Goal: Task Accomplishment & Management: Complete application form

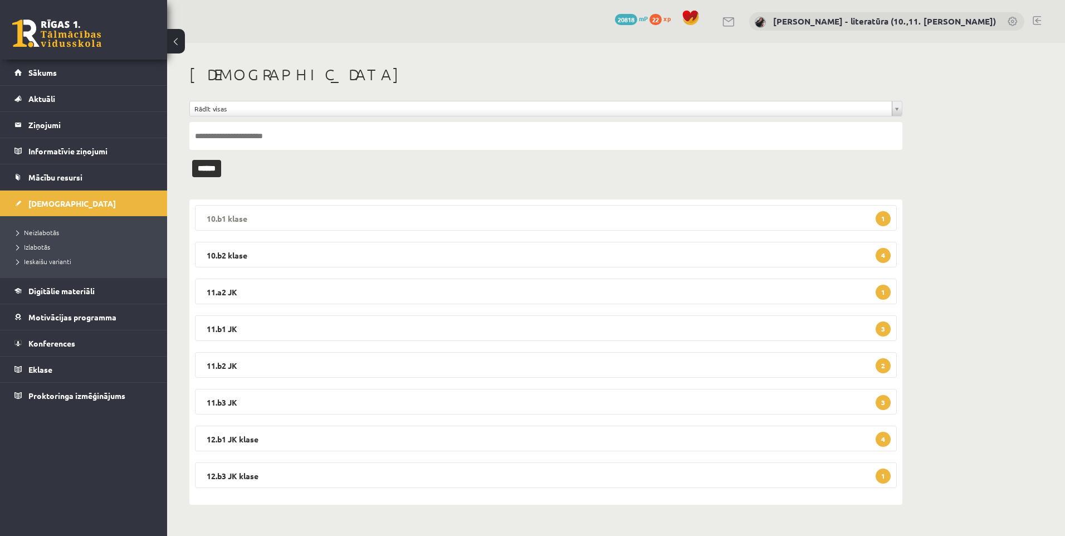
click at [298, 222] on legend "10.b1 klase 1" at bounding box center [546, 218] width 702 height 26
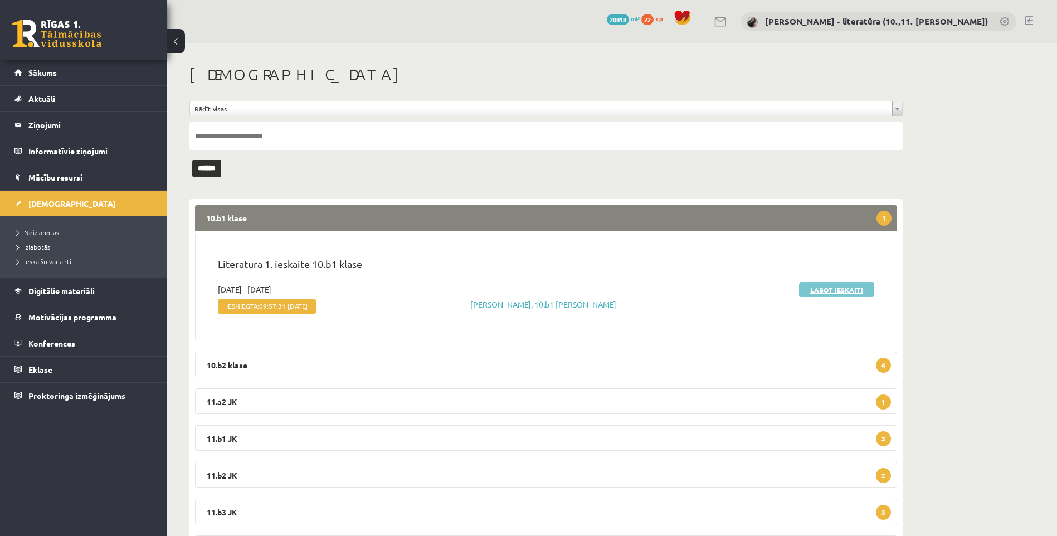
click at [825, 283] on link "Labot ieskaiti" at bounding box center [836, 289] width 75 height 14
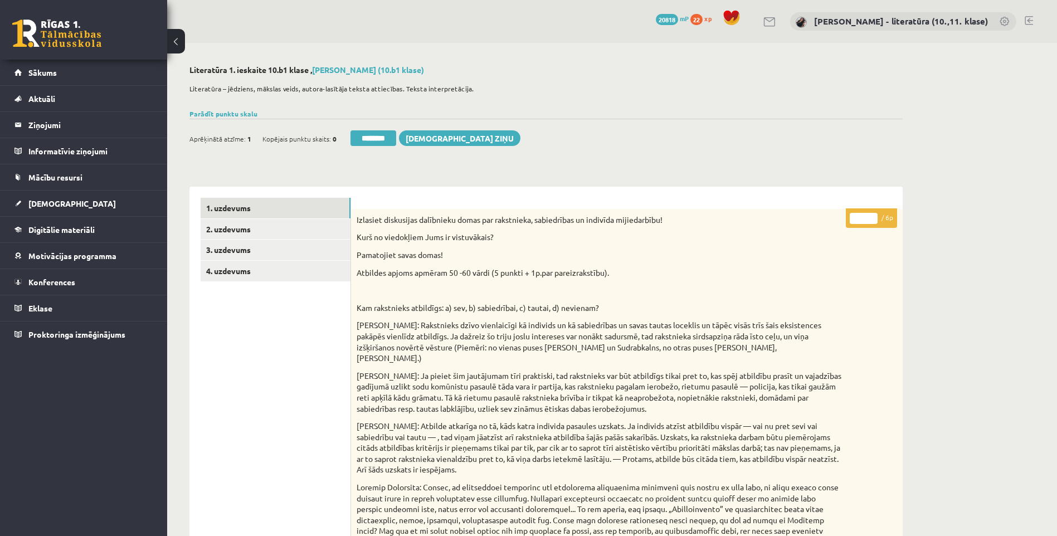
drag, startPoint x: 863, startPoint y: 216, endPoint x: 835, endPoint y: 221, distance: 28.2
click at [847, 222] on p "* / 6p" at bounding box center [870, 217] width 51 height 19
type input "*"
click at [232, 219] on link "2. uzdevums" at bounding box center [276, 229] width 150 height 21
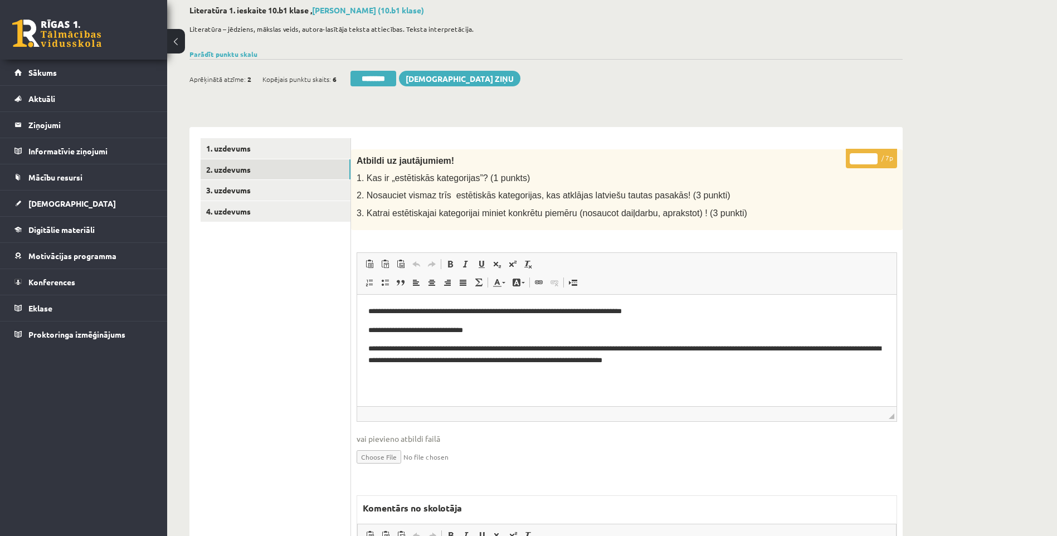
drag, startPoint x: 865, startPoint y: 158, endPoint x: 845, endPoint y: 163, distance: 20.1
click at [845, 163] on p "* / 7p" at bounding box center [870, 158] width 51 height 19
type input "*"
click at [238, 178] on link "2. uzdevums" at bounding box center [276, 169] width 150 height 21
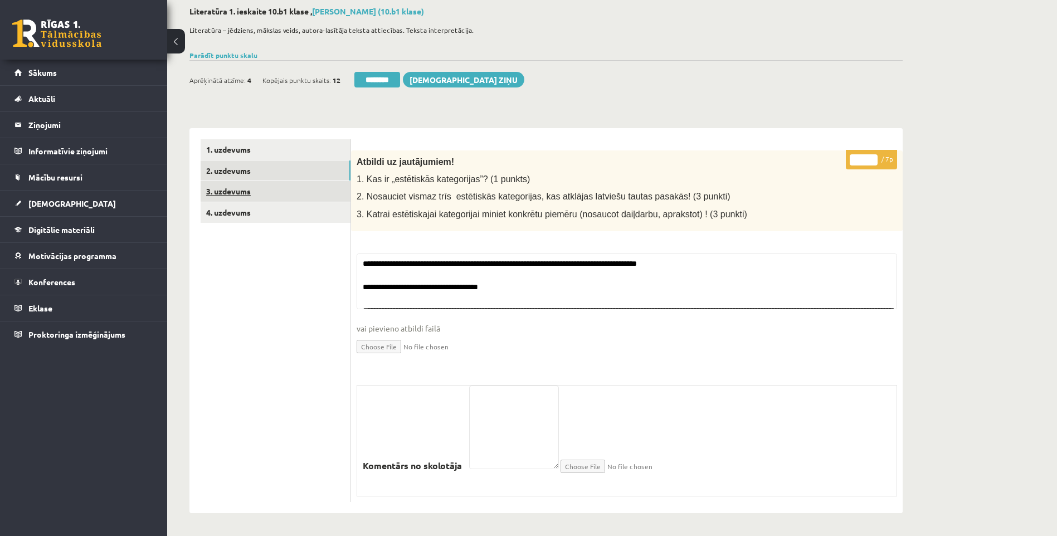
click at [257, 192] on link "3. uzdevums" at bounding box center [276, 191] width 150 height 21
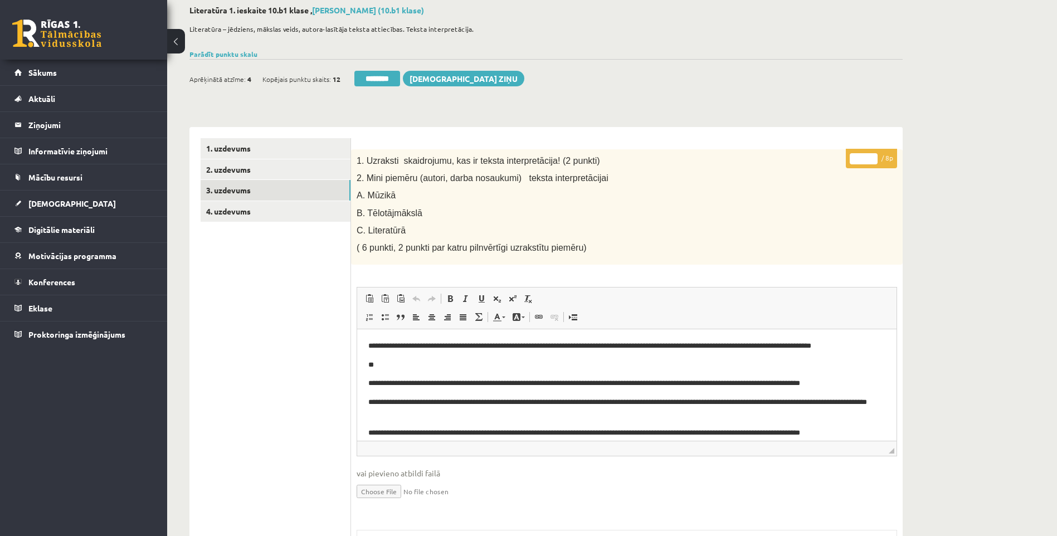
scroll to position [9, 0]
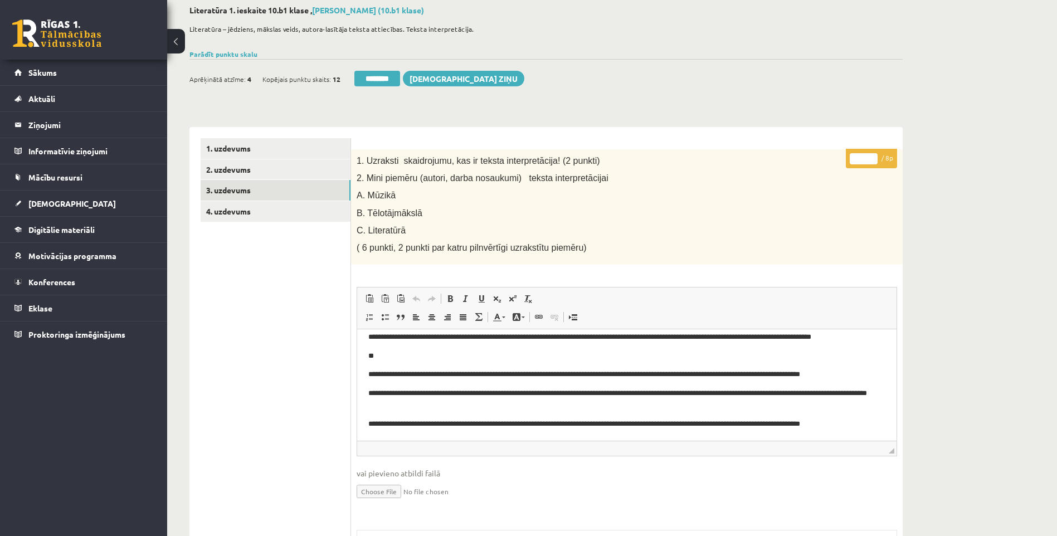
drag, startPoint x: 864, startPoint y: 160, endPoint x: 662, endPoint y: 142, distance: 203.0
click at [693, 147] on form "* / 8p 1. Uzraksti skaidrojumu, kas ir teksta interpretācija! (2 punkti) 2. Min…" at bounding box center [626, 448] width 529 height 620
type input "*"
click at [271, 217] on link "4. uzdevums" at bounding box center [276, 211] width 150 height 21
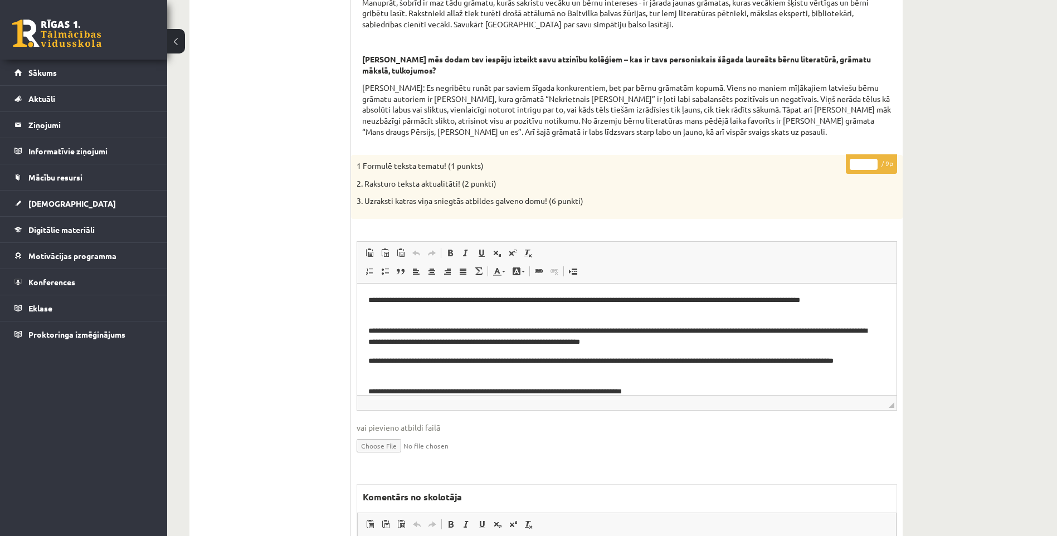
scroll to position [32, 0]
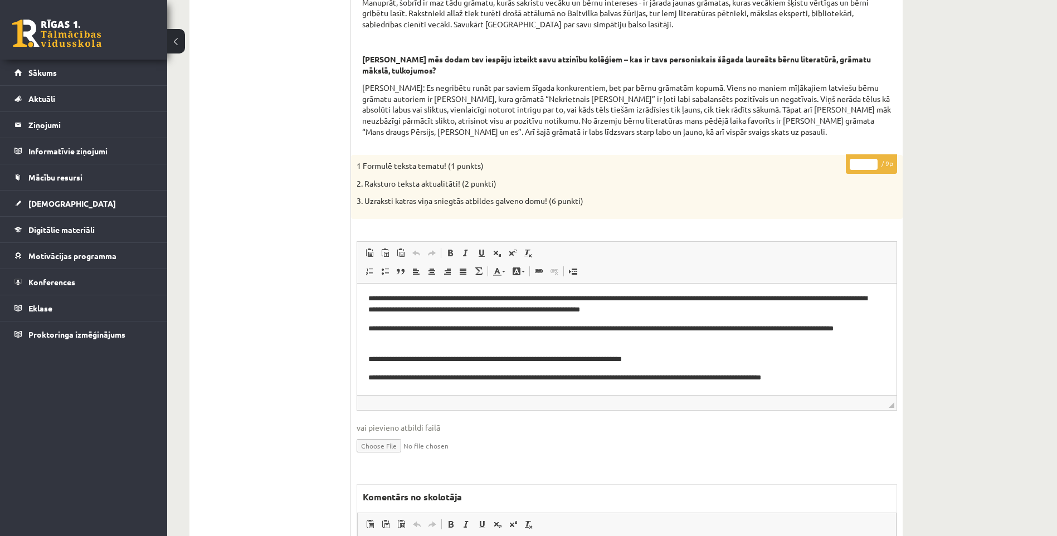
click at [867, 170] on input "*" at bounding box center [863, 164] width 28 height 11
drag, startPoint x: 865, startPoint y: 177, endPoint x: 849, endPoint y: 174, distance: 15.8
click at [855, 170] on input "*" at bounding box center [863, 164] width 28 height 11
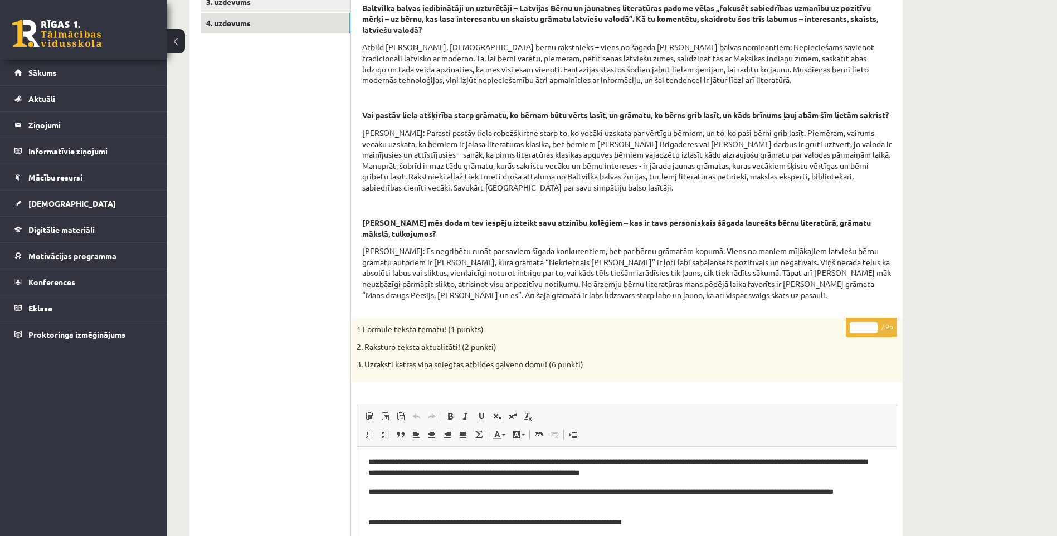
scroll to position [133, 0]
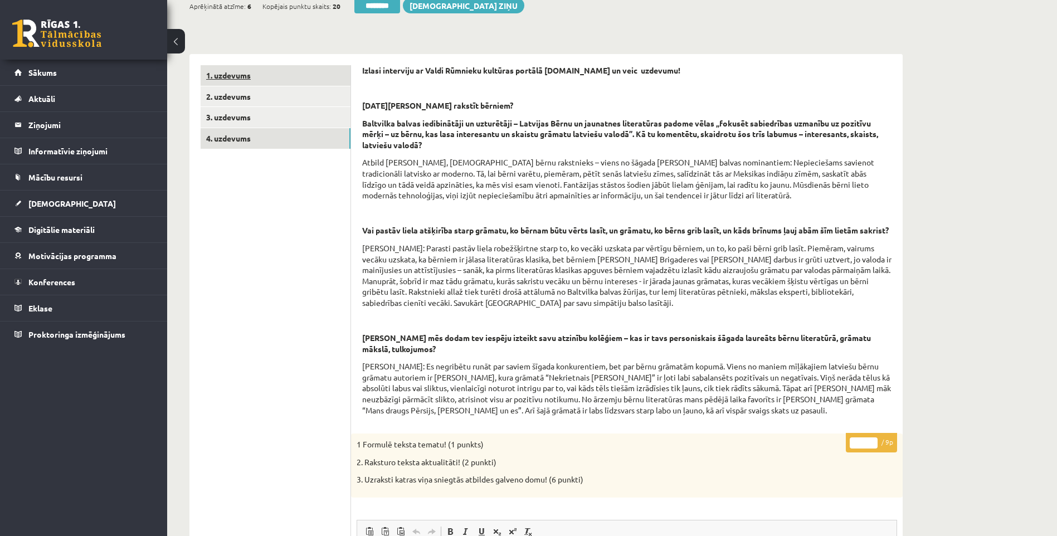
type input "*"
click at [236, 81] on link "1. uzdevums" at bounding box center [276, 75] width 150 height 21
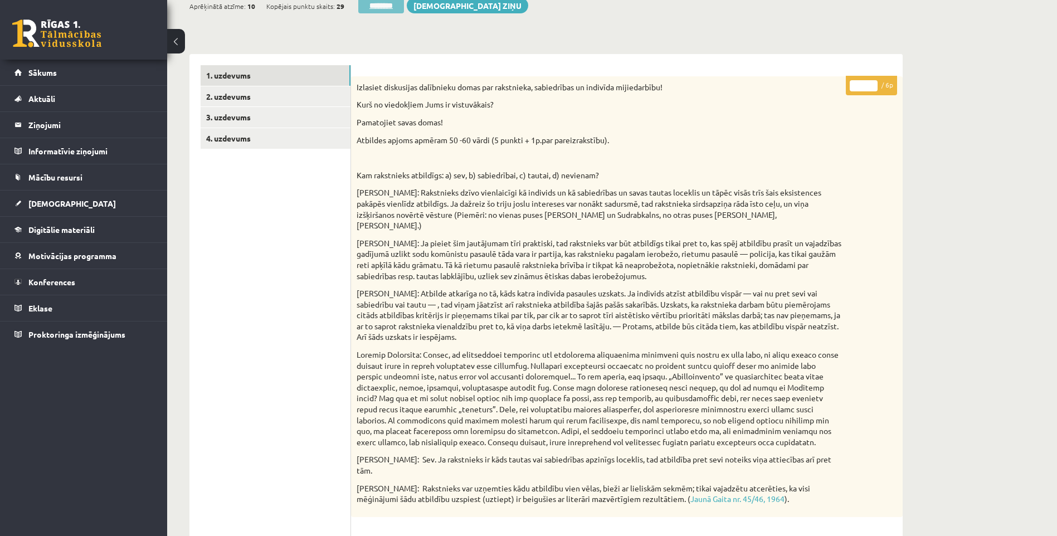
click at [366, 3] on input "********" at bounding box center [381, 6] width 46 height 16
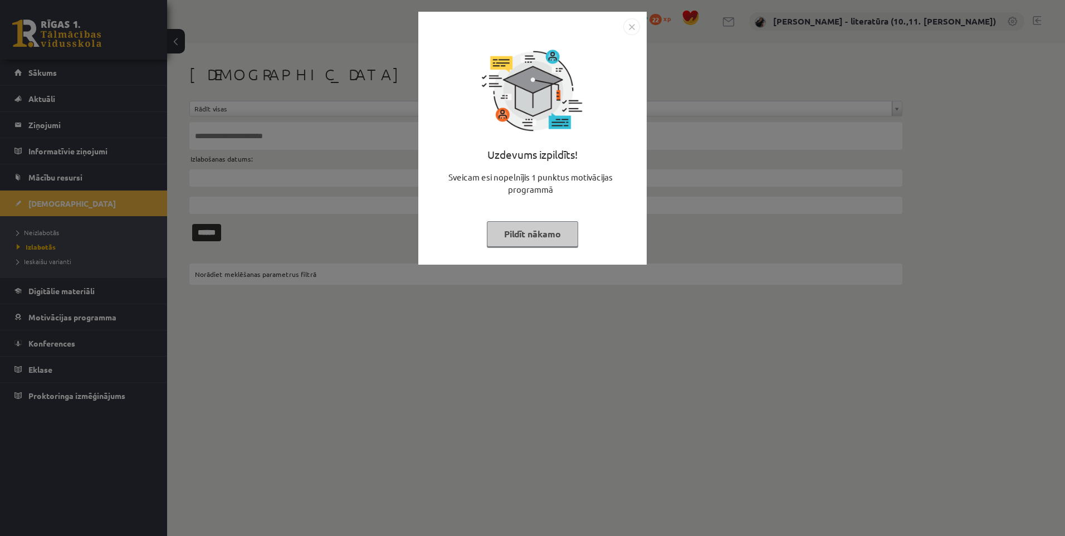
click at [490, 231] on button "Pildīt nākamo" at bounding box center [532, 234] width 91 height 26
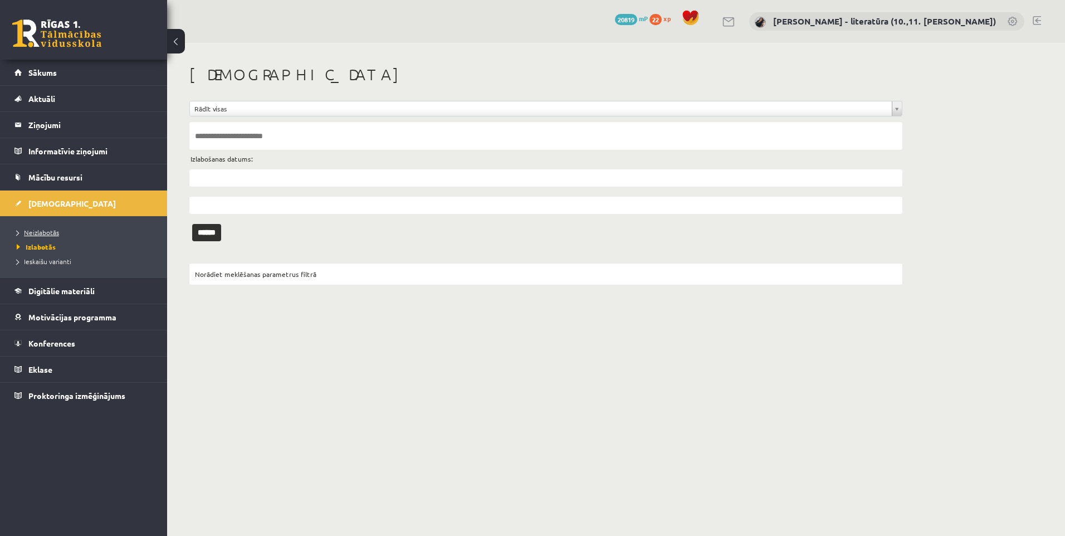
click at [43, 230] on span "Neizlabotās" at bounding box center [38, 232] width 42 height 9
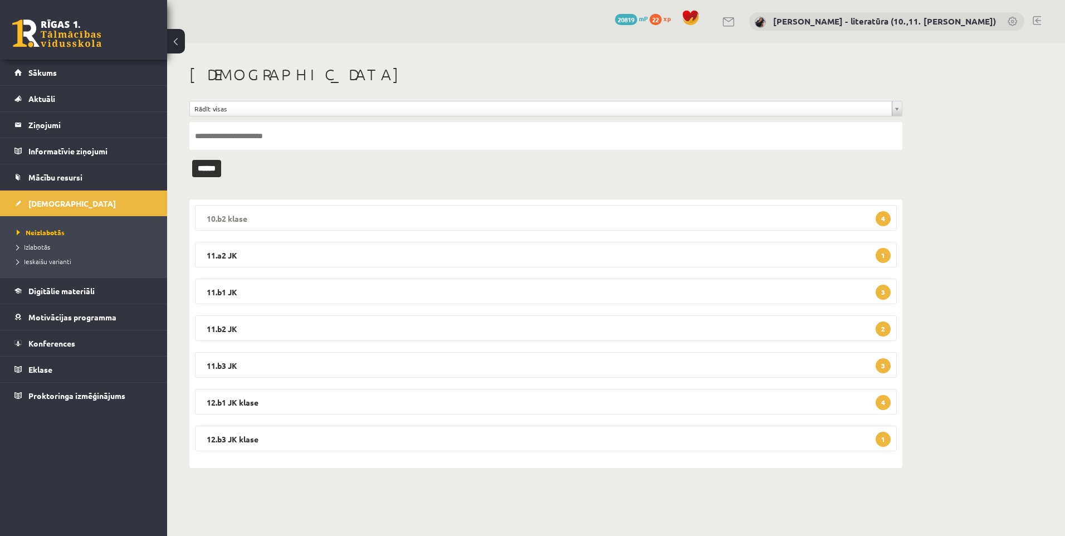
click at [466, 211] on legend "10.b2 klase 4" at bounding box center [546, 218] width 702 height 26
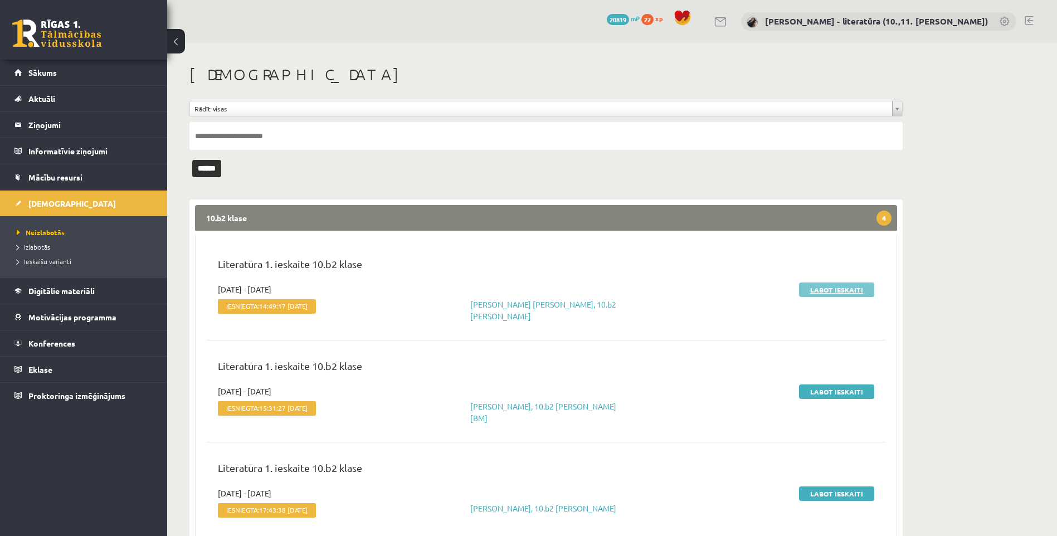
click at [828, 295] on div "Labot ieskaiti" at bounding box center [770, 302] width 224 height 38
click at [828, 290] on link "Labot ieskaiti" at bounding box center [836, 289] width 75 height 14
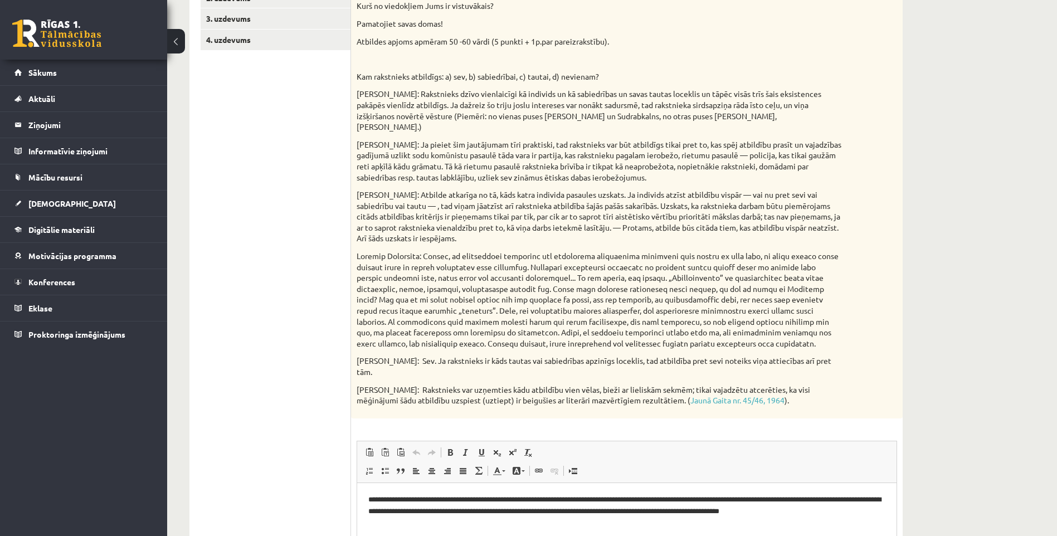
scroll to position [119, 0]
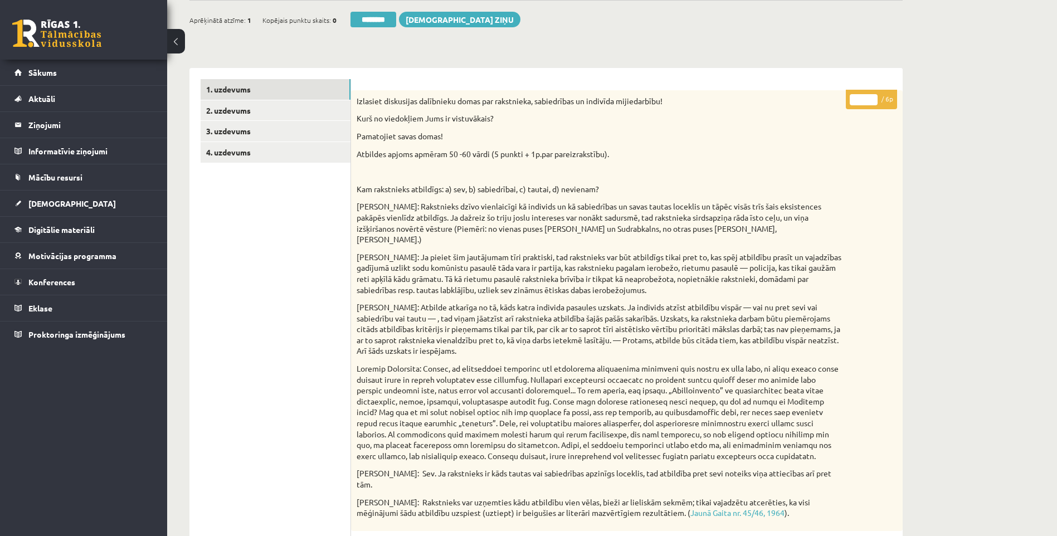
drag, startPoint x: 855, startPoint y: 98, endPoint x: 886, endPoint y: 109, distance: 32.9
click at [886, 109] on p "* / 6p" at bounding box center [870, 99] width 51 height 19
type input "*"
click at [239, 115] on link "2. uzdevums" at bounding box center [276, 110] width 150 height 21
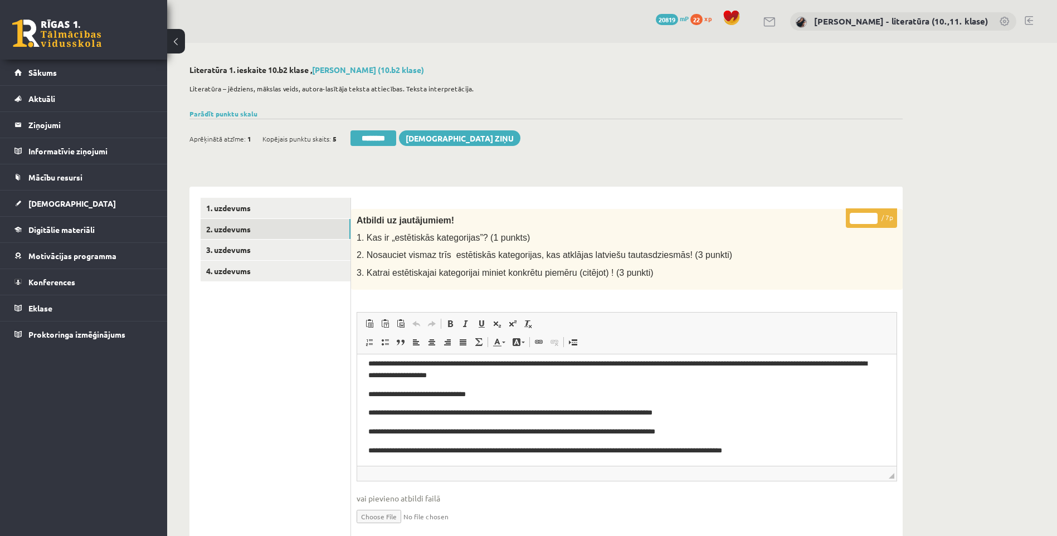
scroll to position [9, 0]
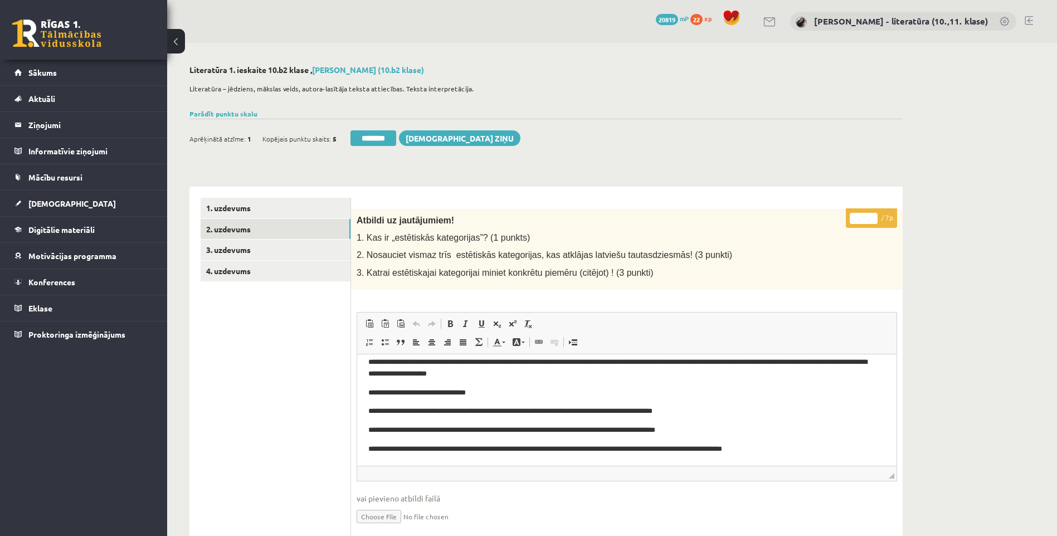
drag, startPoint x: 861, startPoint y: 214, endPoint x: 832, endPoint y: 222, distance: 29.9
click at [839, 226] on div "* / 7p Atbildi uz jautājumiem! 1. Kas ir „estētiskās kategorijas”? (1 punkts) 2…" at bounding box center [626, 496] width 551 height 574
type input "*"
click at [295, 247] on link "3. uzdevums" at bounding box center [276, 249] width 150 height 21
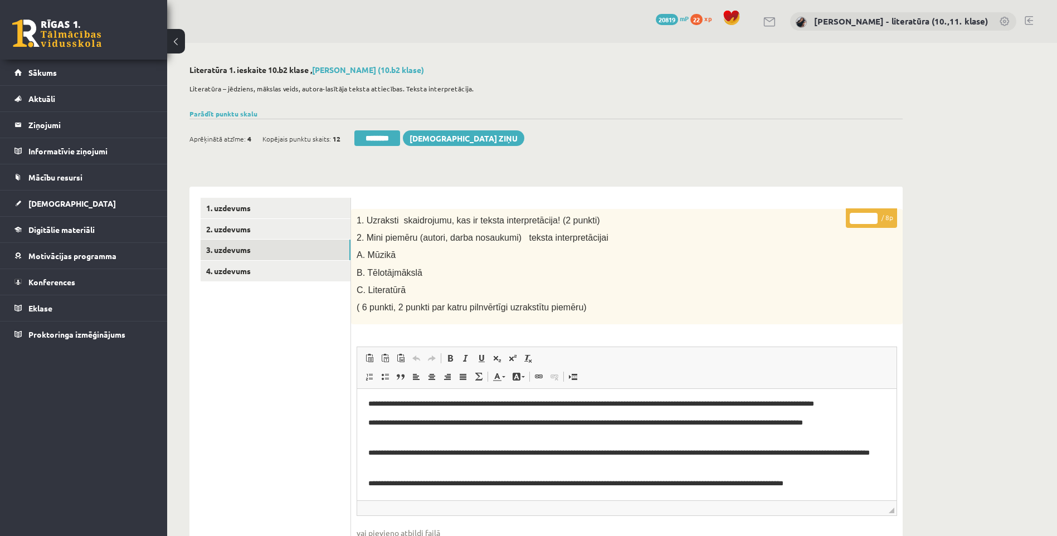
scroll to position [2, 0]
drag, startPoint x: 856, startPoint y: 216, endPoint x: 827, endPoint y: 219, distance: 29.2
click at [843, 217] on div "* / 8p 1. Uzraksti skaidrojumu, kas ir teksta interpretācija! (2 punkti) 2. Min…" at bounding box center [626, 513] width 551 height 609
type input "*"
click at [242, 273] on link "4. uzdevums" at bounding box center [276, 271] width 150 height 21
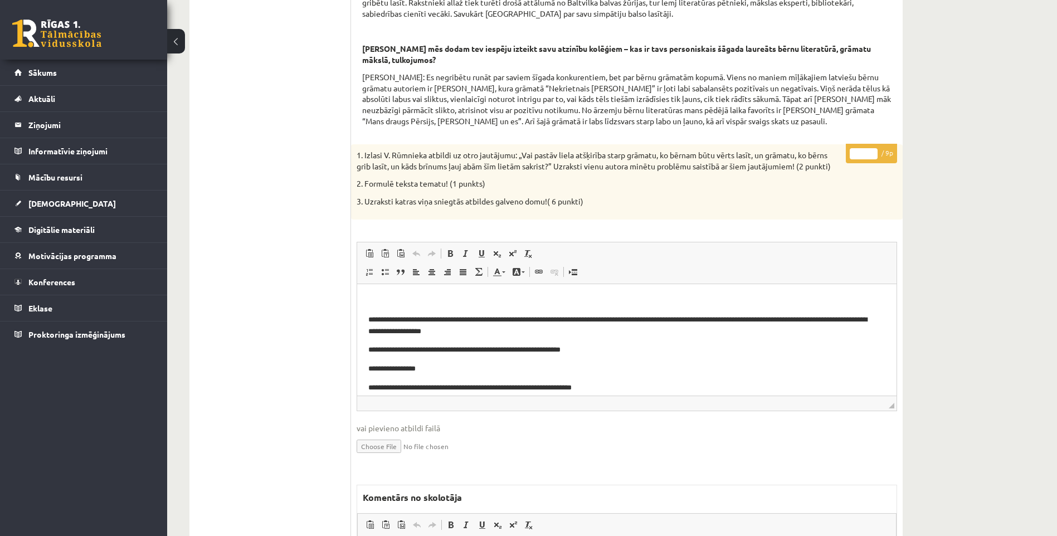
scroll to position [47, 0]
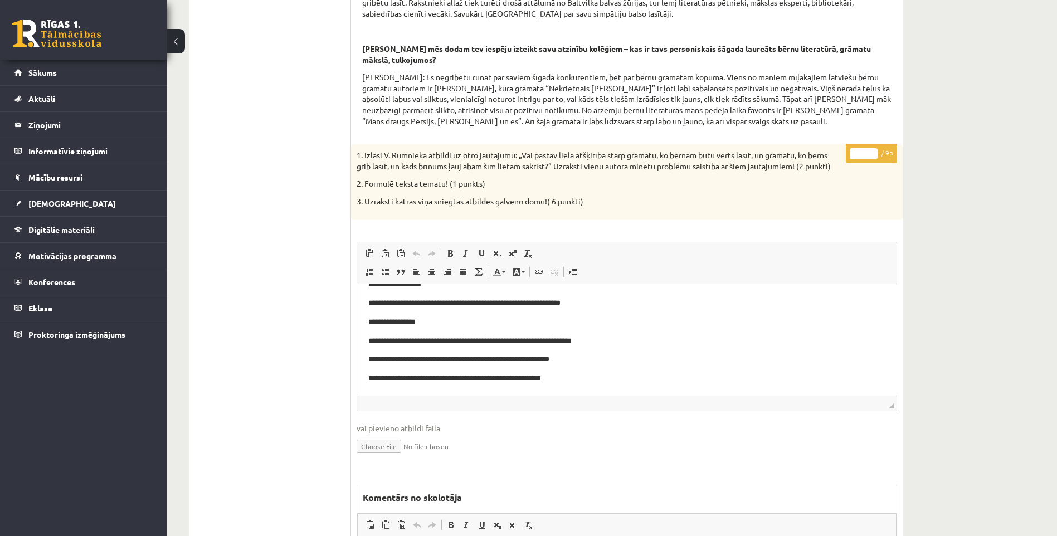
drag, startPoint x: 863, startPoint y: 162, endPoint x: 786, endPoint y: 164, distance: 76.9
click at [813, 164] on div "* / 9p 1. Izlasi V. Rūmnieka atbildi uz otro jautājumu: „Vai pastāv liela atšķi…" at bounding box center [626, 428] width 551 height 568
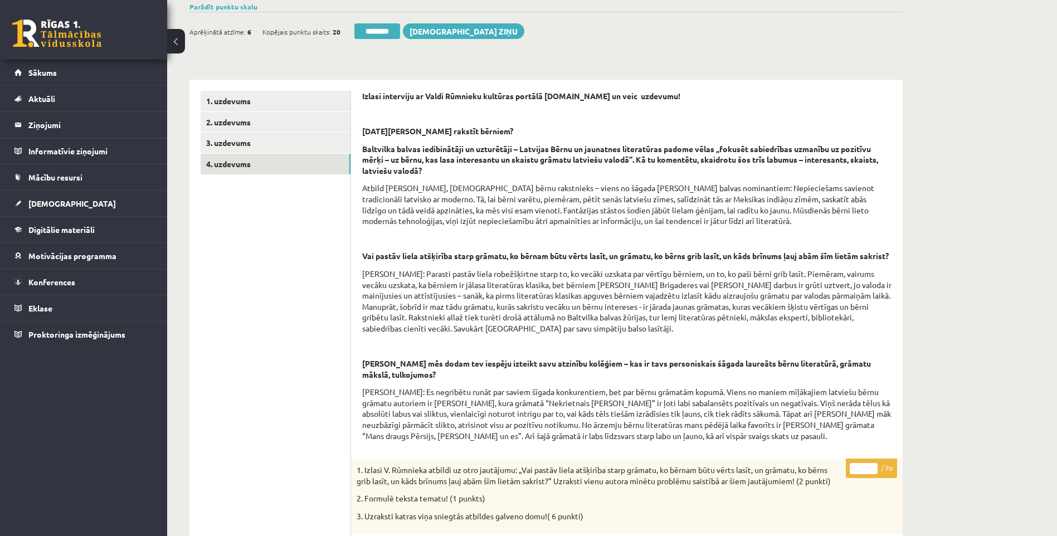
scroll to position [87, 0]
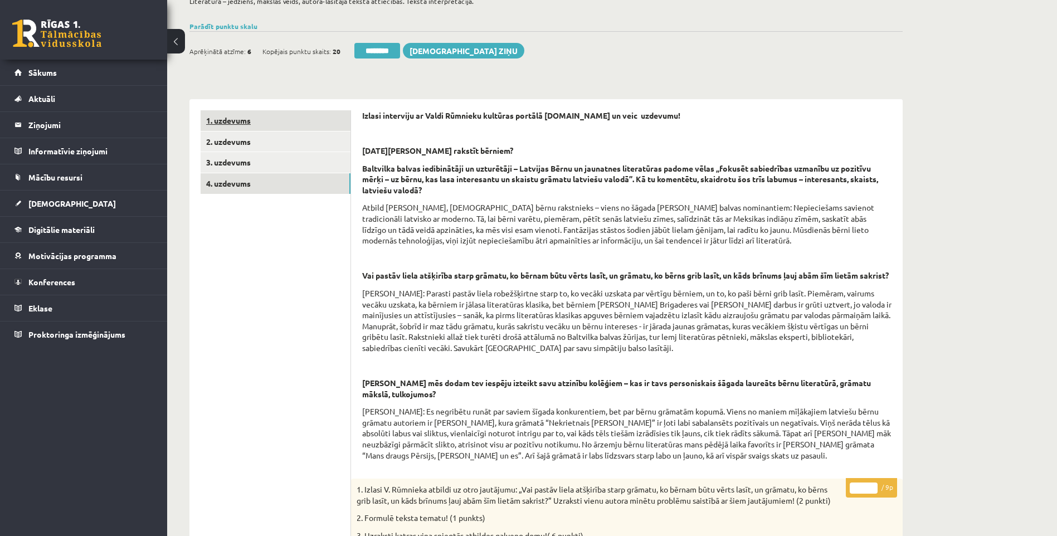
type input "*"
click at [241, 119] on link "1. uzdevums" at bounding box center [276, 120] width 150 height 21
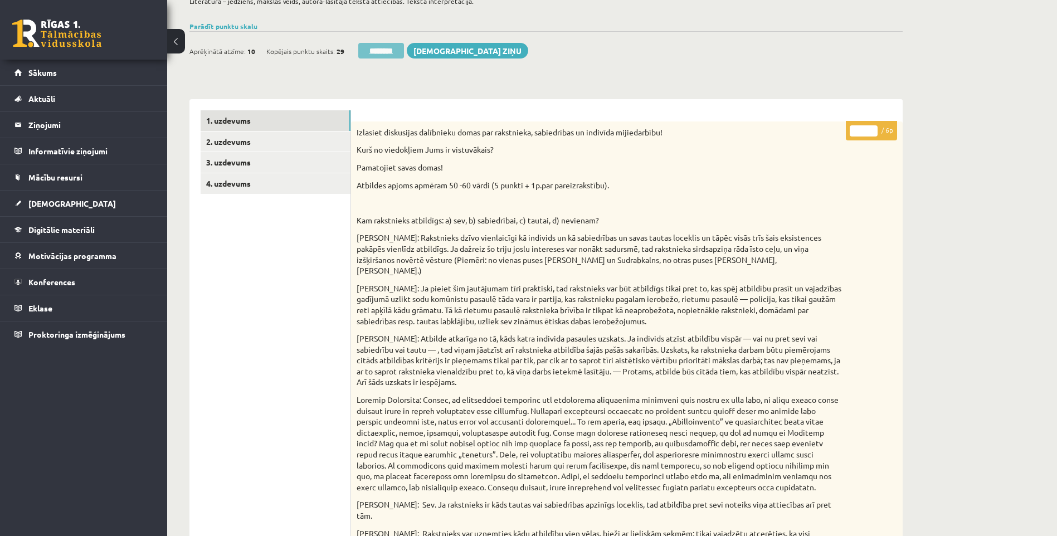
click at [379, 51] on input "********" at bounding box center [381, 51] width 46 height 16
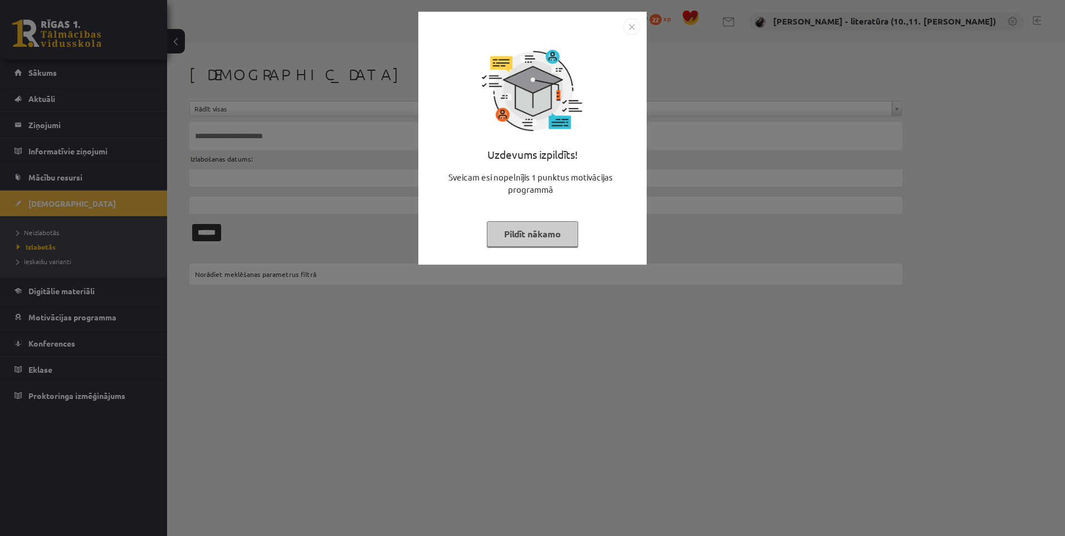
click at [570, 235] on button "Pildīt nākamo" at bounding box center [532, 234] width 91 height 26
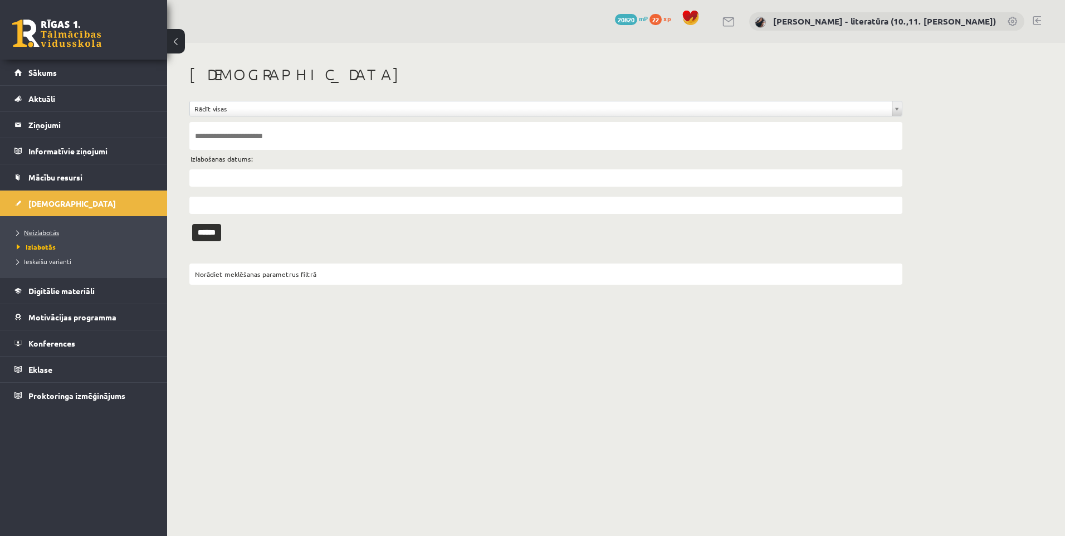
click at [51, 228] on span "Neizlabotās" at bounding box center [38, 232] width 42 height 9
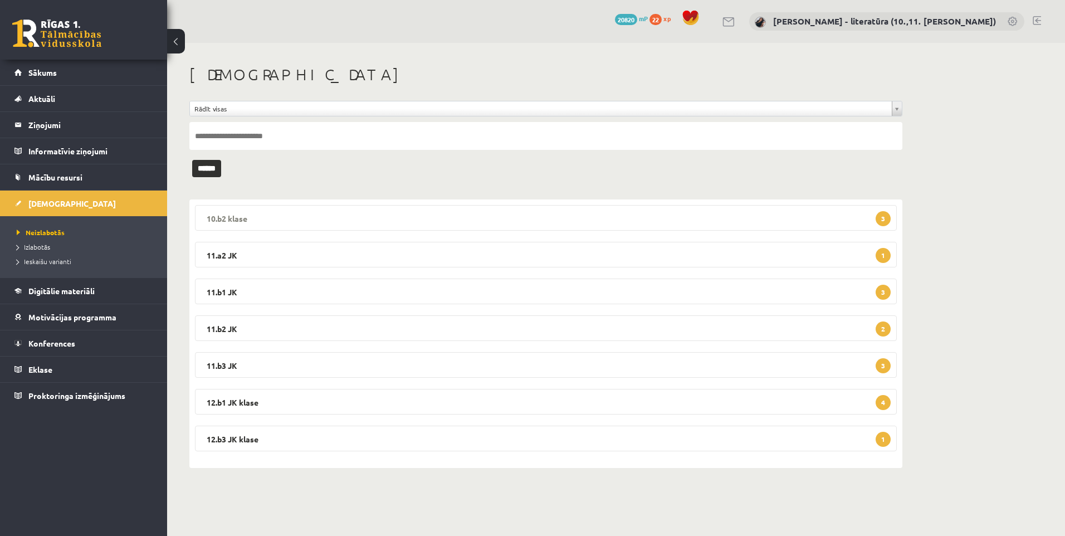
click at [454, 222] on legend "10.b2 klase 3" at bounding box center [546, 218] width 702 height 26
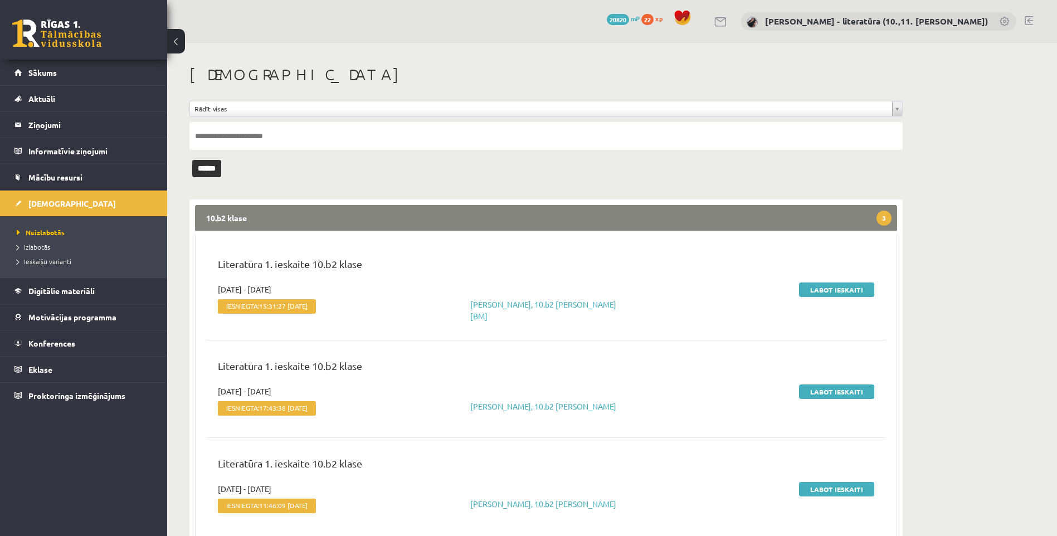
drag, startPoint x: 817, startPoint y: 289, endPoint x: 757, endPoint y: 280, distance: 59.8
click at [817, 289] on link "Labot ieskaiti" at bounding box center [836, 289] width 75 height 14
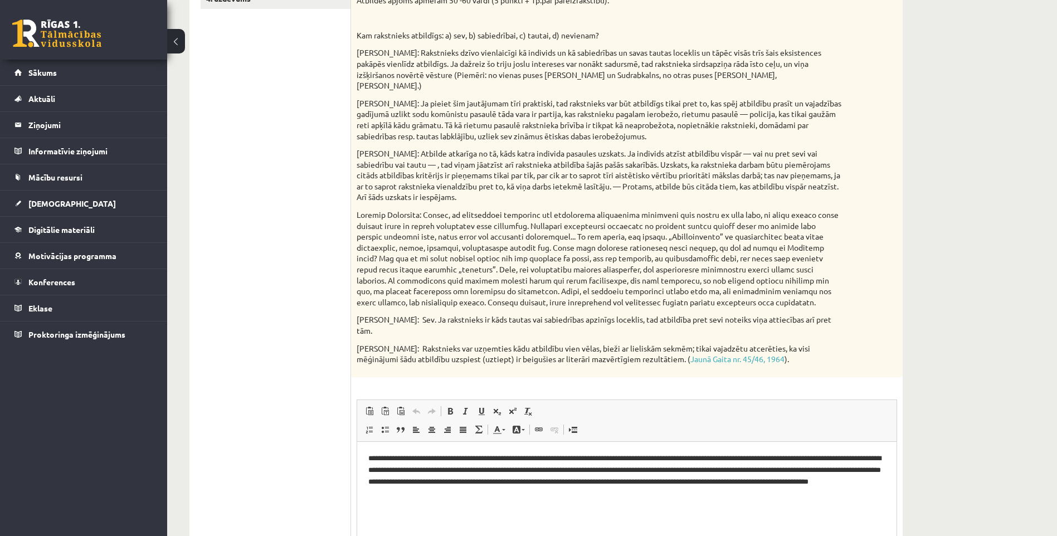
scroll to position [111, 0]
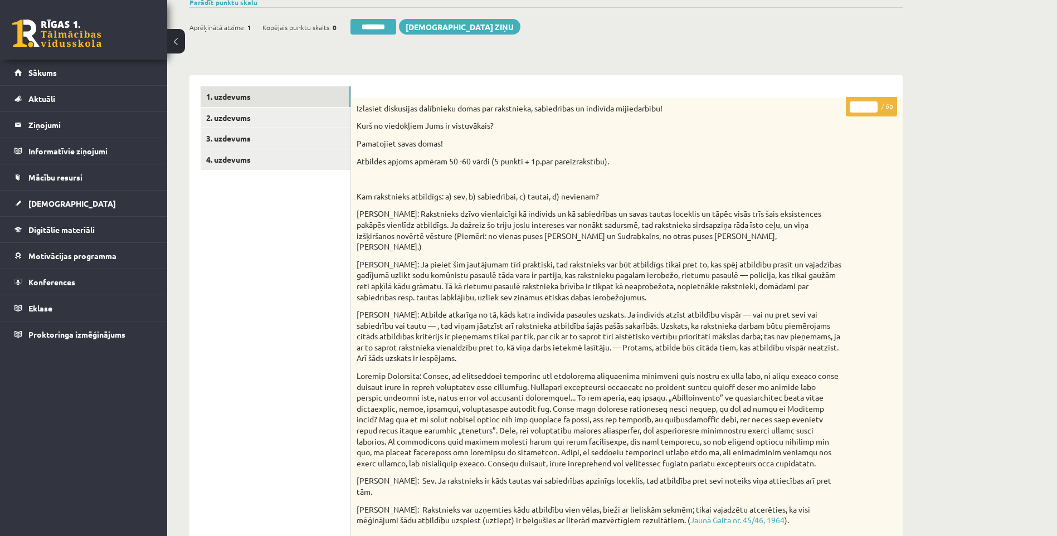
drag, startPoint x: 866, startPoint y: 105, endPoint x: 804, endPoint y: 117, distance: 62.9
type input "*"
click at [274, 121] on link "2. uzdevums" at bounding box center [276, 117] width 150 height 21
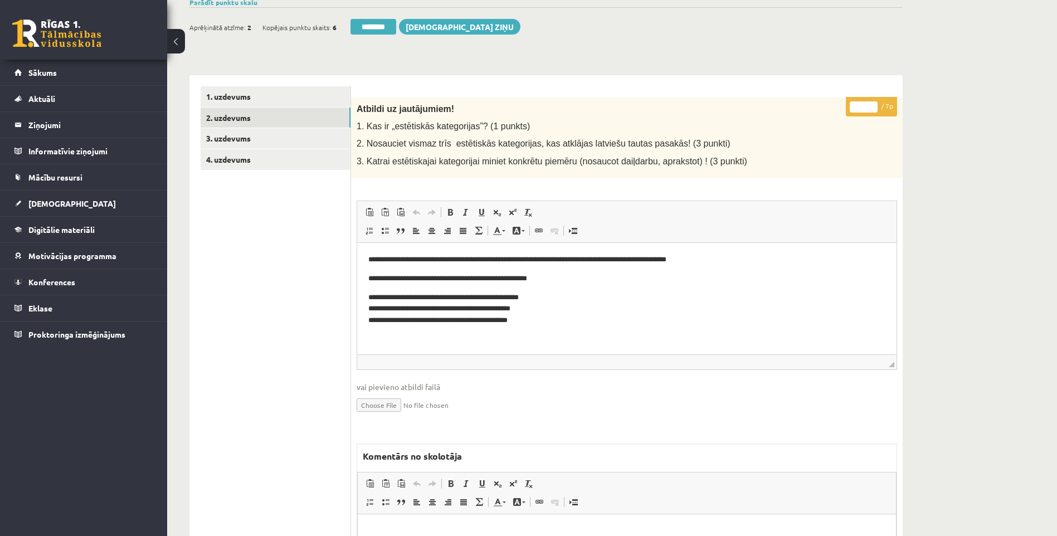
scroll to position [0, 0]
drag, startPoint x: 866, startPoint y: 109, endPoint x: 828, endPoint y: 106, distance: 37.4
click at [828, 106] on div "* / 7p Atbildi uz jautājumiem! 1. Kas ir „estētiskās kategorijas”? (1 punkts) 2…" at bounding box center [626, 384] width 551 height 574
type input "*"
click at [244, 163] on link "4. uzdevums" at bounding box center [276, 159] width 150 height 21
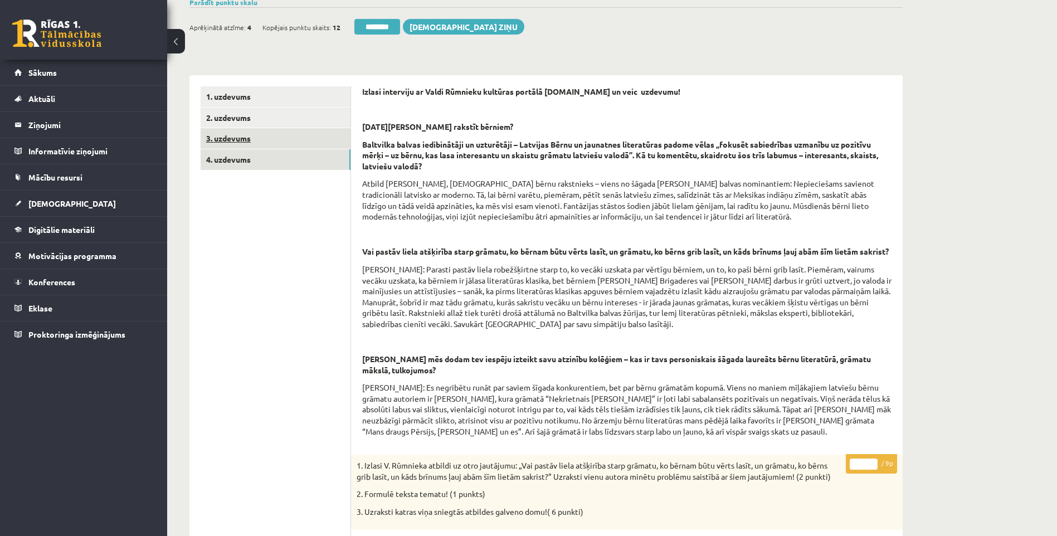
click at [257, 142] on link "3. uzdevums" at bounding box center [276, 138] width 150 height 21
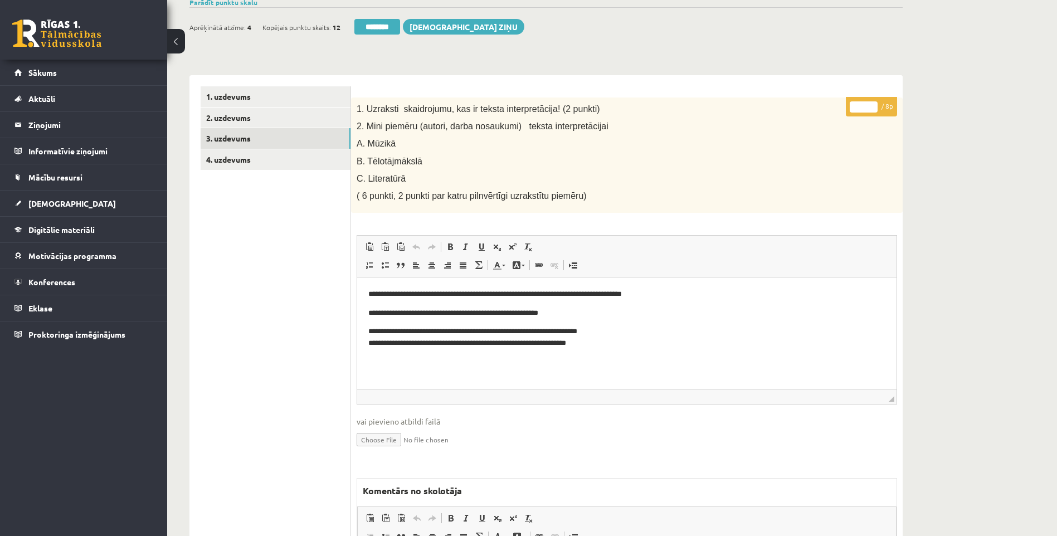
drag, startPoint x: 862, startPoint y: 105, endPoint x: 821, endPoint y: 109, distance: 40.8
click at [823, 109] on div "* / 8p 1. Uzraksti skaidrojumu, kas ir teksta interpretācija! (2 punkti) 2. Min…" at bounding box center [626, 401] width 551 height 609
type input "*"
drag, startPoint x: 221, startPoint y: 153, endPoint x: 361, endPoint y: 165, distance: 140.9
click at [222, 153] on link "4. uzdevums" at bounding box center [276, 159] width 150 height 21
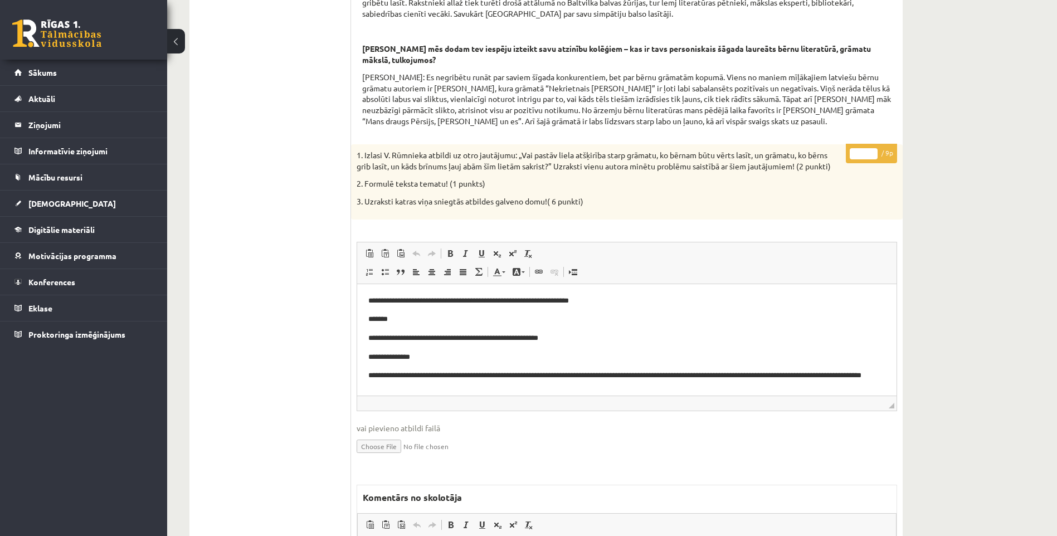
scroll to position [28, 0]
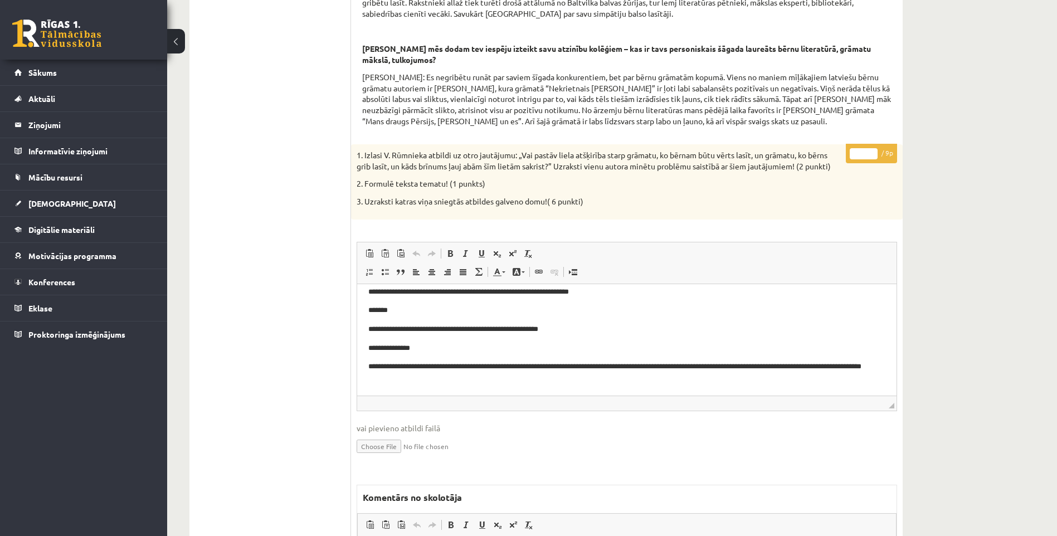
drag, startPoint x: 864, startPoint y: 164, endPoint x: 814, endPoint y: 167, distance: 50.8
click at [814, 167] on div "* / 9p 1. Izlasi V. Rūmnieka atbildi uz otro jautājumu: „Vai pastāv liela atšķi…" at bounding box center [626, 428] width 551 height 568
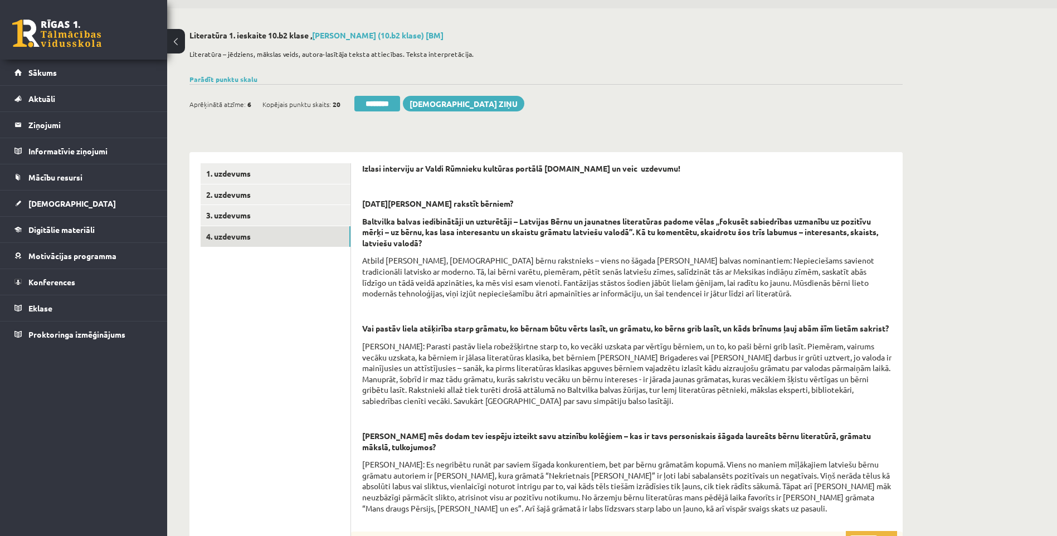
scroll to position [32, 0]
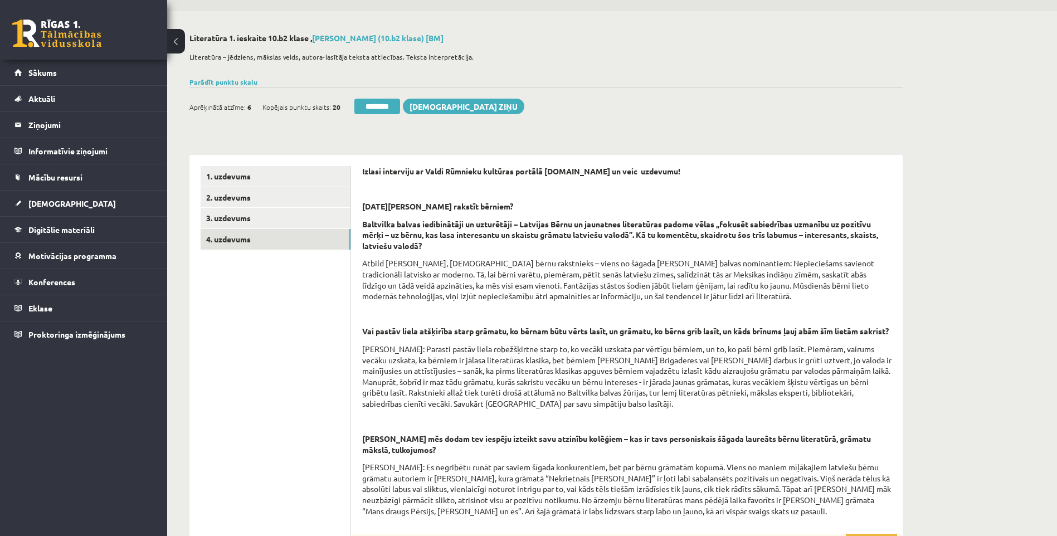
type input "*"
drag, startPoint x: 272, startPoint y: 188, endPoint x: 326, endPoint y: 149, distance: 66.6
click at [273, 188] on link "2. uzdevums" at bounding box center [276, 197] width 150 height 21
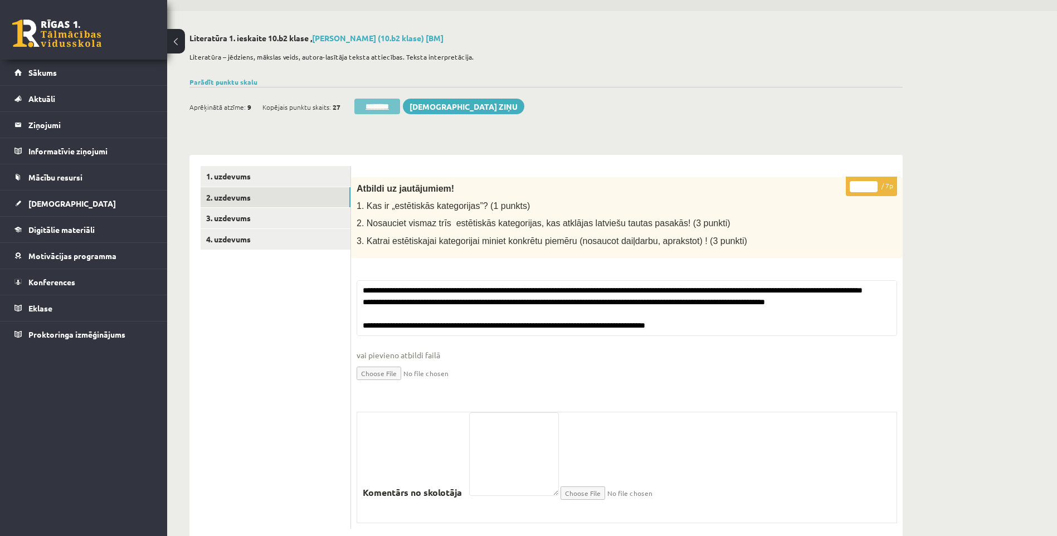
click at [354, 111] on input "********" at bounding box center [377, 107] width 46 height 16
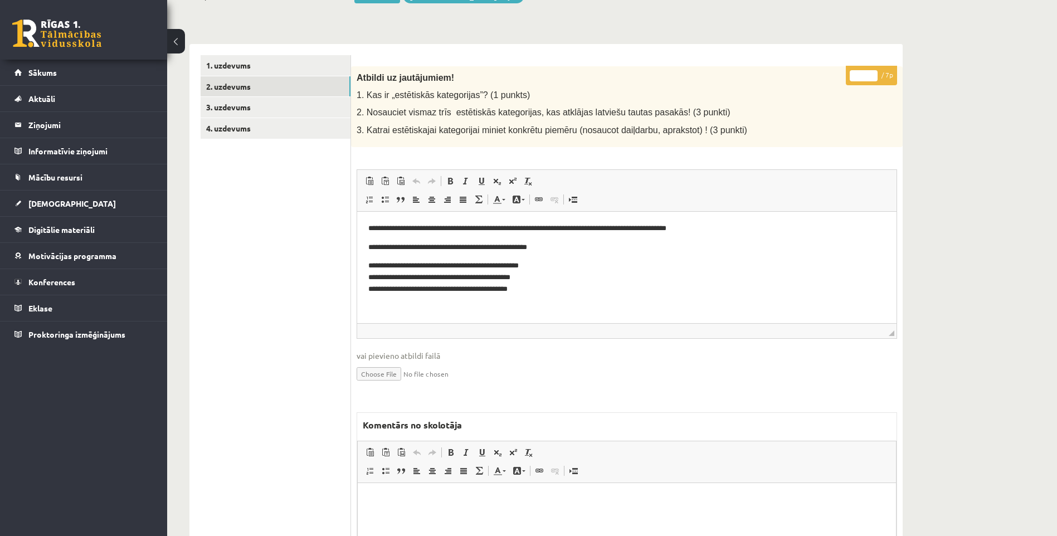
scroll to position [143, 0]
click at [263, 105] on link "3. uzdevums" at bounding box center [276, 106] width 150 height 21
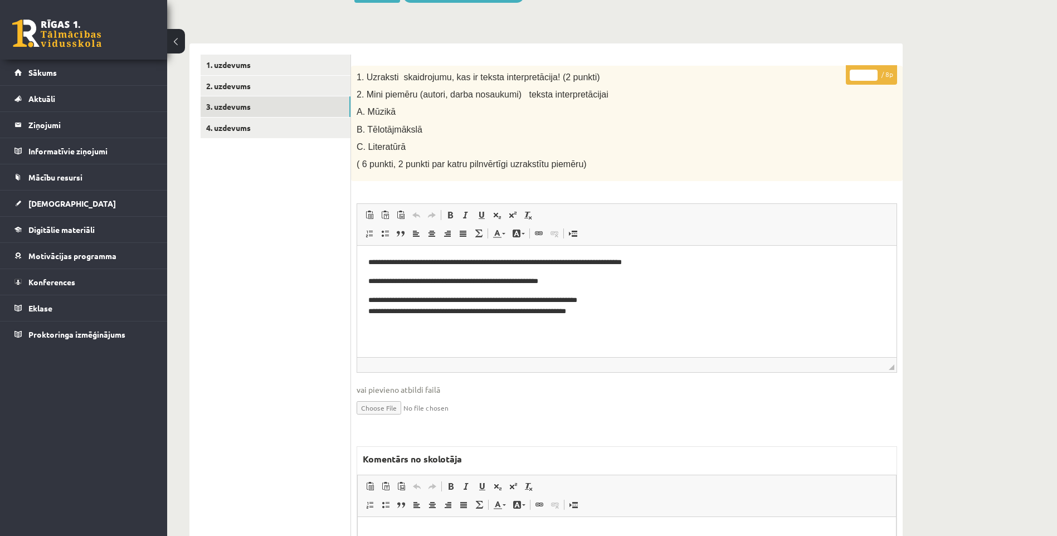
scroll to position [0, 0]
click at [247, 126] on link "4. uzdevums" at bounding box center [276, 128] width 150 height 21
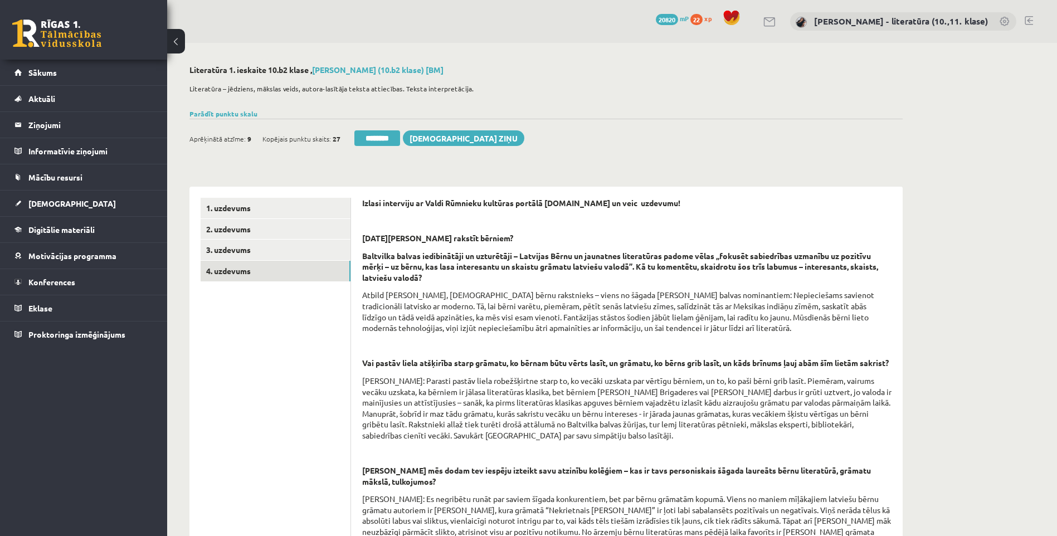
drag, startPoint x: 375, startPoint y: 139, endPoint x: 594, endPoint y: 47, distance: 236.9
click at [376, 139] on input "********" at bounding box center [377, 138] width 46 height 16
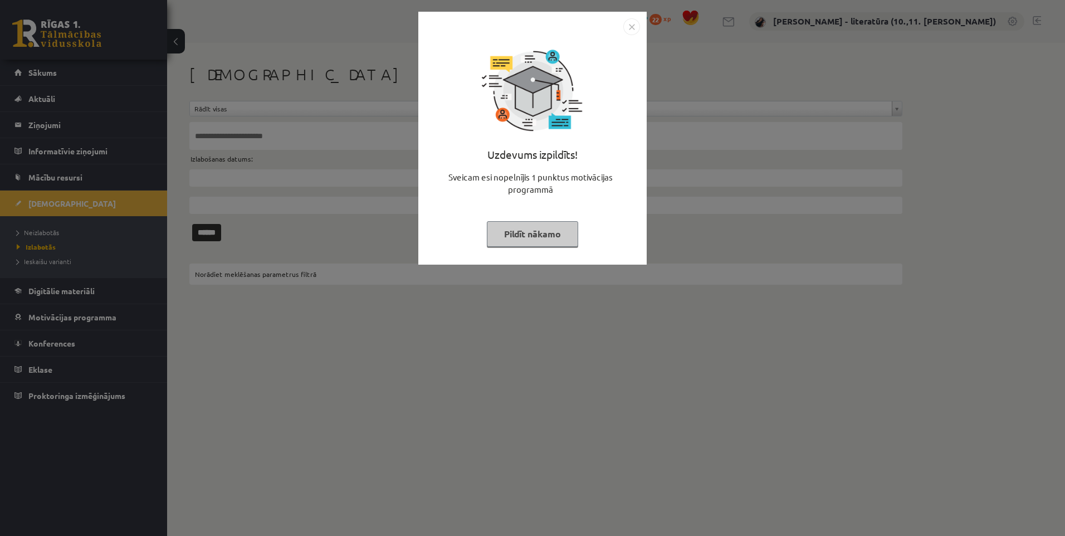
click at [511, 226] on button "Pildīt nākamo" at bounding box center [532, 234] width 91 height 26
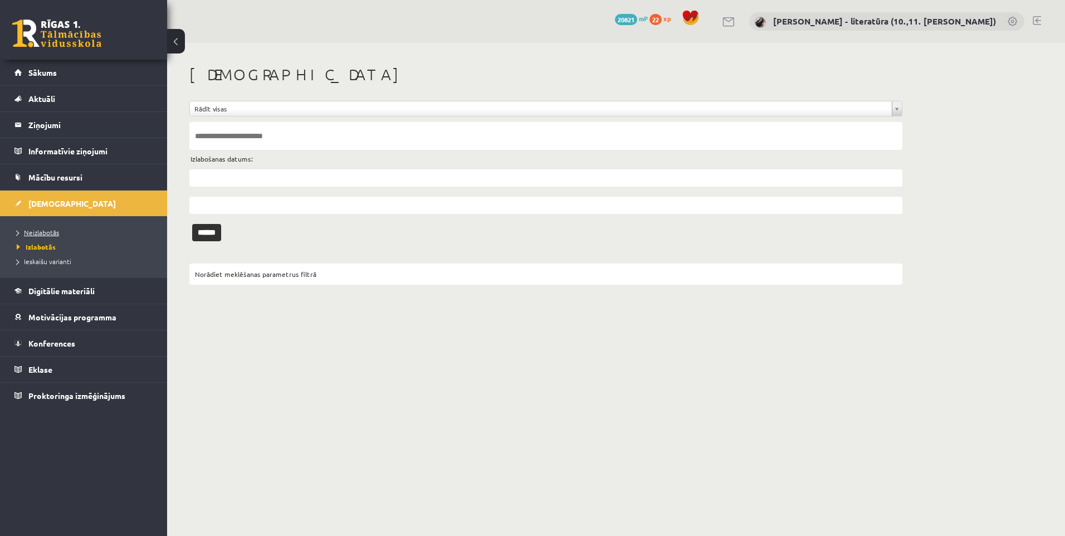
click at [26, 230] on span "Neizlabotās" at bounding box center [38, 232] width 42 height 9
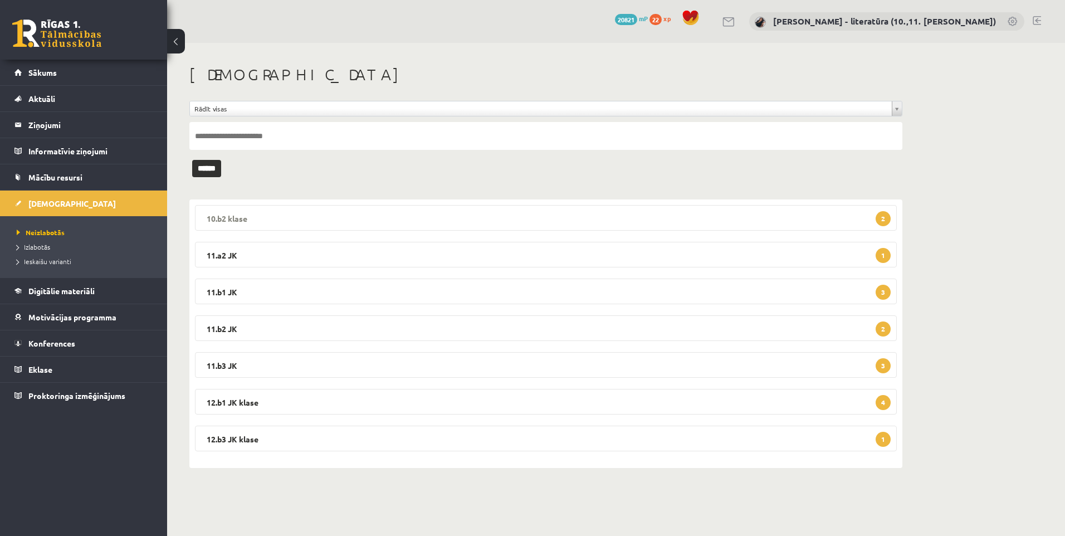
click at [365, 226] on legend "10.b2 klase 2" at bounding box center [546, 218] width 702 height 26
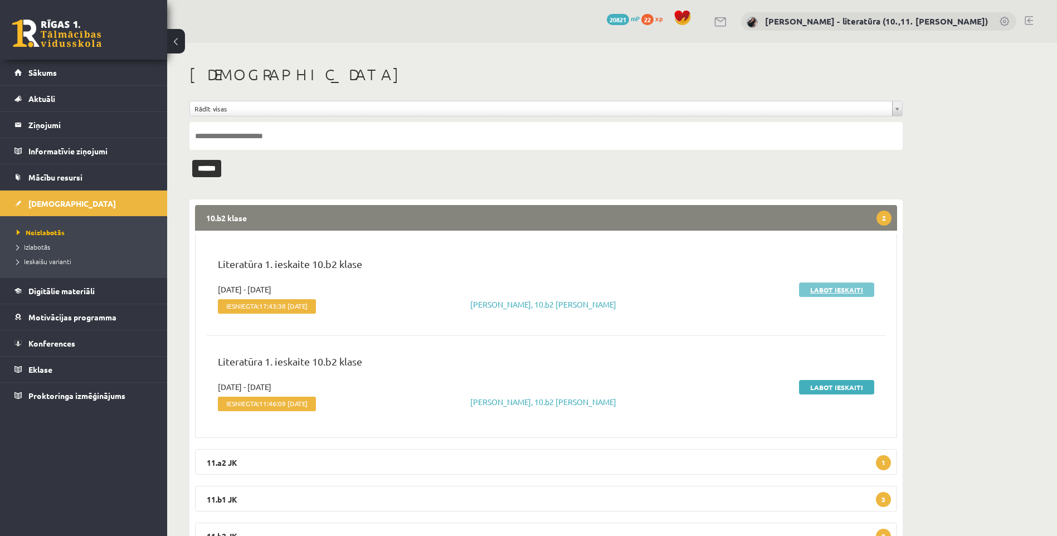
click at [800, 283] on link "Labot ieskaiti" at bounding box center [836, 289] width 75 height 14
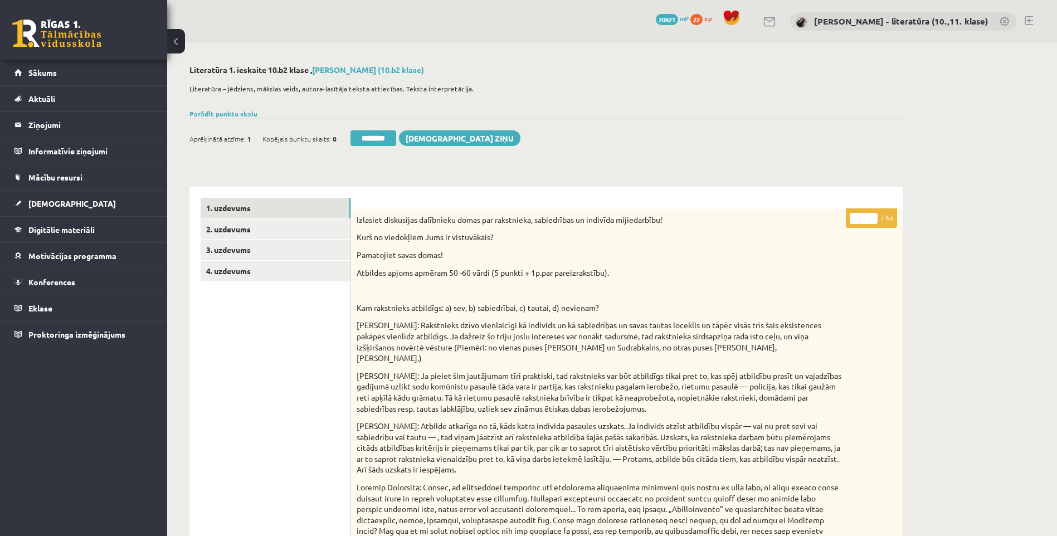
drag, startPoint x: 863, startPoint y: 215, endPoint x: 846, endPoint y: 226, distance: 20.3
click at [846, 226] on p "* / 6p" at bounding box center [870, 217] width 51 height 19
type input "*"
click at [335, 237] on link "2. uzdevums" at bounding box center [276, 229] width 150 height 21
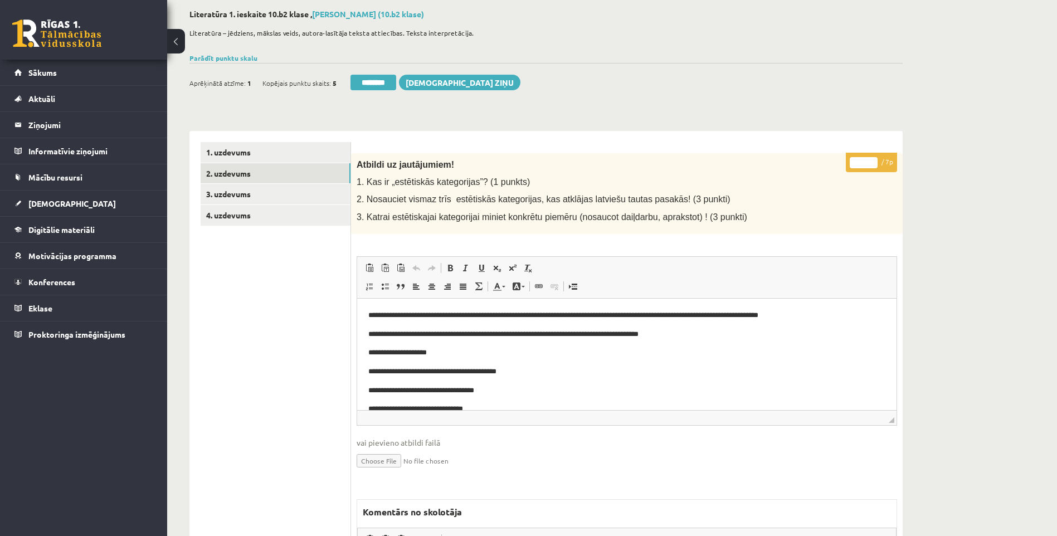
drag, startPoint x: 867, startPoint y: 164, endPoint x: 816, endPoint y: 159, distance: 50.9
click at [816, 159] on div "* / 7p Atbildi uz jautājumiem! 1. Kas ir „estētiskās kategorijas”? (1 punkts) 2…" at bounding box center [626, 440] width 551 height 574
type input "*"
click at [271, 193] on link "3. uzdevums" at bounding box center [276, 194] width 150 height 21
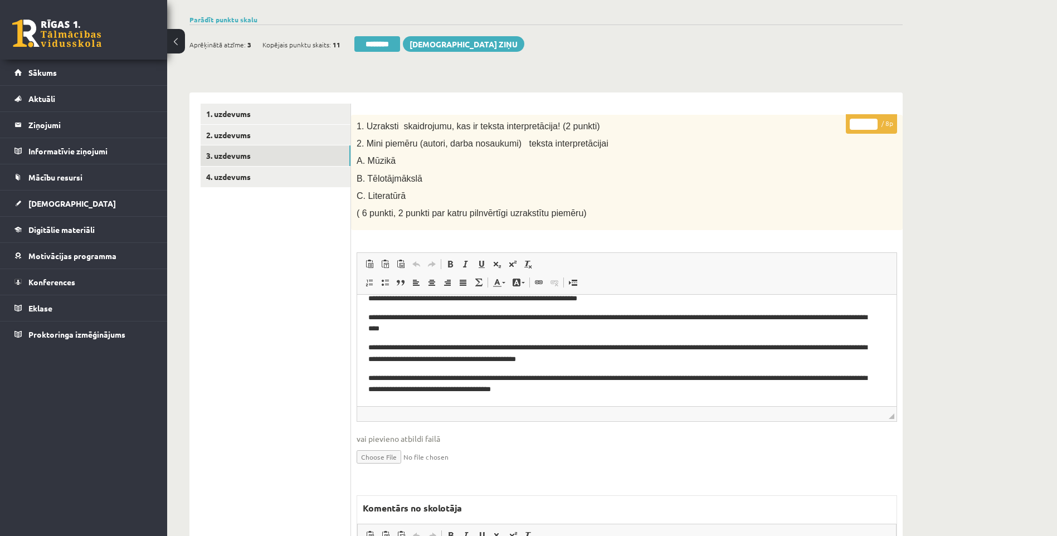
scroll to position [32, 0]
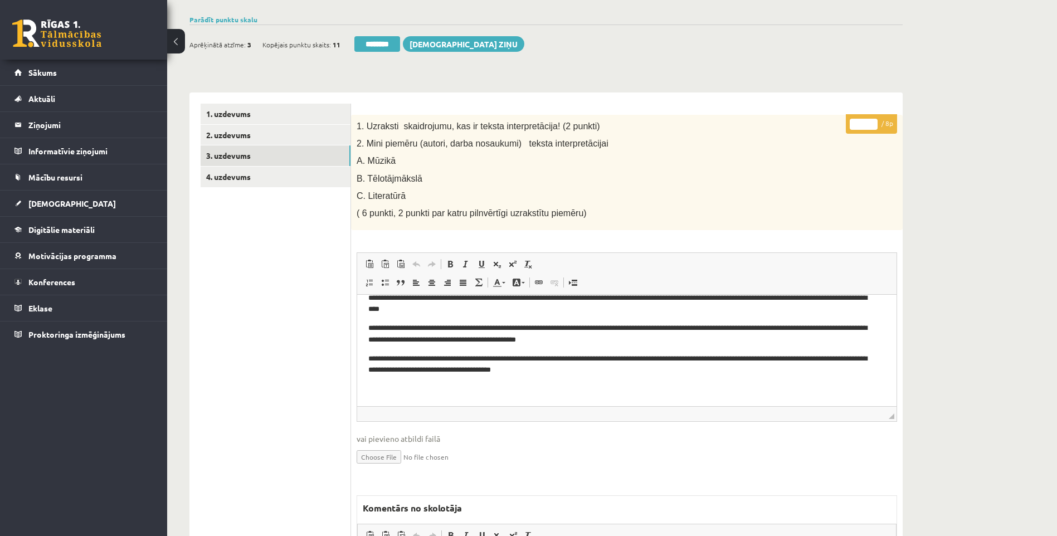
drag, startPoint x: 868, startPoint y: 127, endPoint x: 839, endPoint y: 123, distance: 28.8
click at [849, 123] on input "*" at bounding box center [863, 124] width 28 height 11
type input "*"
click at [274, 181] on link "4. uzdevums" at bounding box center [276, 177] width 150 height 21
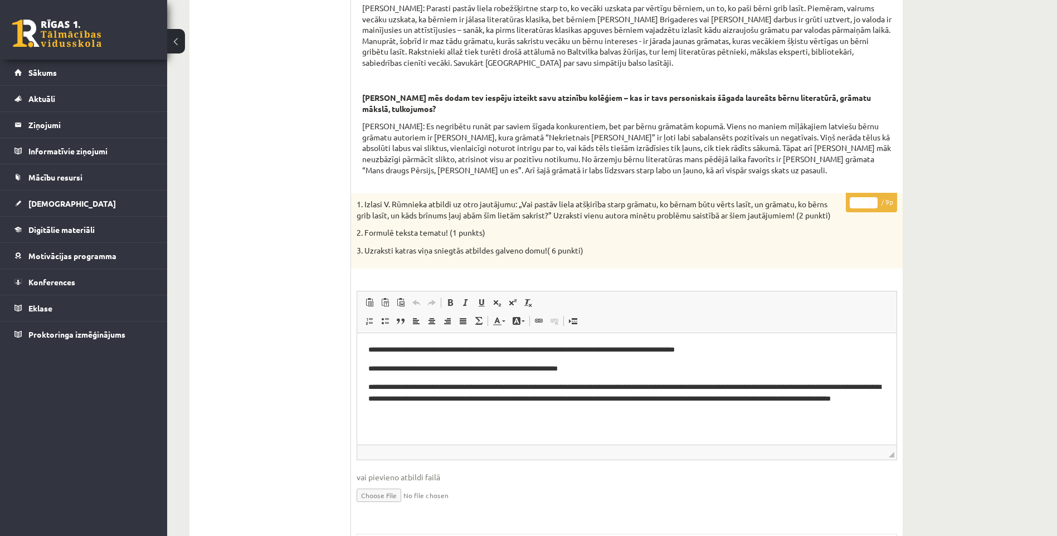
scroll to position [0, 0]
drag, startPoint x: 862, startPoint y: 217, endPoint x: 848, endPoint y: 218, distance: 13.4
click at [848, 212] on p "* / 9p" at bounding box center [870, 202] width 51 height 19
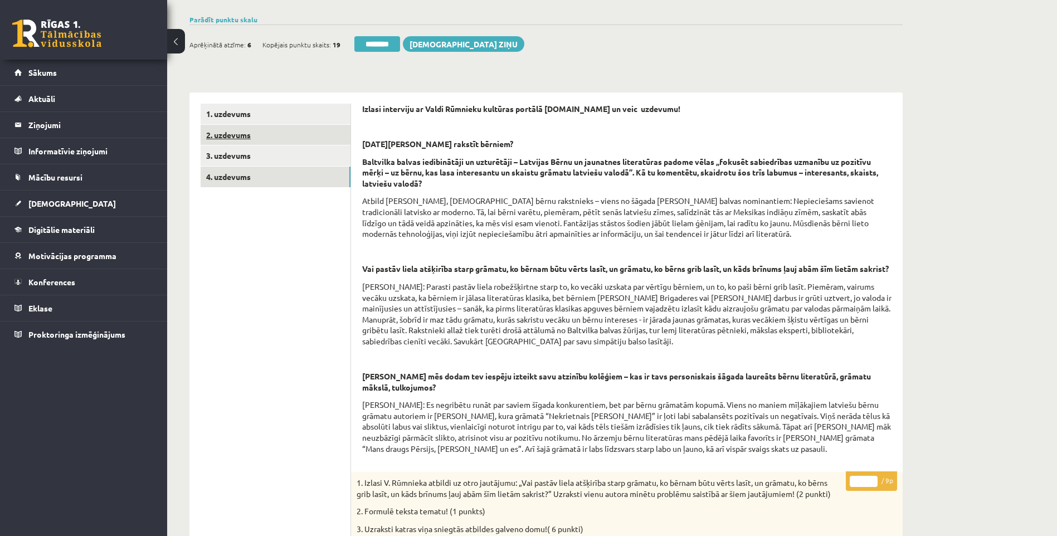
type input "*"
click at [273, 138] on link "2. uzdevums" at bounding box center [276, 135] width 150 height 21
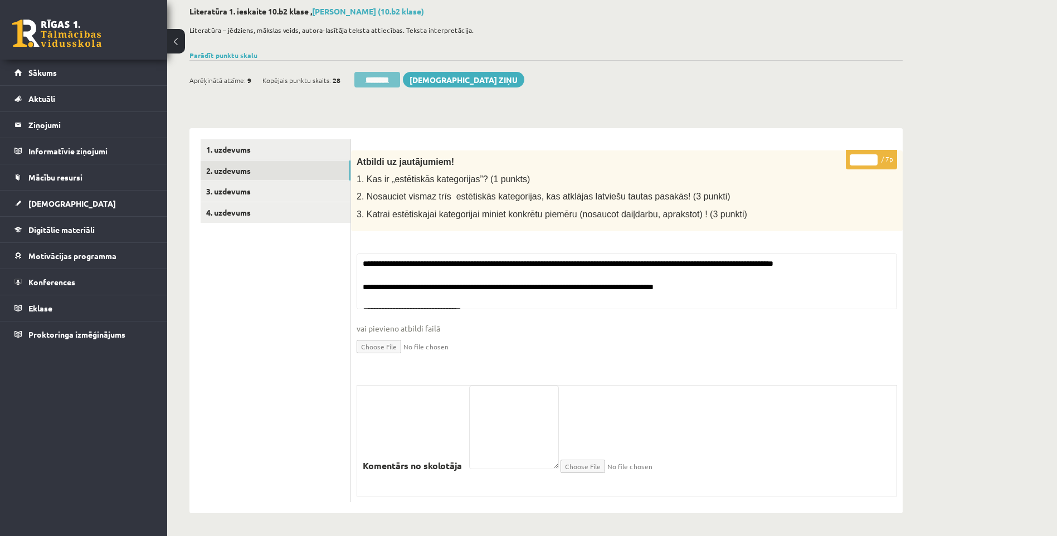
click at [386, 82] on input "********" at bounding box center [377, 80] width 46 height 16
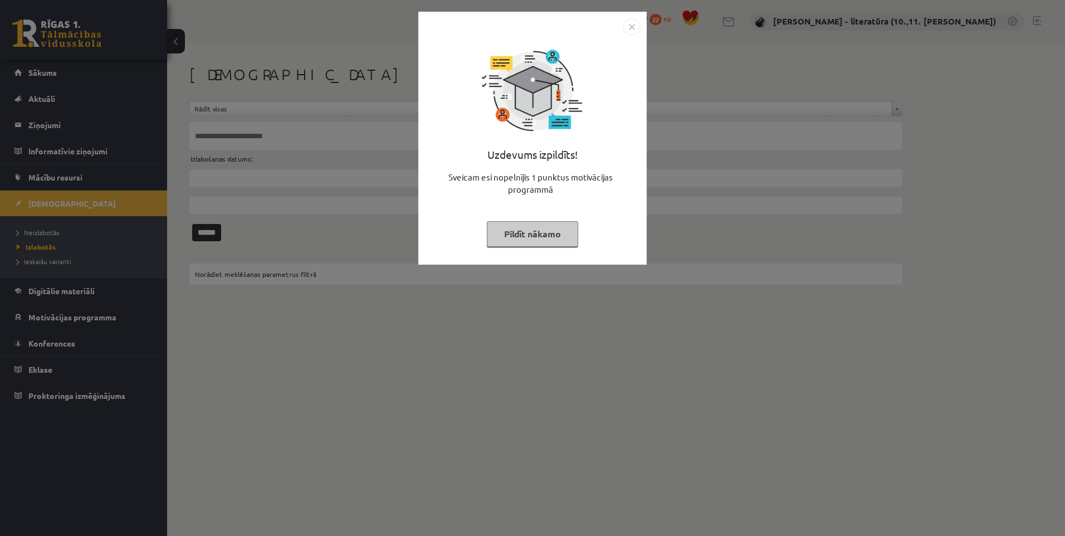
drag, startPoint x: 540, startPoint y: 238, endPoint x: 466, endPoint y: 227, distance: 74.4
click at [540, 238] on button "Pildīt nākamo" at bounding box center [532, 234] width 91 height 26
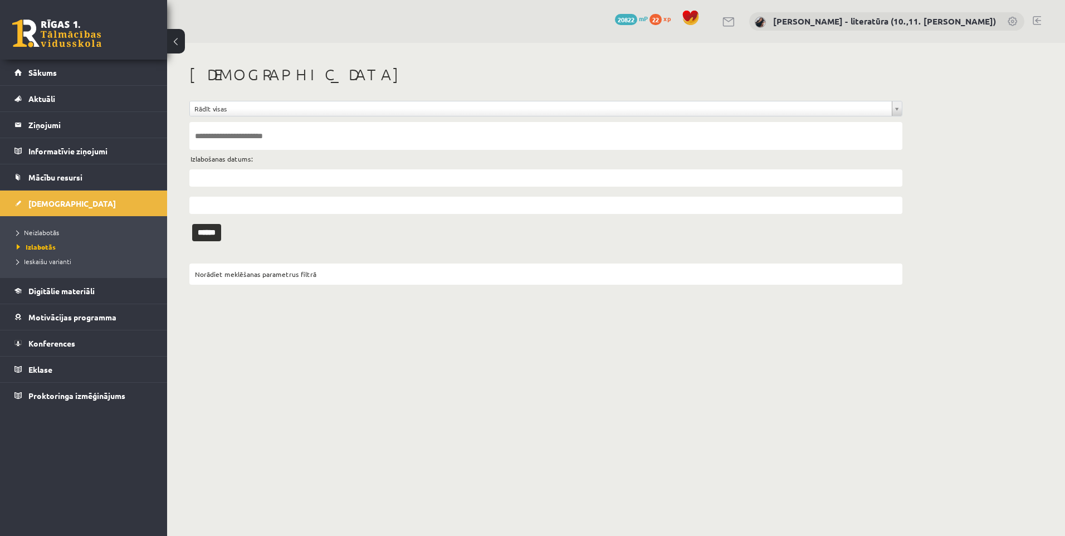
click at [111, 227] on li "Neizlabotās" at bounding box center [86, 232] width 139 height 14
click at [82, 227] on link "Neizlabotās" at bounding box center [86, 232] width 139 height 10
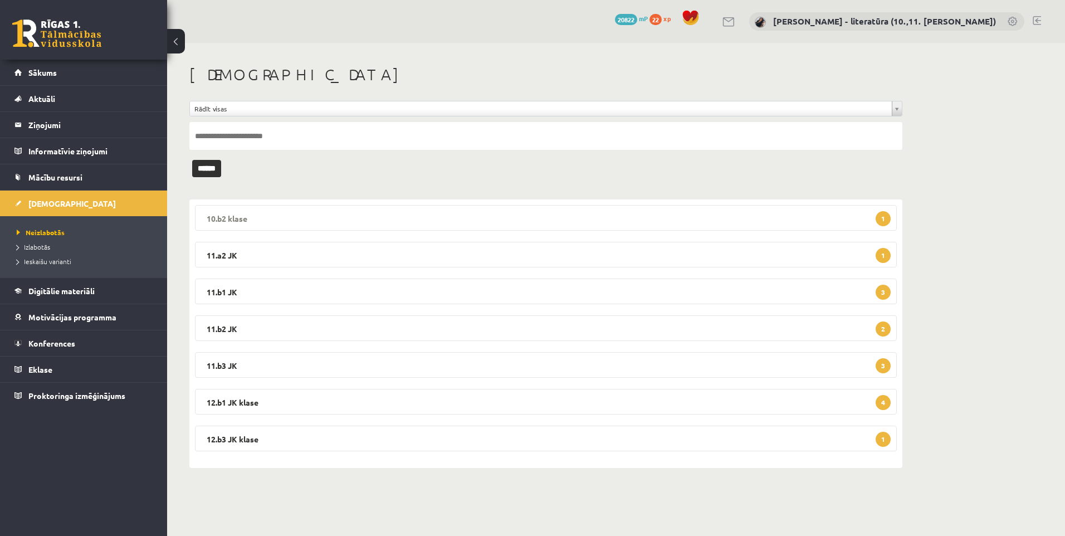
click at [589, 216] on legend "10.b2 klase 1" at bounding box center [546, 218] width 702 height 26
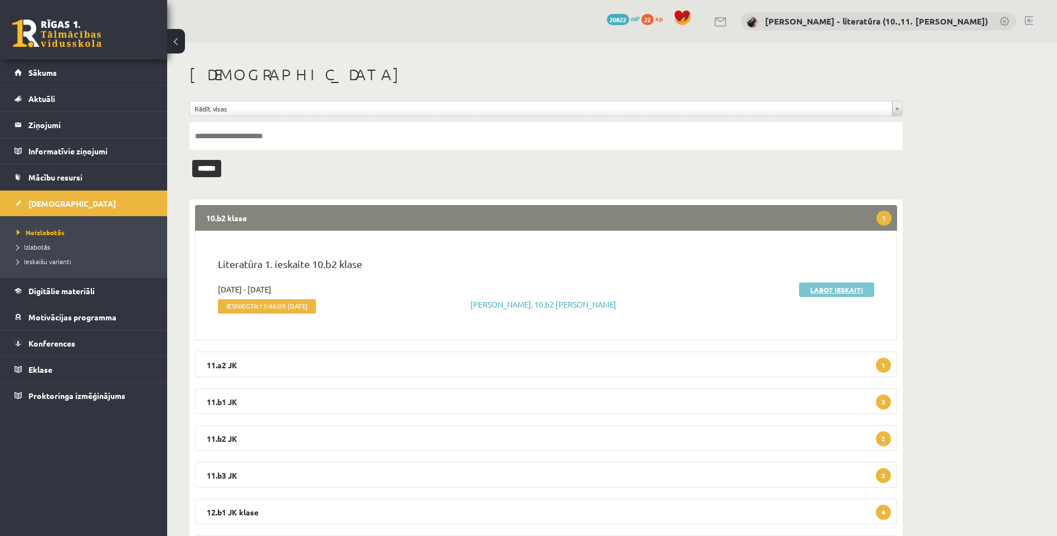
click at [827, 291] on link "Labot ieskaiti" at bounding box center [836, 289] width 75 height 14
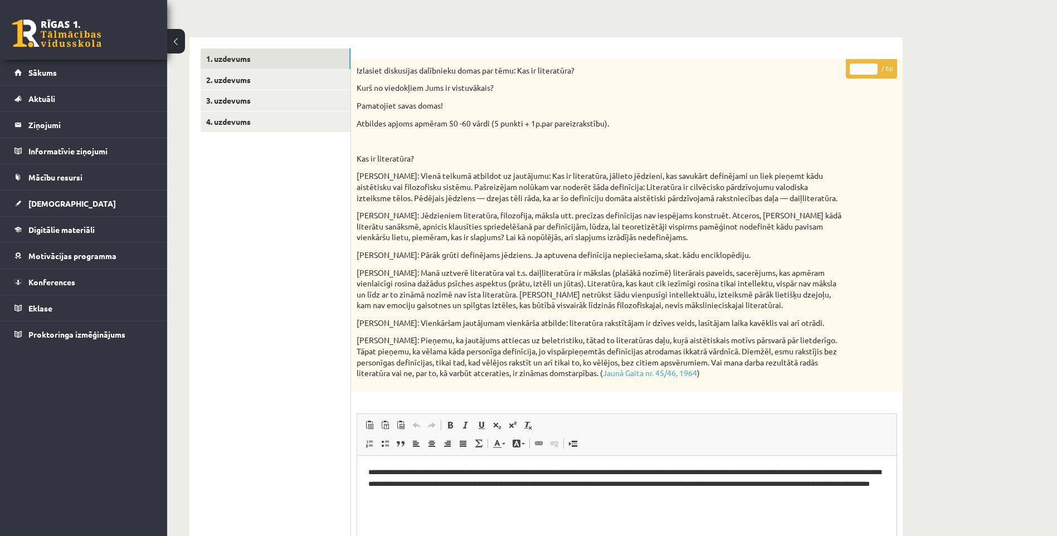
scroll to position [31, 0]
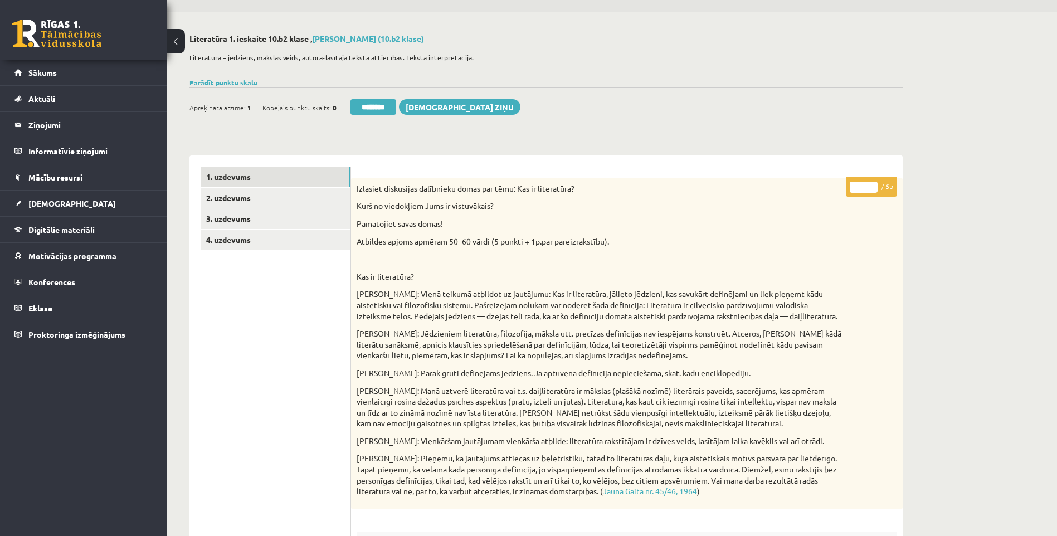
drag, startPoint x: 852, startPoint y: 186, endPoint x: 839, endPoint y: 181, distance: 14.3
type input "*"
click at [245, 197] on link "2. uzdevums" at bounding box center [276, 198] width 150 height 21
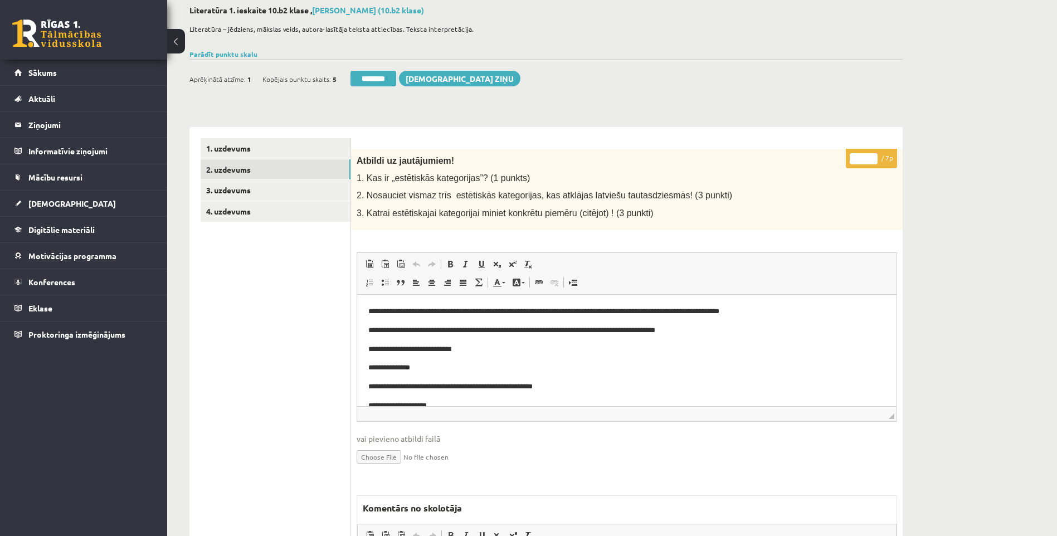
scroll to position [0, 0]
drag, startPoint x: 861, startPoint y: 160, endPoint x: 817, endPoint y: 157, distance: 44.1
click at [817, 157] on div "* / 7p Atbildi uz jautājumiem! 1. Kas ir „estētiskās kategorijas”? (1 punkts) 2…" at bounding box center [626, 436] width 551 height 574
type input "*"
click at [250, 193] on link "3. uzdevums" at bounding box center [276, 190] width 150 height 21
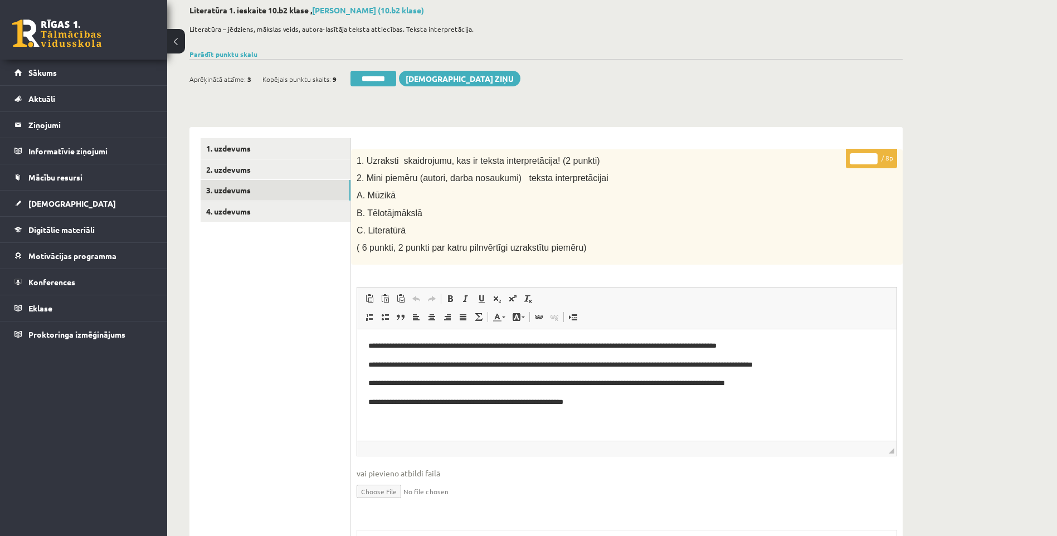
drag, startPoint x: 863, startPoint y: 159, endPoint x: 831, endPoint y: 149, distance: 33.3
click at [833, 150] on div "**********" at bounding box center [626, 453] width 551 height 609
type input "*"
click at [324, 213] on link "4. uzdevums" at bounding box center [276, 211] width 150 height 21
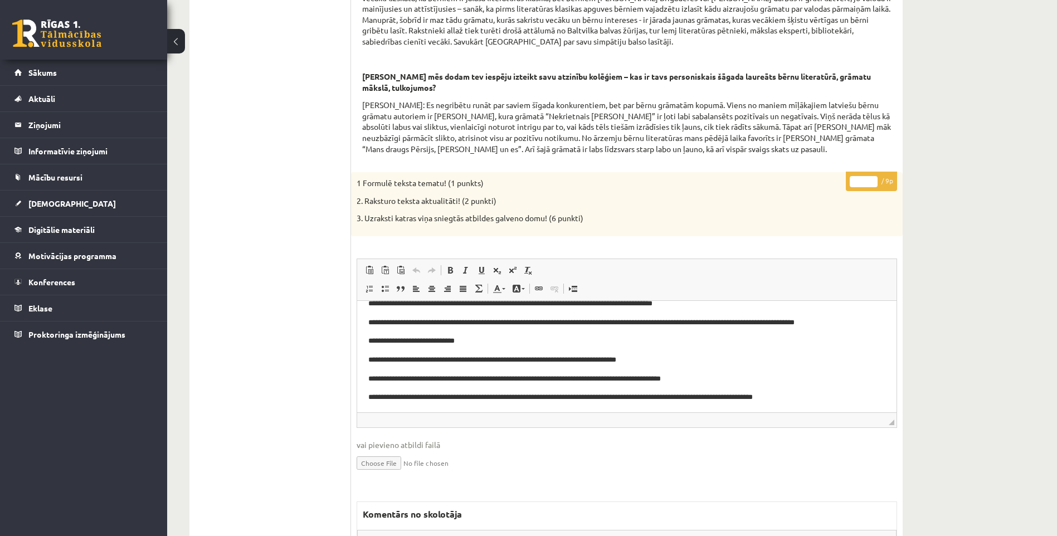
scroll to position [17, 0]
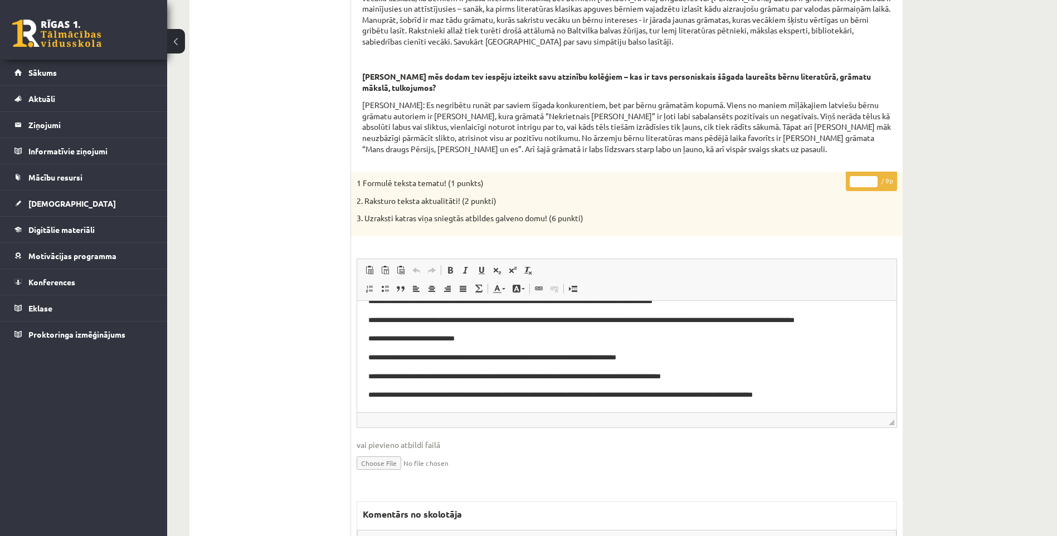
drag, startPoint x: 866, startPoint y: 193, endPoint x: 832, endPoint y: 189, distance: 34.2
click at [839, 189] on div "**********" at bounding box center [626, 451] width 551 height 558
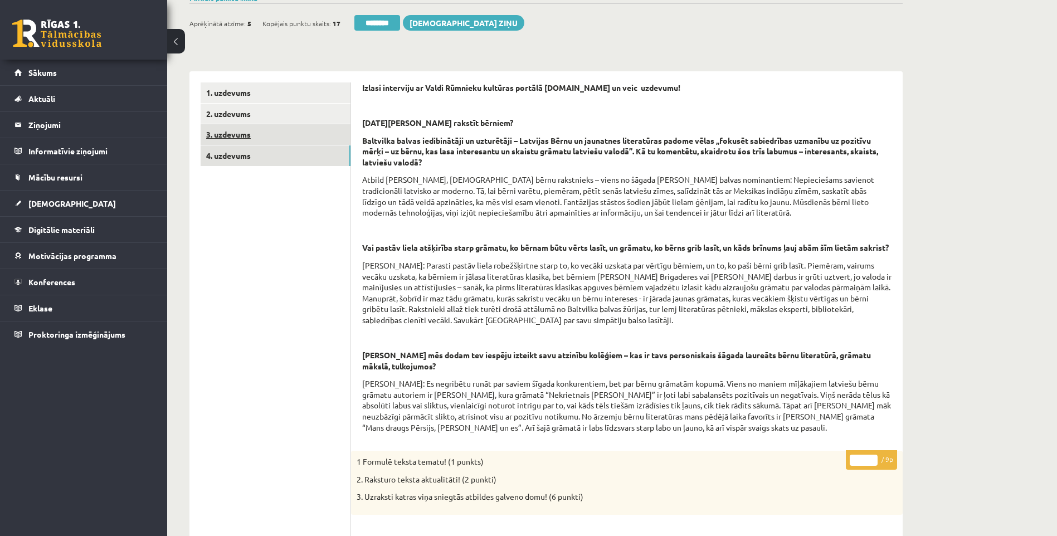
type input "*"
click at [267, 130] on link "3. uzdevums" at bounding box center [276, 134] width 150 height 21
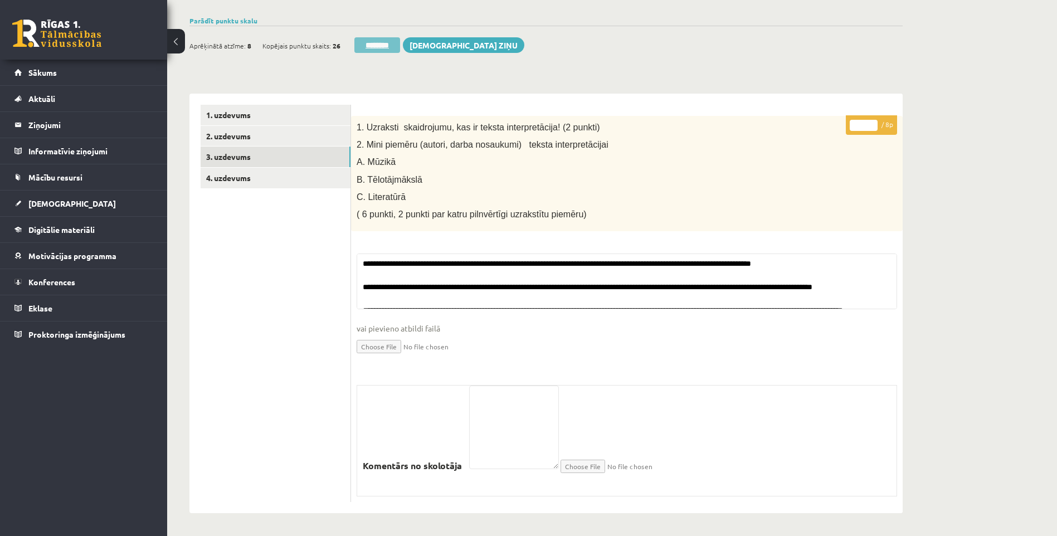
click at [397, 50] on input "********" at bounding box center [377, 45] width 46 height 16
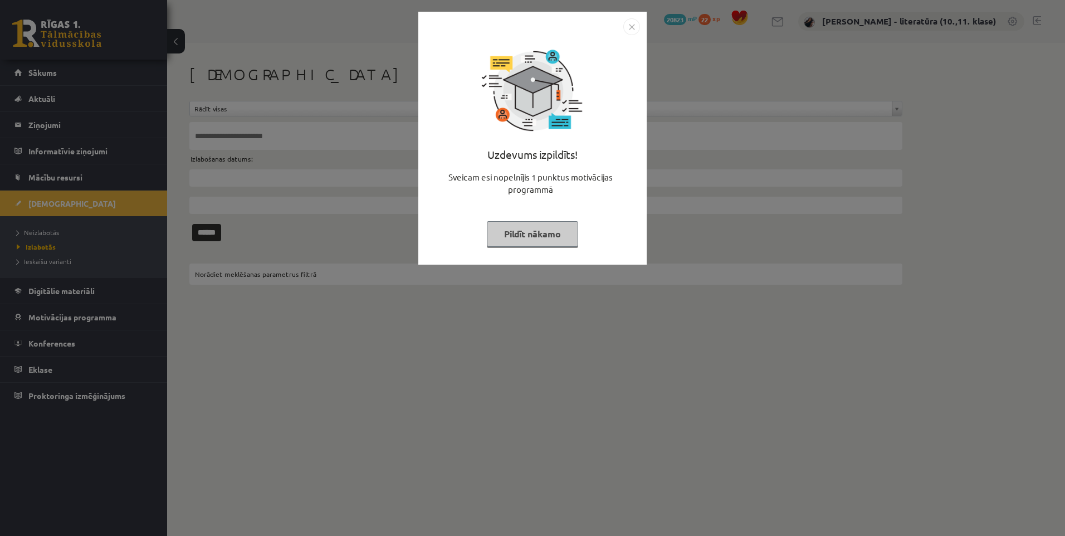
click at [554, 239] on button "Pildīt nākamo" at bounding box center [532, 234] width 91 height 26
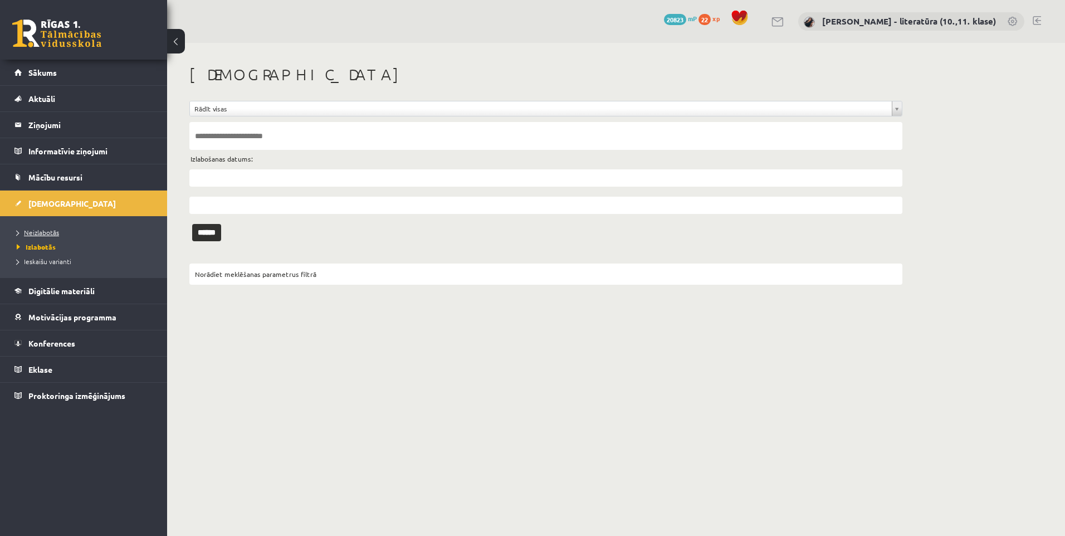
click at [91, 233] on link "Neizlabotās" at bounding box center [86, 232] width 139 height 10
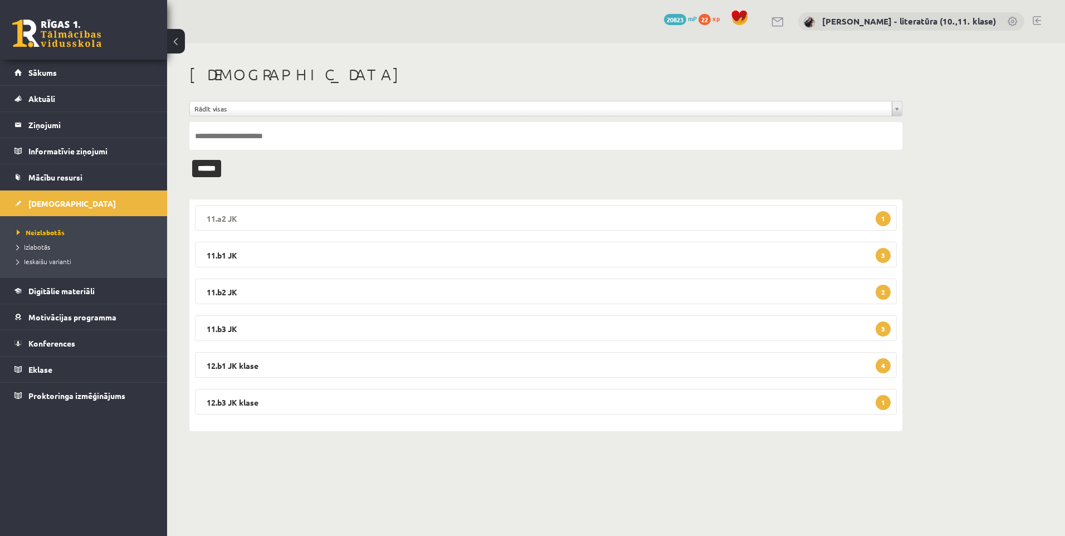
click at [548, 210] on legend "11.a2 JK 1" at bounding box center [546, 218] width 702 height 26
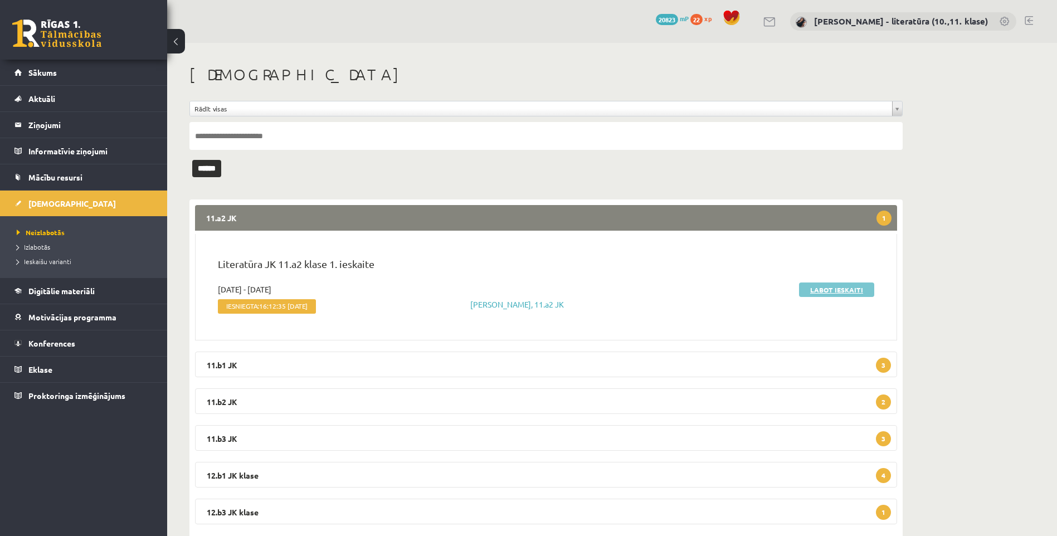
click at [842, 291] on link "Labot ieskaiti" at bounding box center [836, 289] width 75 height 14
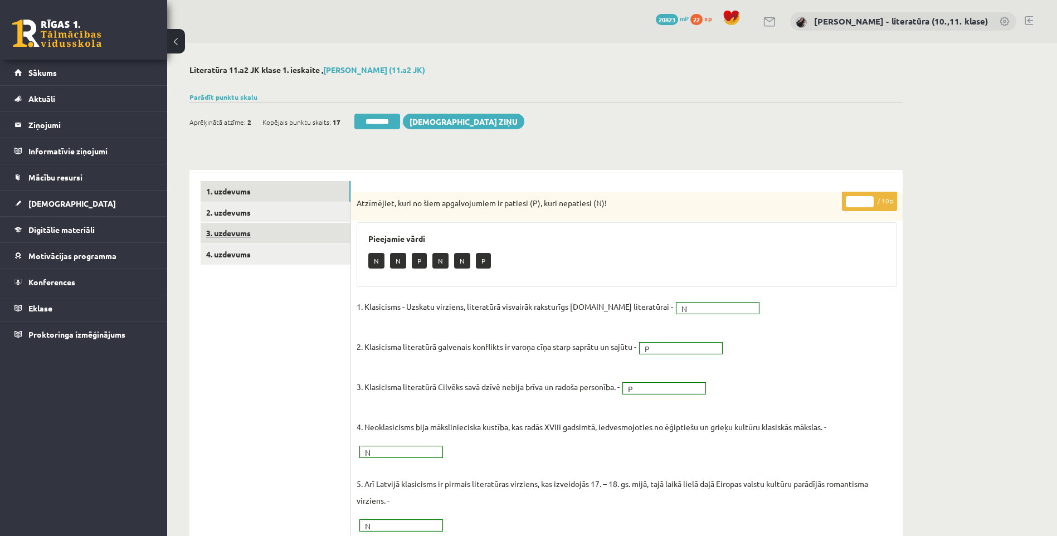
click at [316, 239] on link "3. uzdevums" at bounding box center [276, 233] width 150 height 21
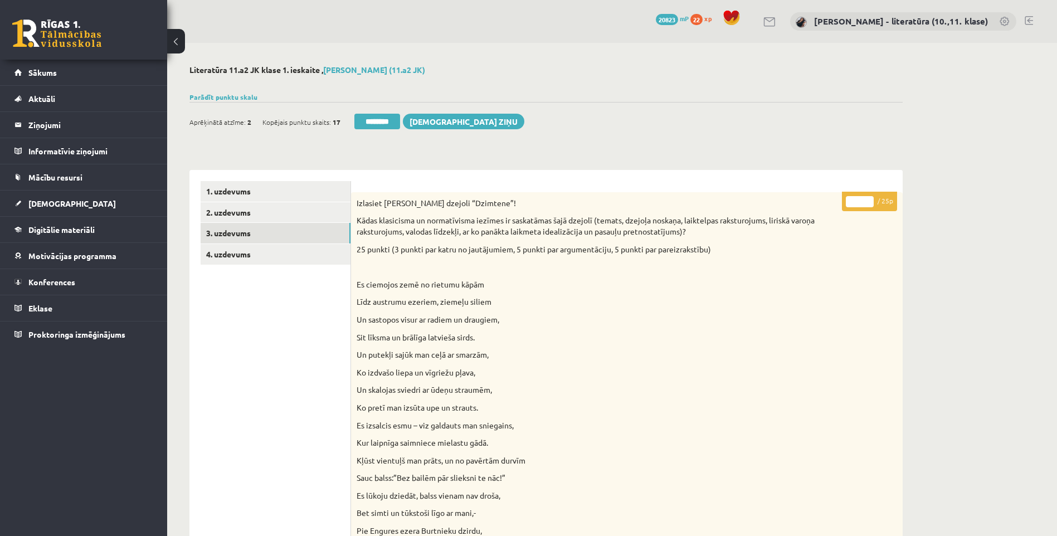
click at [850, 196] on input "*" at bounding box center [859, 201] width 28 height 11
type input "**"
click at [338, 249] on link "4. uzdevums" at bounding box center [276, 254] width 150 height 21
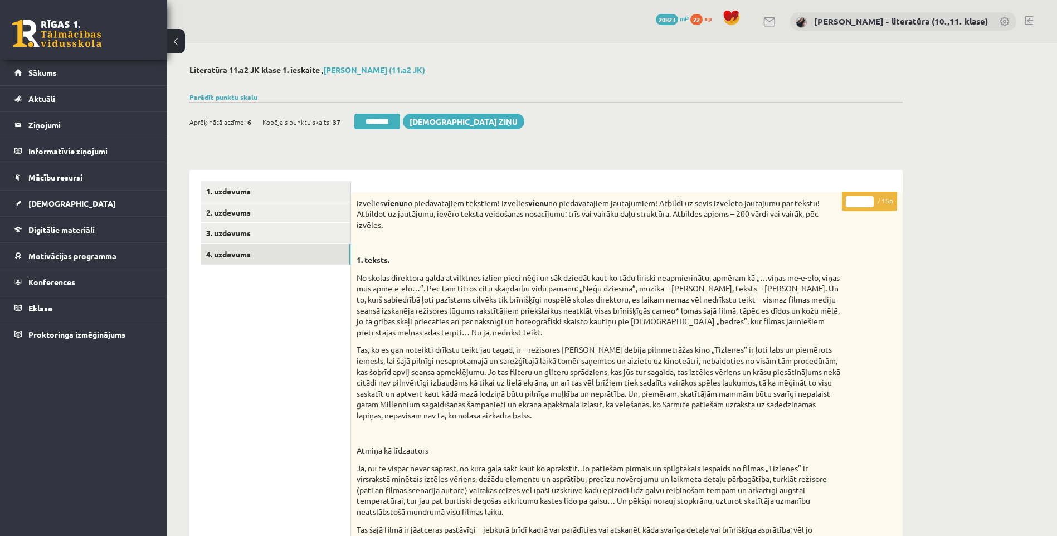
drag, startPoint x: 836, startPoint y: 196, endPoint x: 802, endPoint y: 195, distance: 34.0
type input "**"
click at [327, 214] on link "2. uzdevums" at bounding box center [276, 212] width 150 height 21
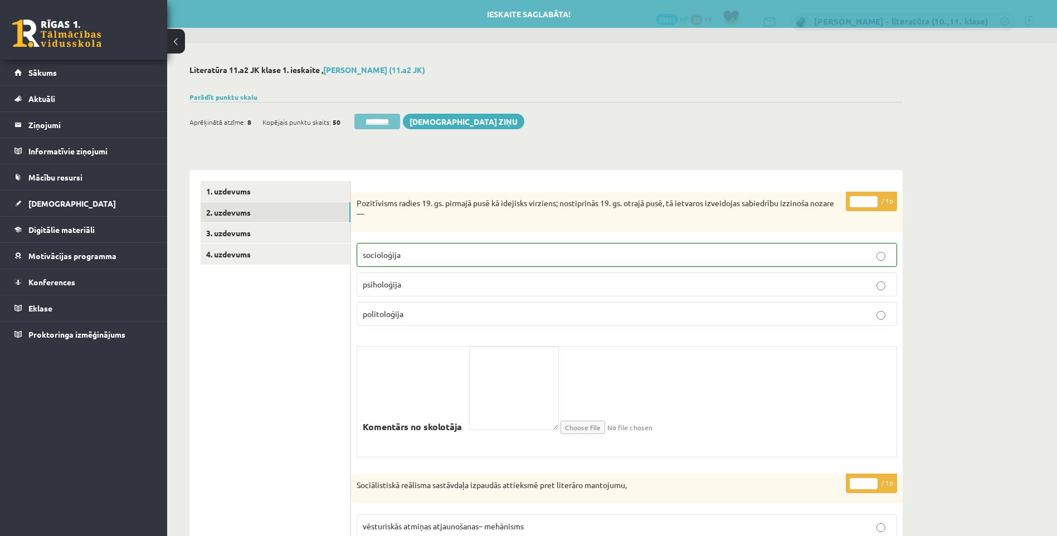
click at [395, 115] on input "********" at bounding box center [377, 122] width 46 height 16
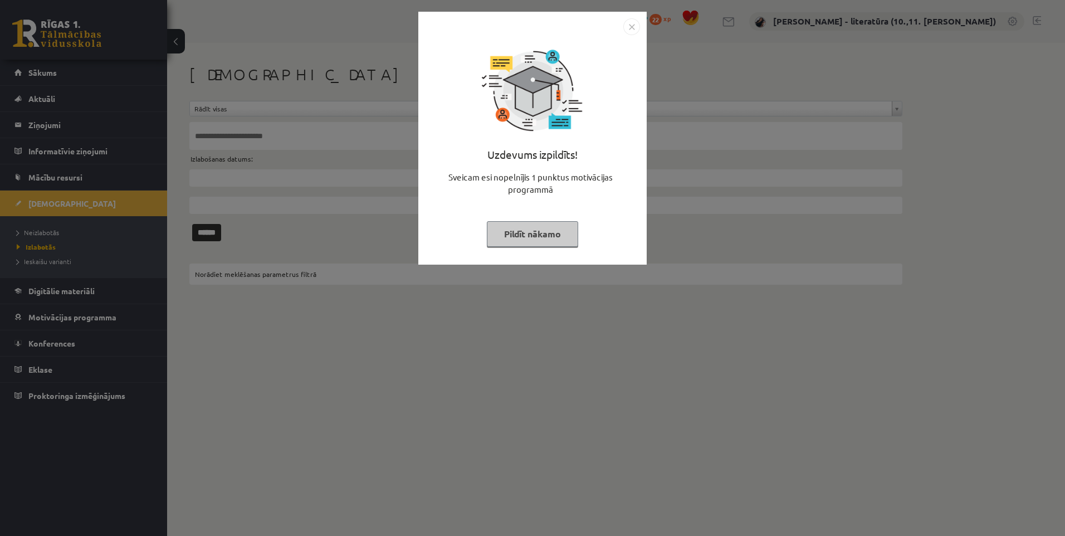
click at [544, 224] on button "Pildīt nākamo" at bounding box center [532, 234] width 91 height 26
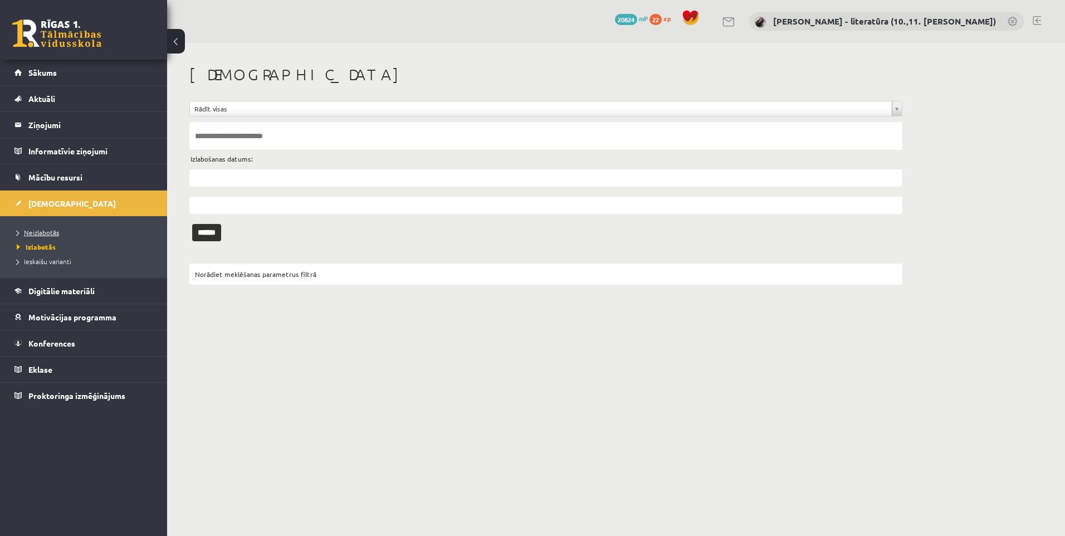
click at [51, 232] on span "Neizlabotās" at bounding box center [38, 232] width 42 height 9
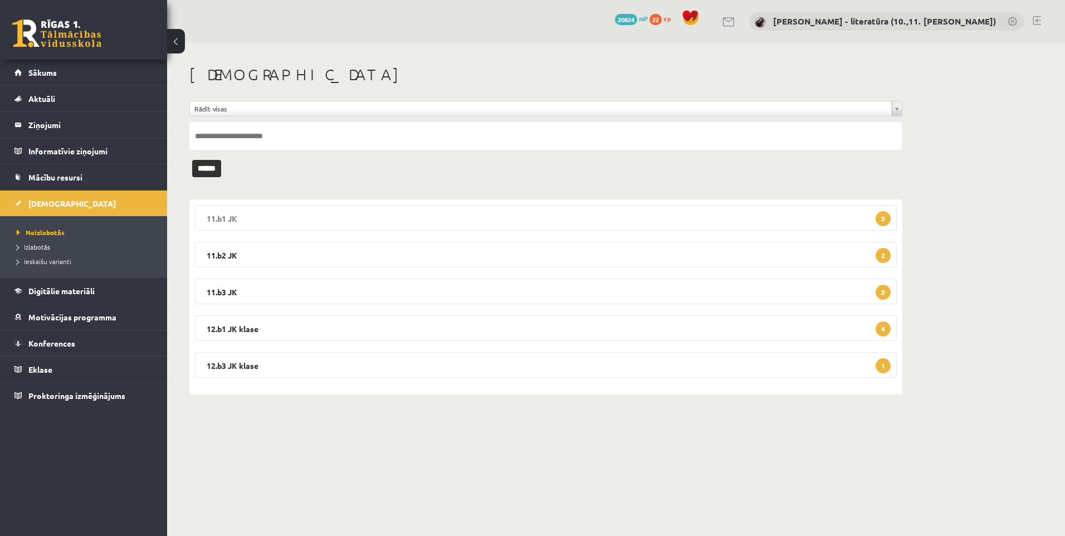
click at [581, 221] on legend "11.b1 JK 3" at bounding box center [546, 218] width 702 height 26
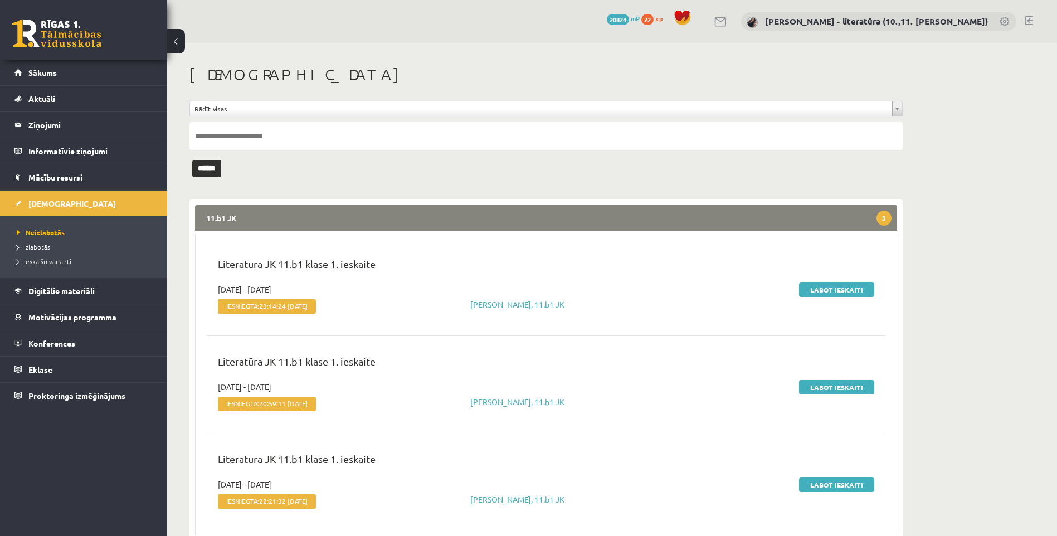
click at [824, 299] on div "Labot ieskaiti" at bounding box center [770, 300] width 224 height 34
click at [819, 292] on link "Labot ieskaiti" at bounding box center [836, 289] width 75 height 14
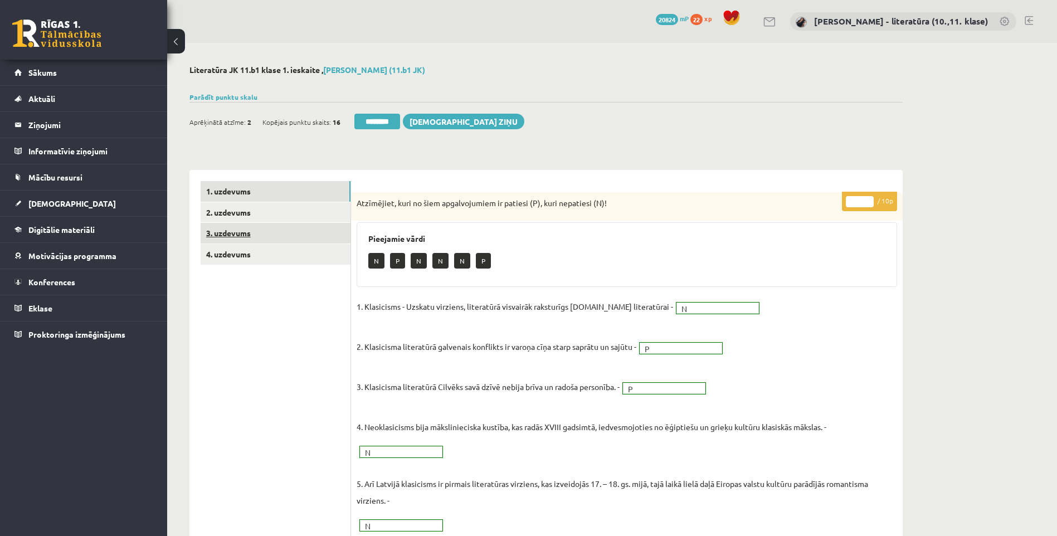
click at [290, 239] on link "3. uzdevums" at bounding box center [276, 233] width 150 height 21
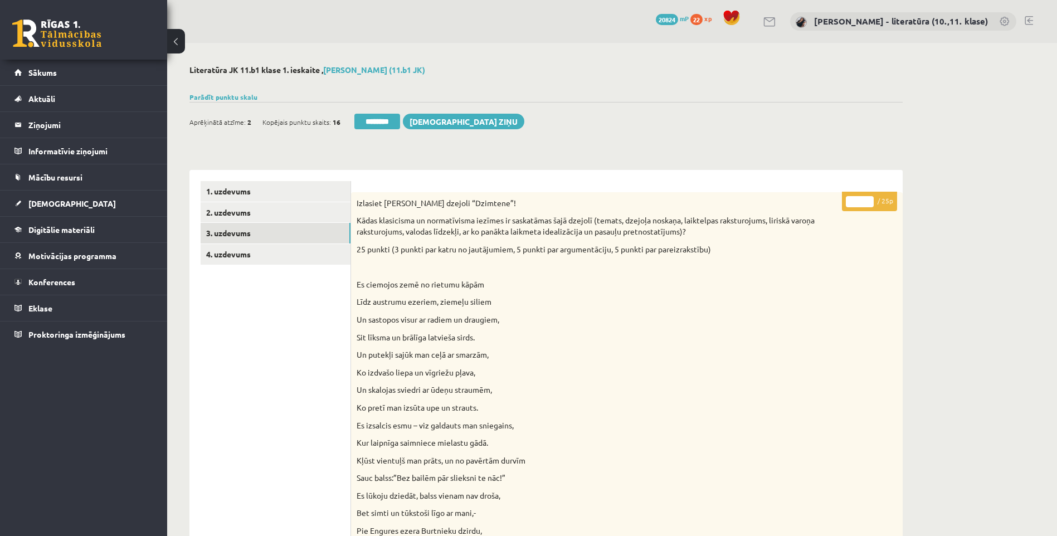
drag, startPoint x: 858, startPoint y: 203, endPoint x: 828, endPoint y: 202, distance: 29.5
type input "**"
click at [290, 253] on link "4. uzdevums" at bounding box center [276, 254] width 150 height 21
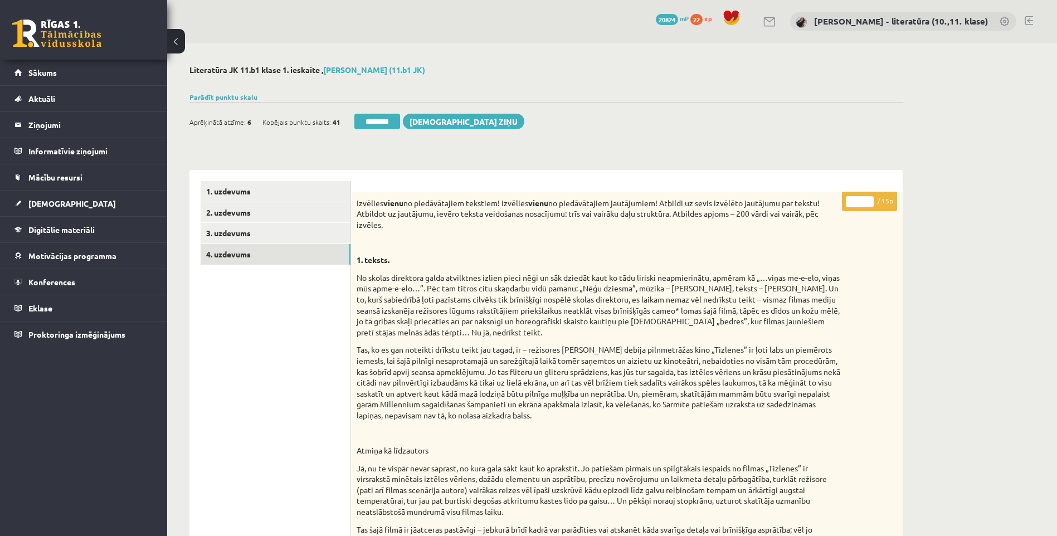
drag, startPoint x: 856, startPoint y: 199, endPoint x: 841, endPoint y: 203, distance: 15.0
click at [844, 203] on p "* / 15p" at bounding box center [869, 201] width 55 height 19
type input "**"
click at [223, 228] on link "3. uzdevums" at bounding box center [276, 233] width 150 height 21
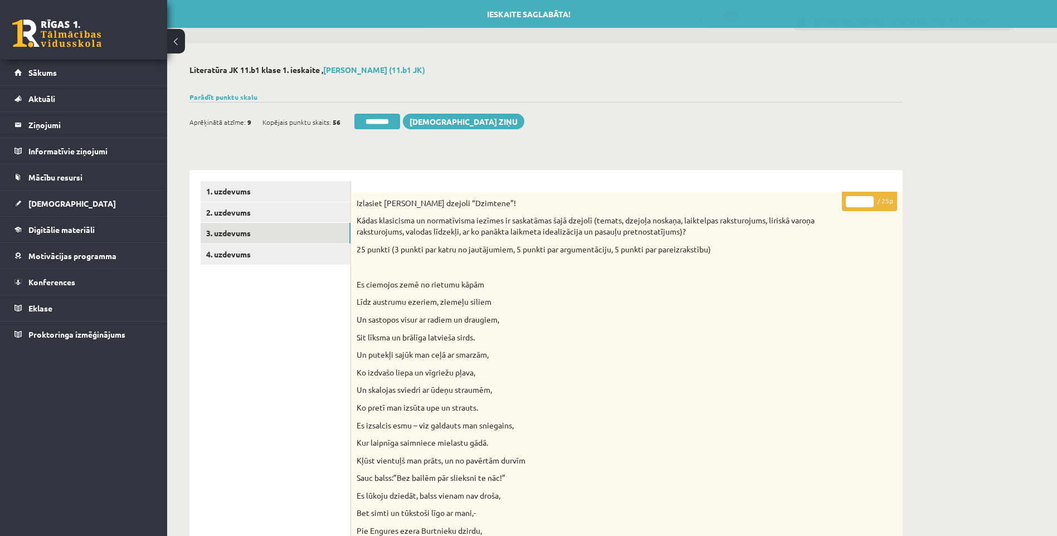
click at [384, 114] on input "********" at bounding box center [377, 122] width 46 height 16
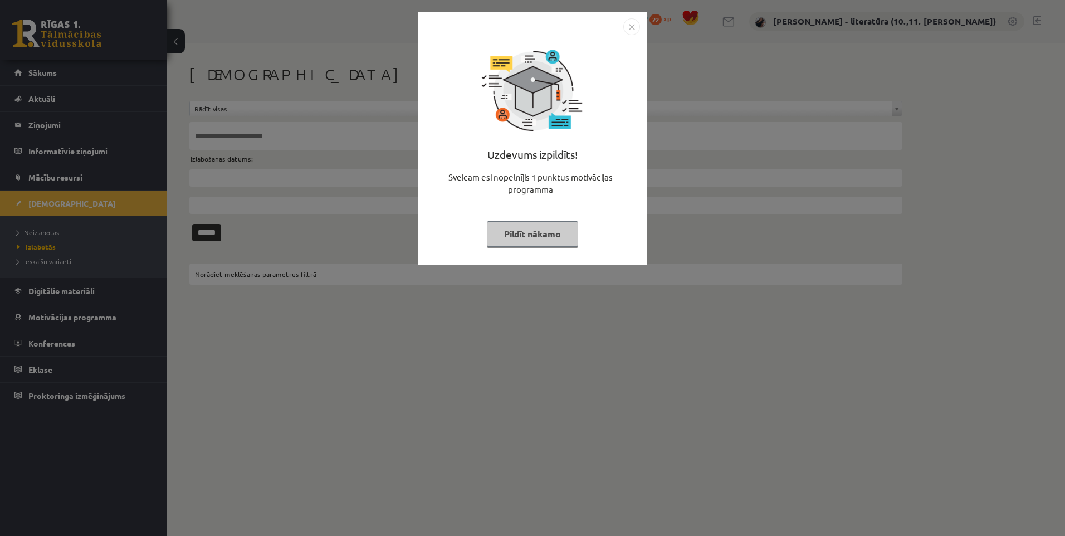
click at [576, 236] on button "Pildīt nākamo" at bounding box center [532, 234] width 91 height 26
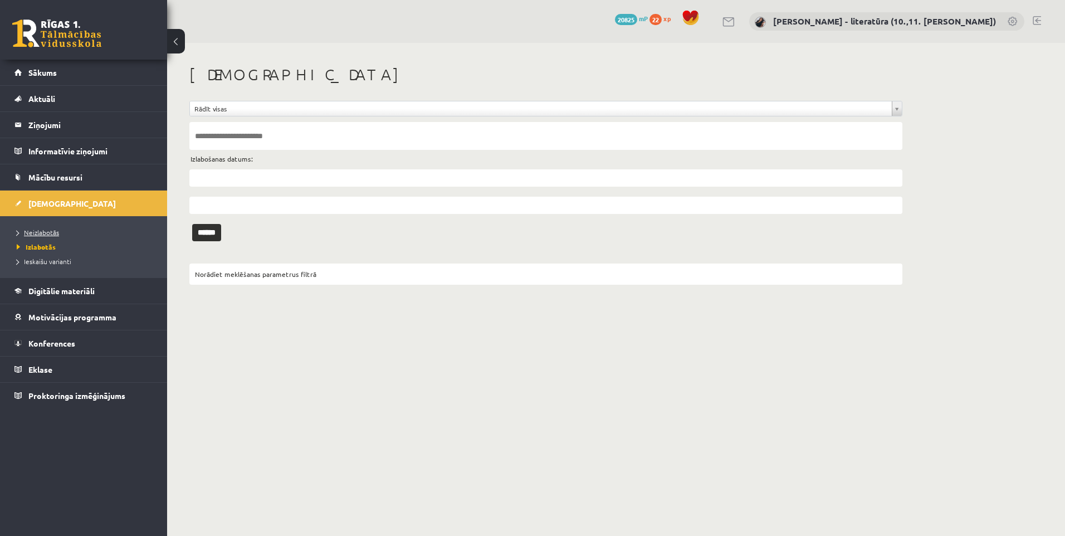
click at [44, 228] on span "Neizlabotās" at bounding box center [38, 232] width 42 height 9
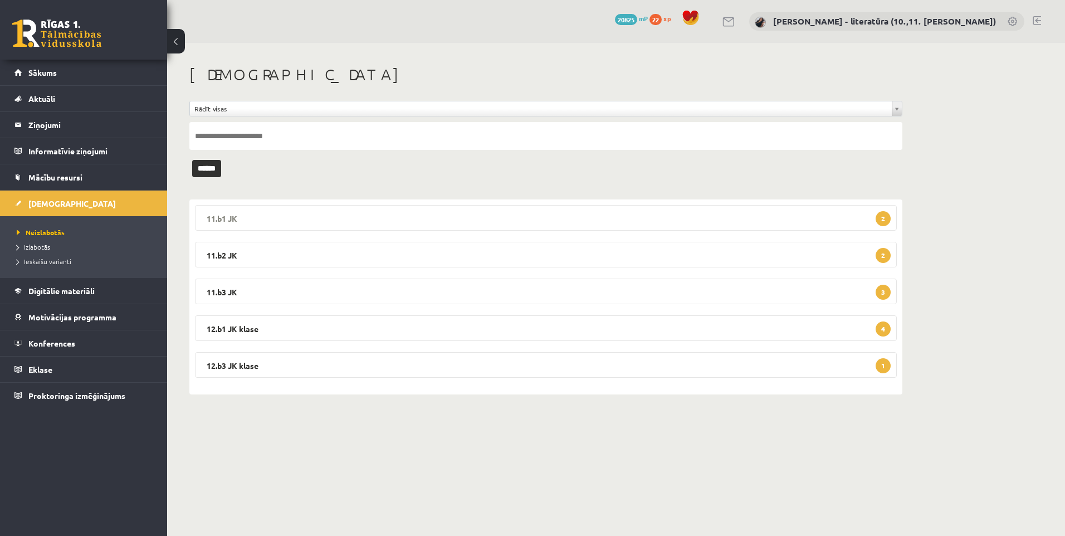
click at [562, 224] on legend "11.b1 JK 2" at bounding box center [546, 218] width 702 height 26
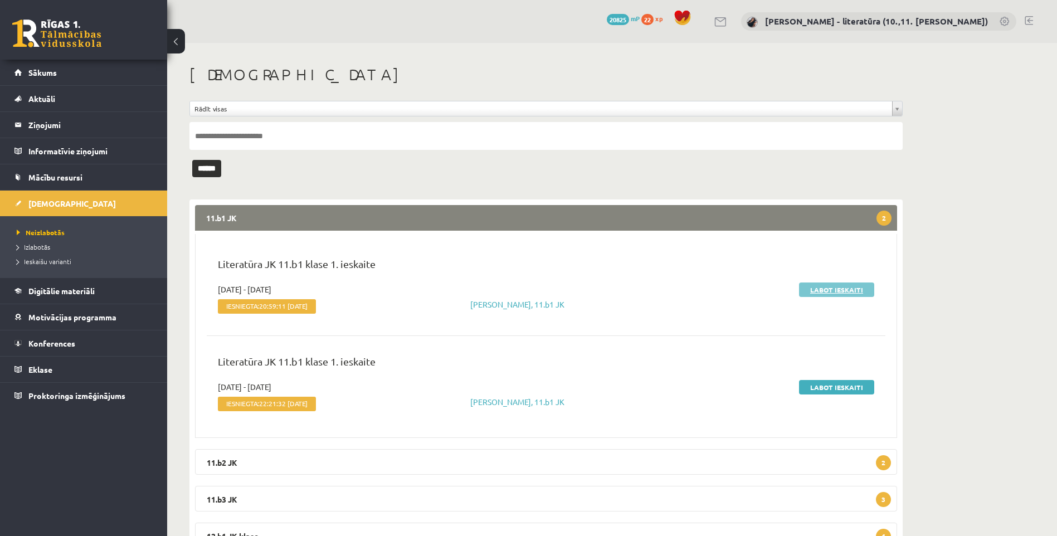
click at [843, 290] on link "Labot ieskaiti" at bounding box center [836, 289] width 75 height 14
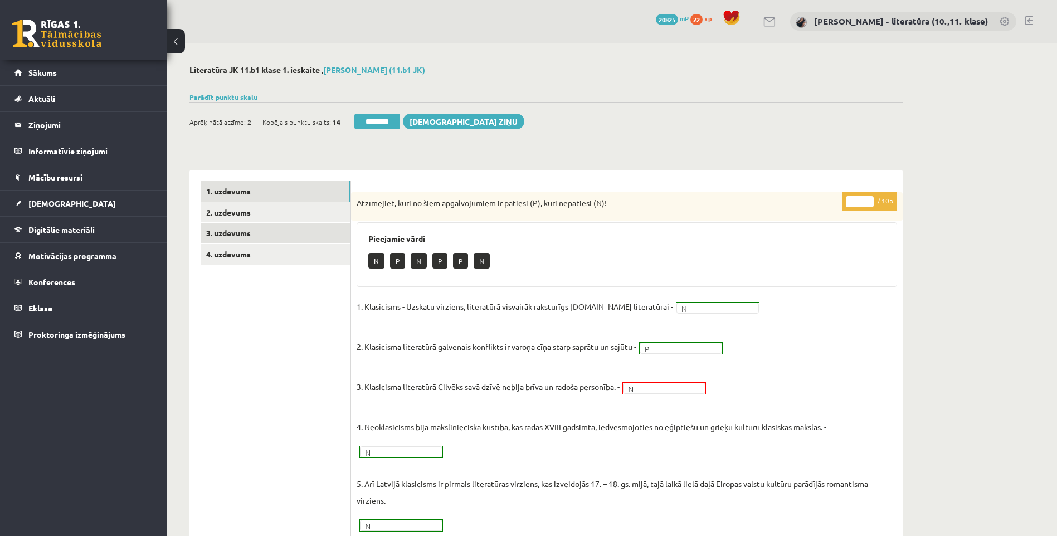
click at [302, 229] on link "3. uzdevums" at bounding box center [276, 233] width 150 height 21
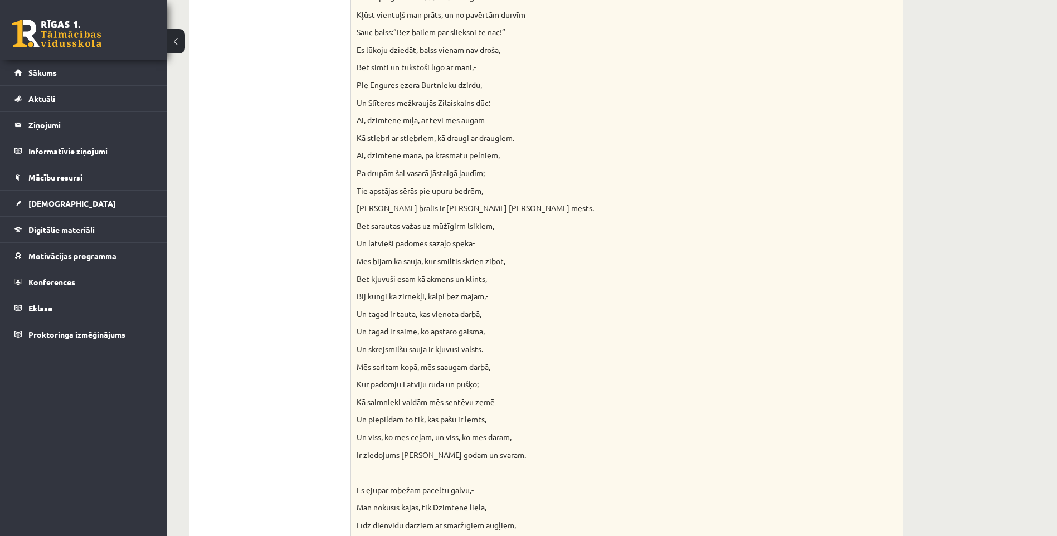
scroll to position [111, 0]
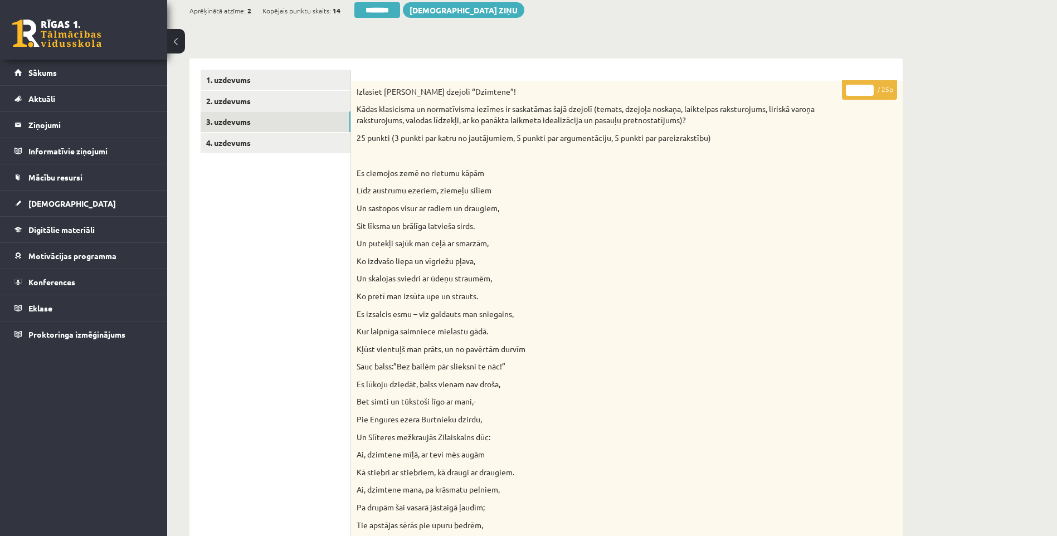
drag, startPoint x: 861, startPoint y: 89, endPoint x: 852, endPoint y: 88, distance: 9.5
click at [852, 88] on input "*" at bounding box center [859, 90] width 28 height 11
type input "**"
click at [229, 145] on link "4. uzdevums" at bounding box center [276, 143] width 150 height 21
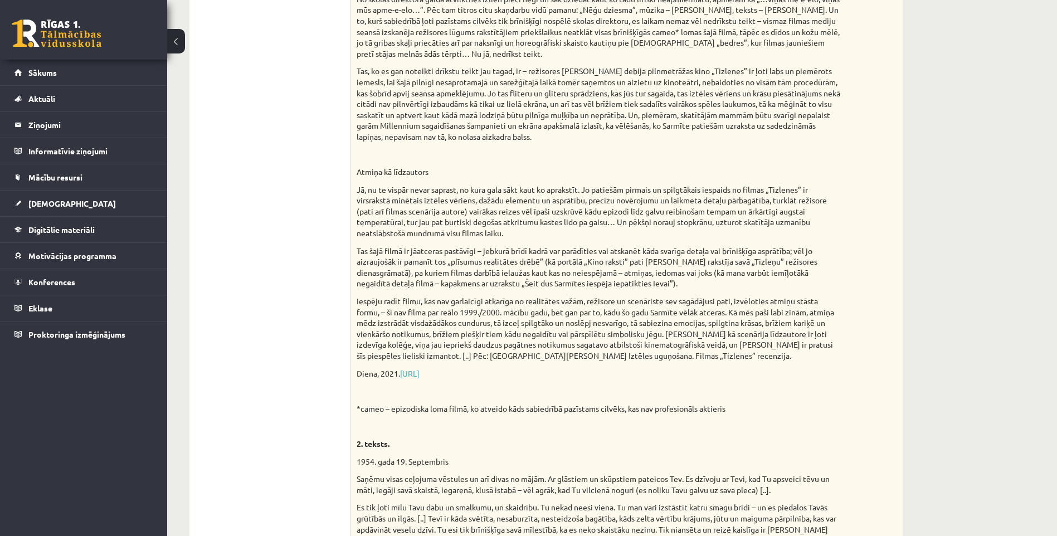
scroll to position [0, 0]
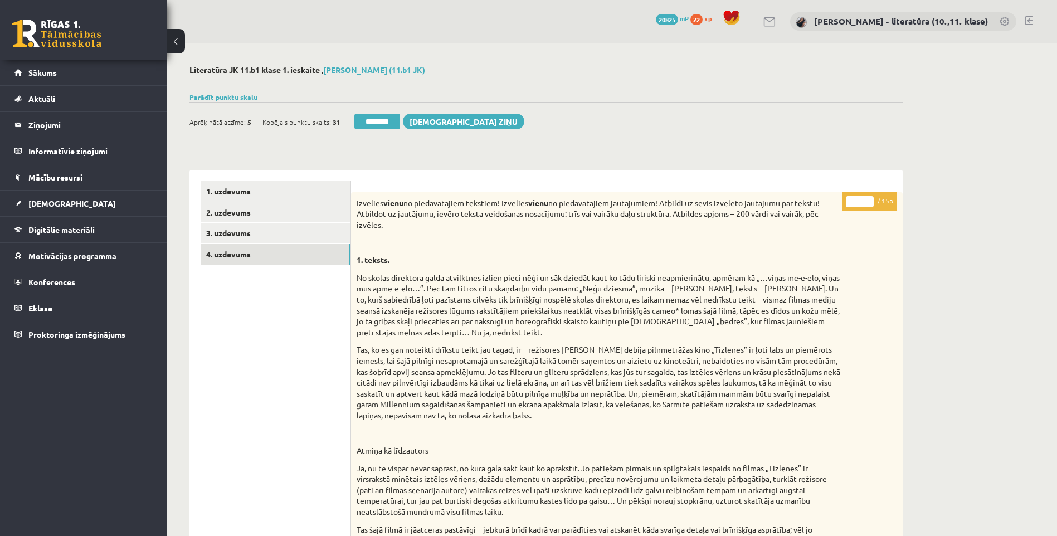
drag, startPoint x: 859, startPoint y: 199, endPoint x: 824, endPoint y: 199, distance: 35.6
type input "**"
drag, startPoint x: 260, startPoint y: 222, endPoint x: 278, endPoint y: 184, distance: 42.8
click at [260, 222] on link "2. uzdevums" at bounding box center [276, 212] width 150 height 21
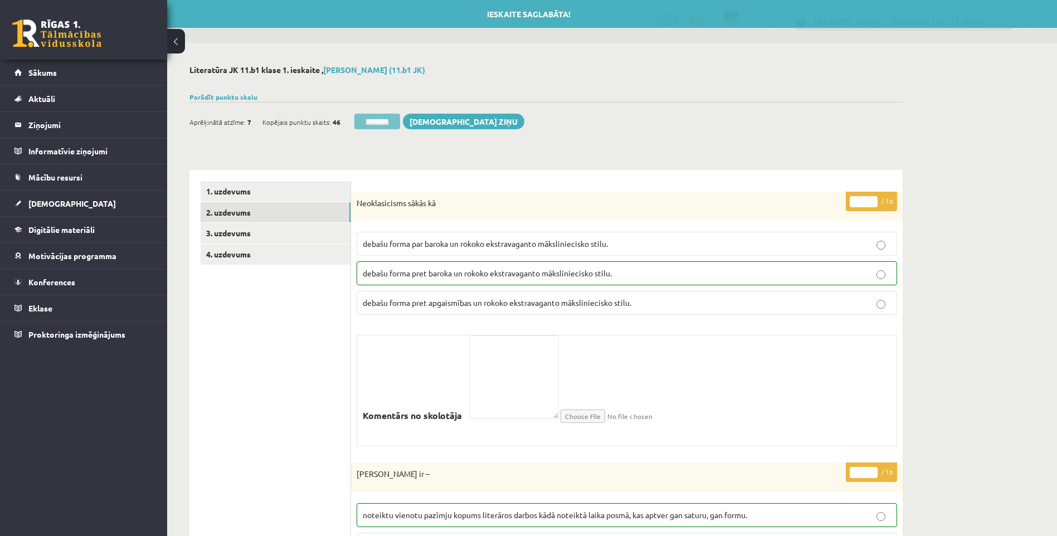
click at [389, 120] on input "********" at bounding box center [377, 122] width 46 height 16
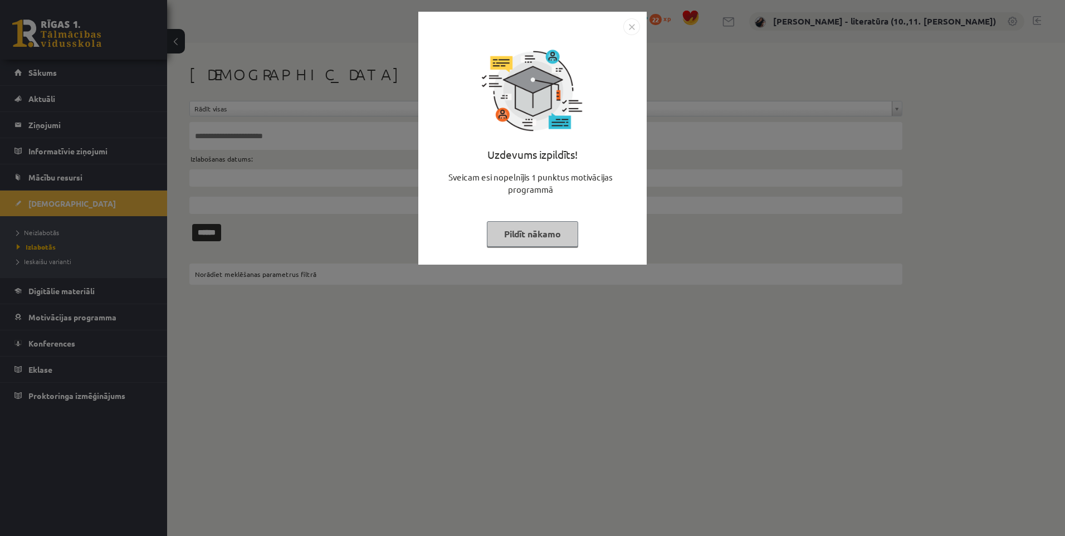
click at [504, 239] on button "Pildīt nākamo" at bounding box center [532, 234] width 91 height 26
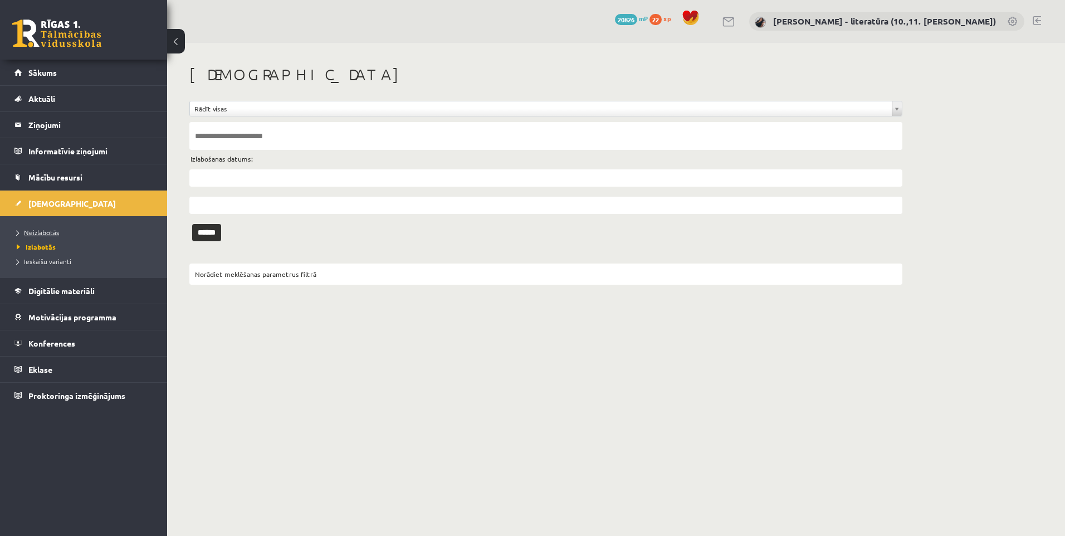
click at [68, 236] on link "Neizlabotās" at bounding box center [86, 232] width 139 height 10
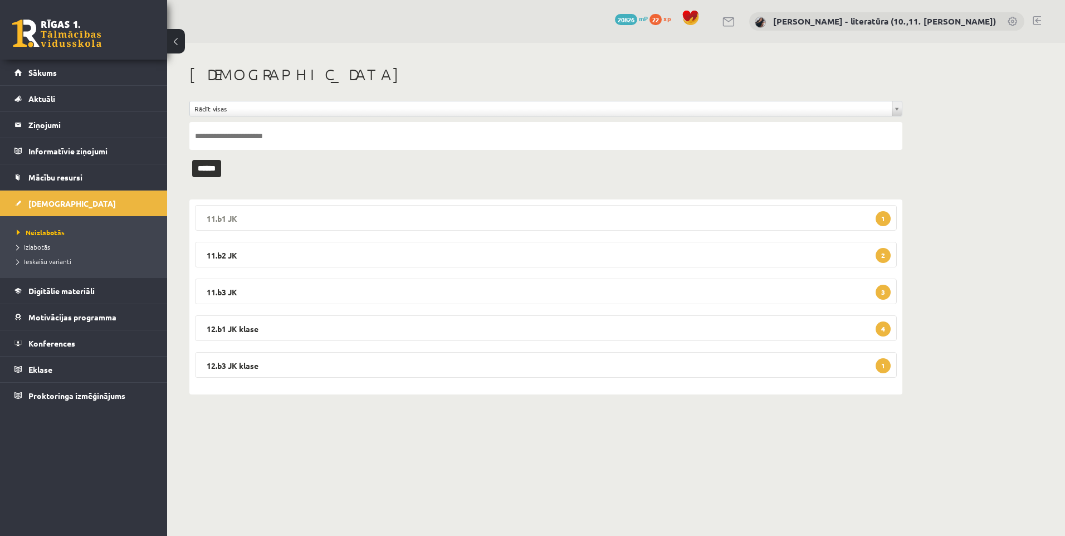
click at [592, 216] on legend "11.b1 JK 1" at bounding box center [546, 218] width 702 height 26
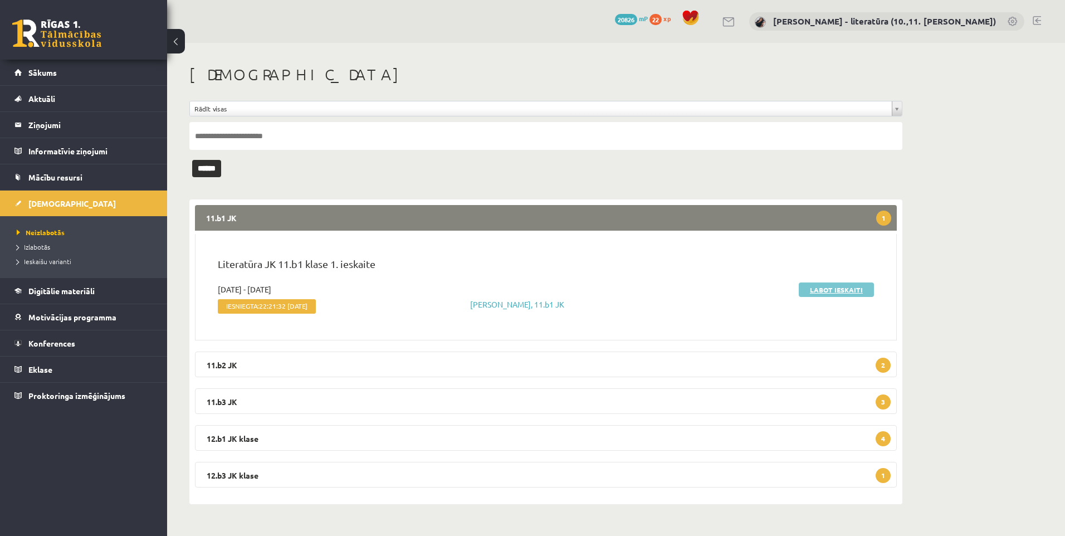
click at [850, 288] on link "Labot ieskaiti" at bounding box center [836, 289] width 75 height 14
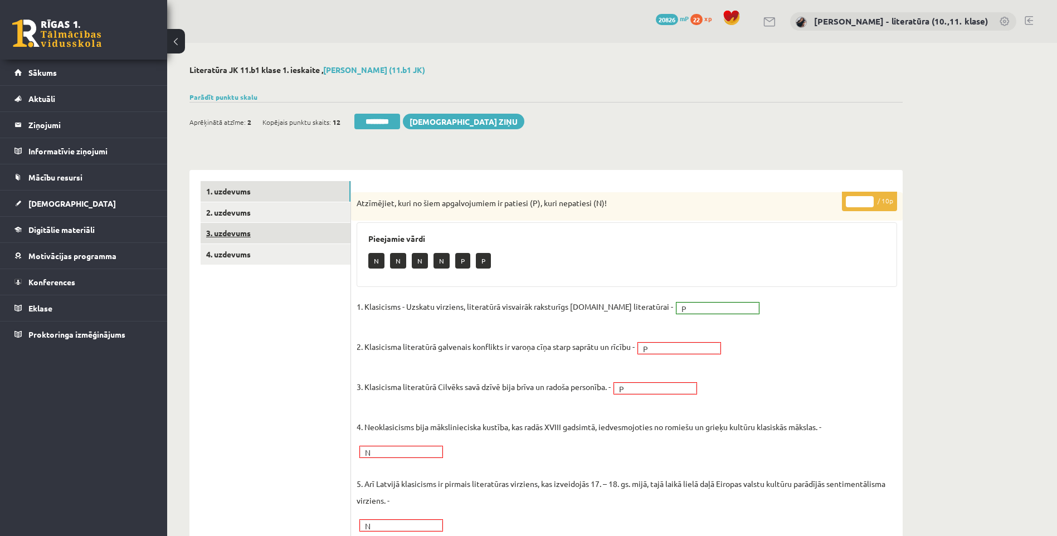
click at [295, 239] on link "3. uzdevums" at bounding box center [276, 233] width 150 height 21
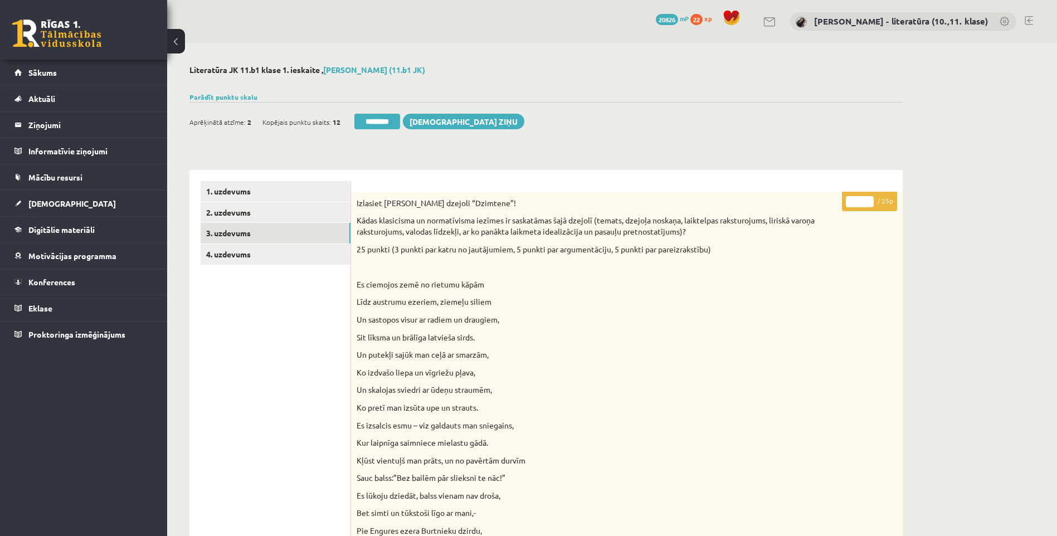
drag, startPoint x: 859, startPoint y: 197, endPoint x: 810, endPoint y: 204, distance: 50.1
type input "**"
click at [319, 250] on link "4. uzdevums" at bounding box center [276, 254] width 150 height 21
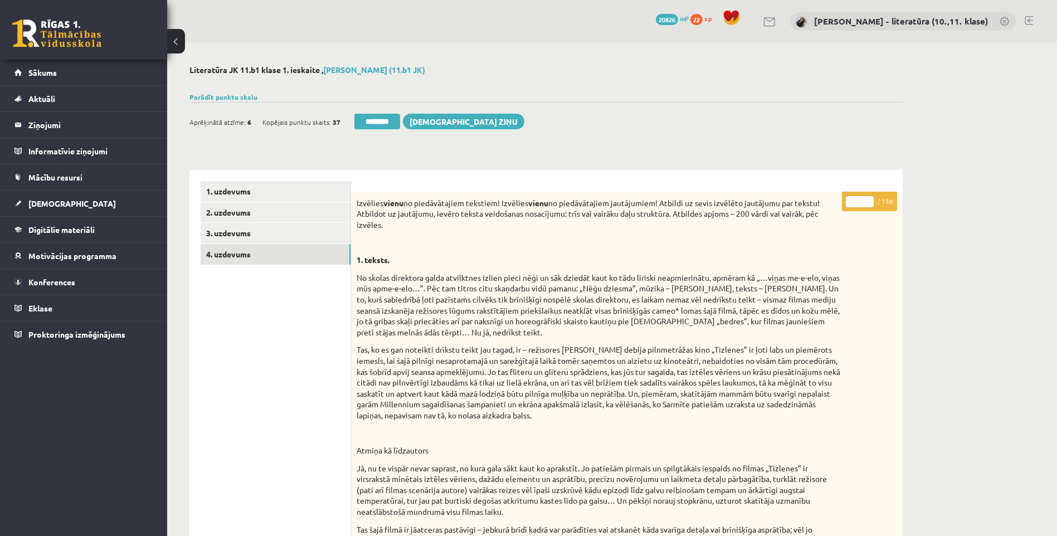
drag, startPoint x: 863, startPoint y: 206, endPoint x: 832, endPoint y: 201, distance: 31.0
type input "**"
click at [299, 203] on link "2. uzdevums" at bounding box center [276, 212] width 150 height 21
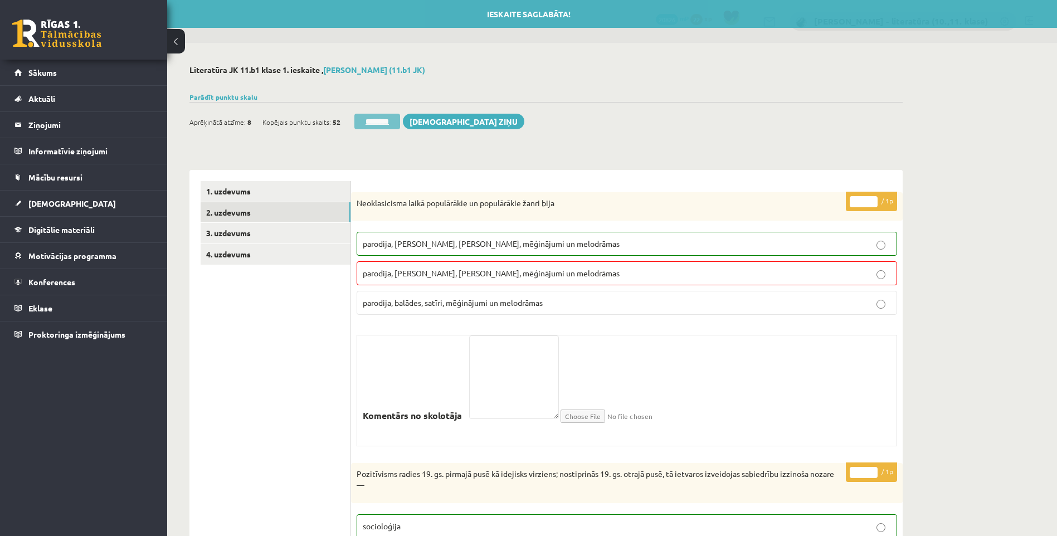
click at [396, 116] on input "********" at bounding box center [377, 122] width 46 height 16
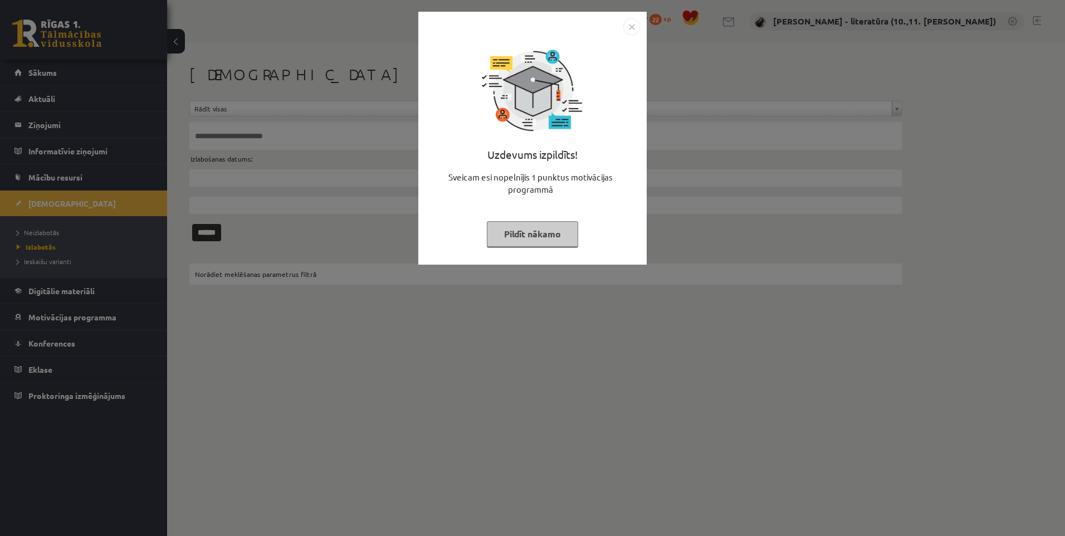
click at [568, 237] on button "Pildīt nākamo" at bounding box center [532, 234] width 91 height 26
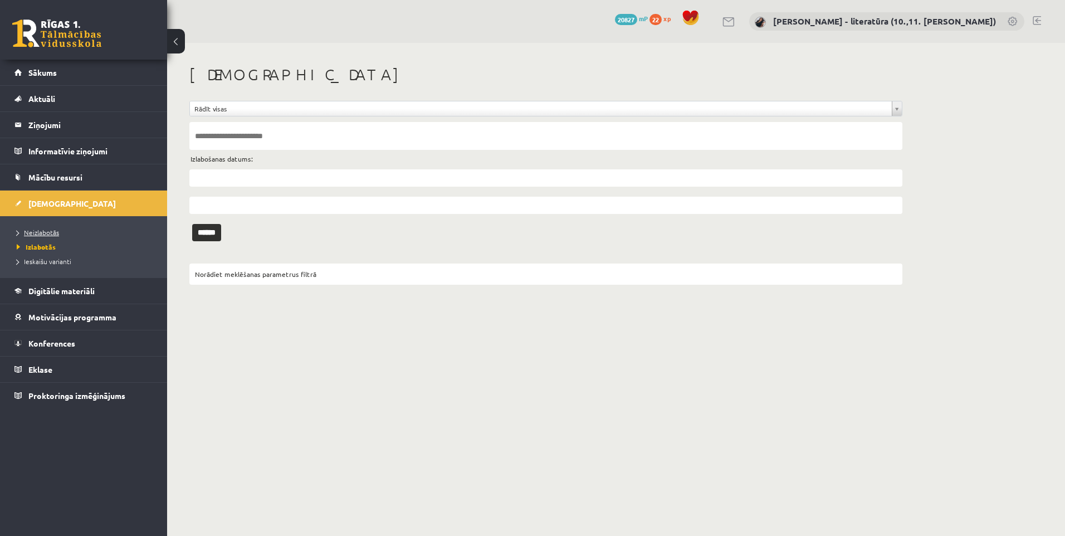
click at [45, 228] on link "Neizlabotās" at bounding box center [86, 232] width 139 height 10
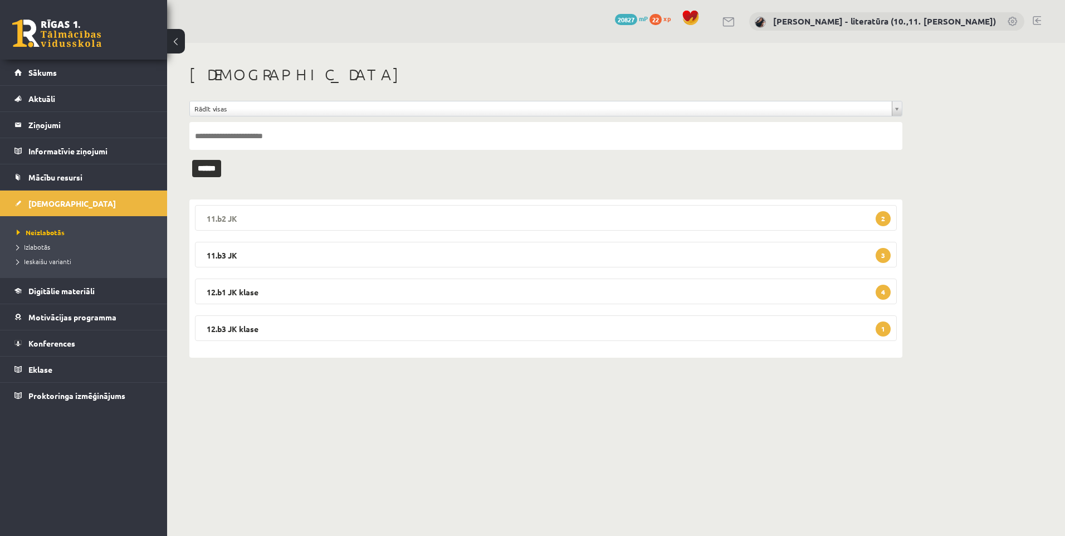
click at [643, 220] on legend "11.b2 JK 2" at bounding box center [546, 218] width 702 height 26
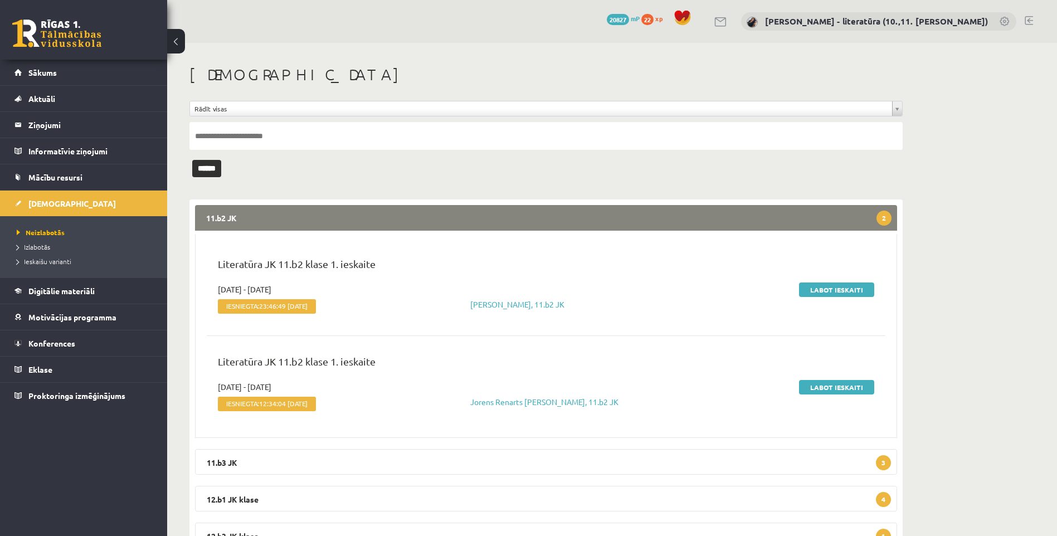
click at [824, 298] on div "Labot ieskaiti" at bounding box center [770, 300] width 224 height 34
click at [819, 282] on div "Literatūra JK 11.b2 klase 1. ieskaite" at bounding box center [545, 269] width 673 height 27
click at [807, 287] on link "Labot ieskaiti" at bounding box center [836, 289] width 75 height 14
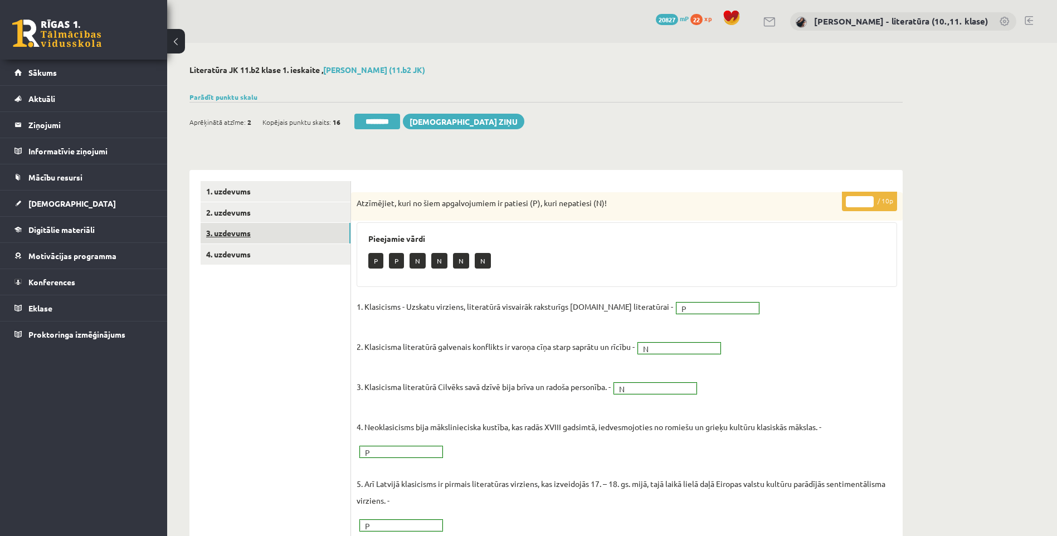
click at [320, 227] on link "3. uzdevums" at bounding box center [276, 233] width 150 height 21
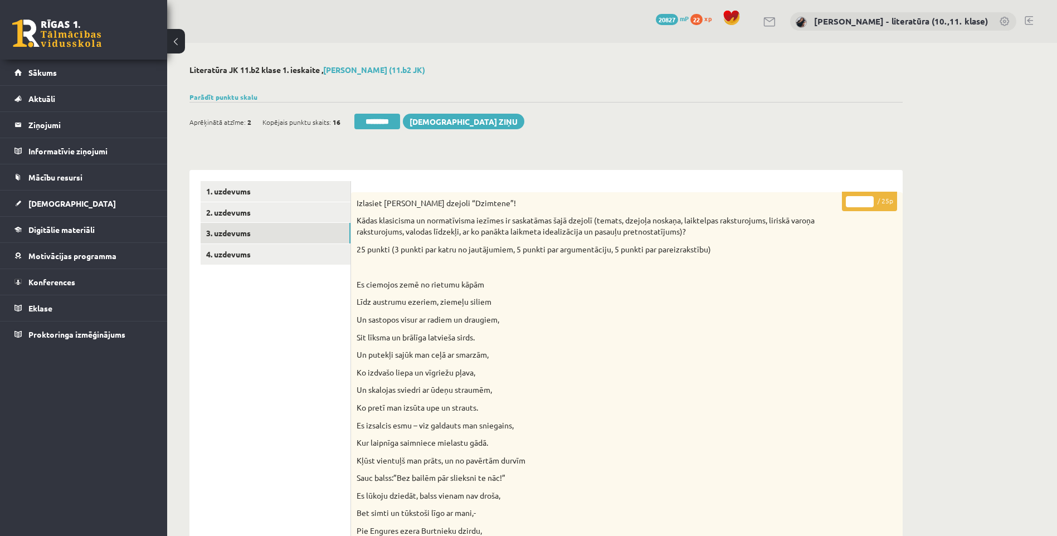
drag, startPoint x: 861, startPoint y: 202, endPoint x: 797, endPoint y: 200, distance: 63.5
type input "**"
click at [282, 256] on link "4. uzdevums" at bounding box center [276, 254] width 150 height 21
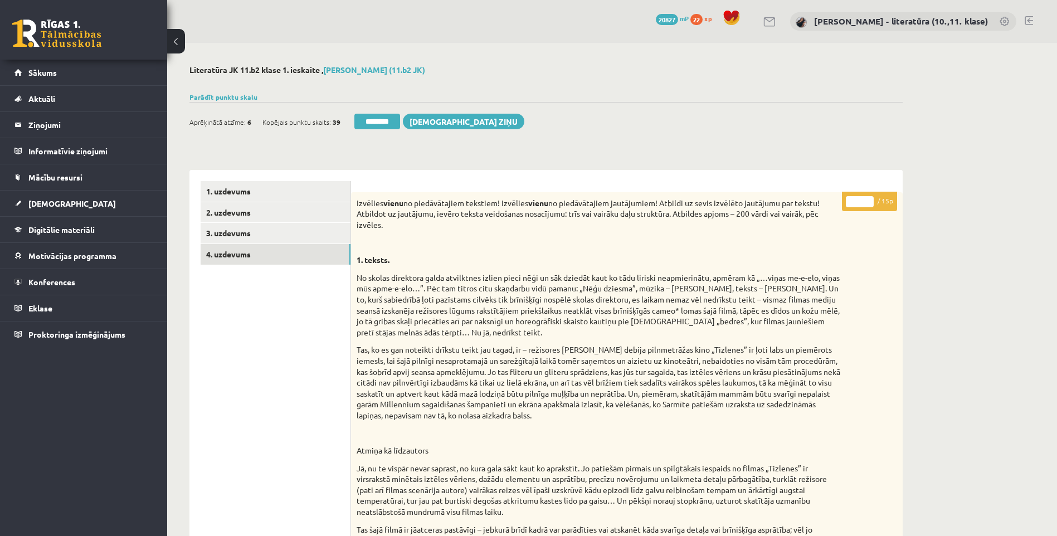
drag, startPoint x: 861, startPoint y: 202, endPoint x: 834, endPoint y: 202, distance: 26.7
type input "**"
drag, startPoint x: 229, startPoint y: 217, endPoint x: 258, endPoint y: 207, distance: 30.6
click at [229, 217] on link "2. uzdevums" at bounding box center [276, 212] width 150 height 21
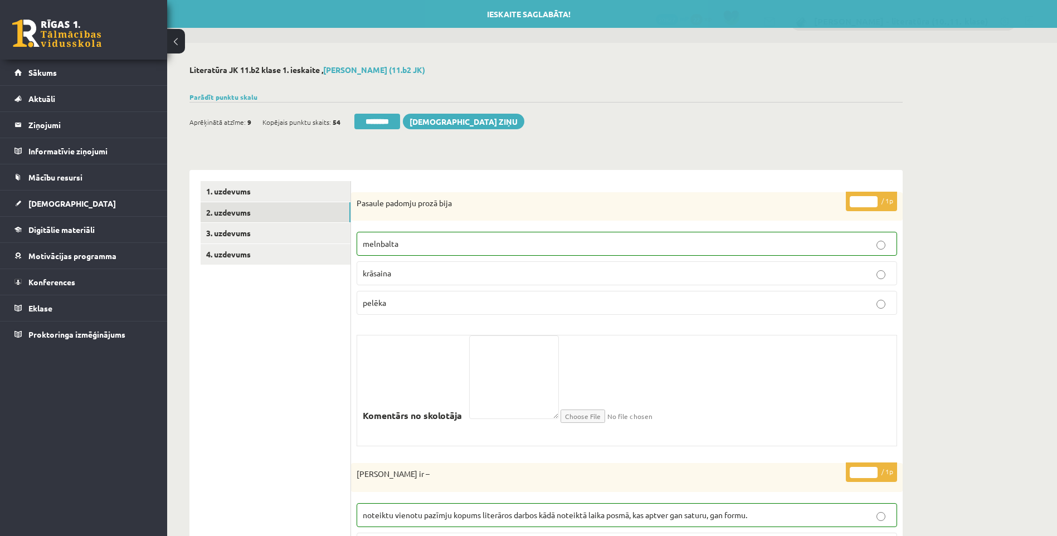
click at [387, 125] on input "********" at bounding box center [377, 122] width 46 height 16
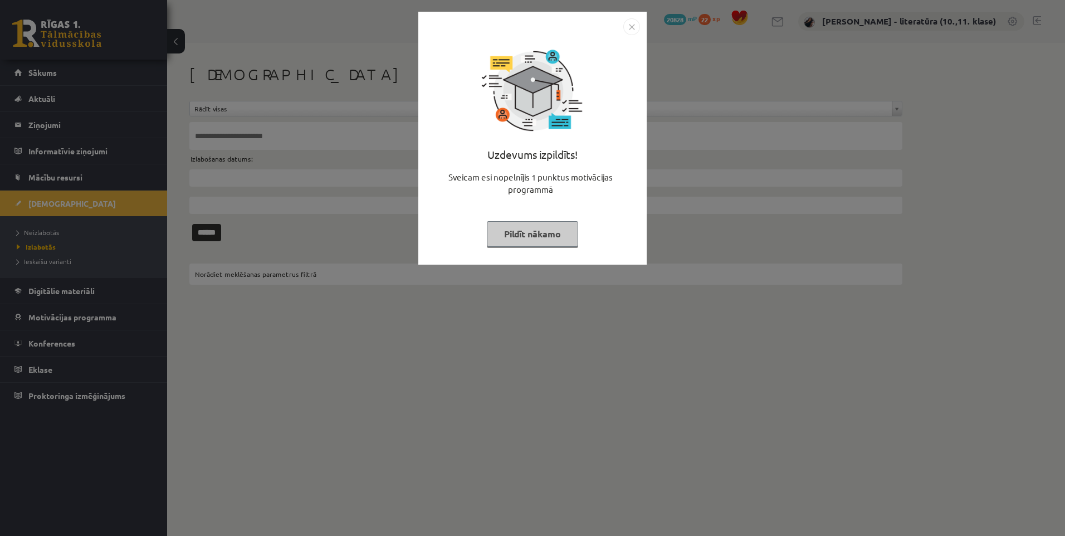
click at [556, 243] on button "Pildīt nākamo" at bounding box center [532, 234] width 91 height 26
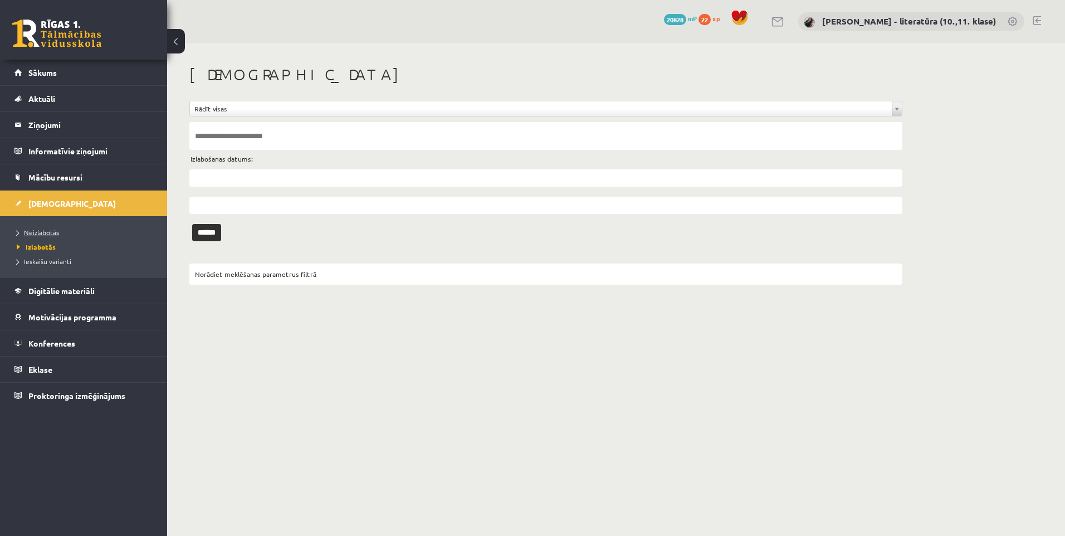
click at [41, 232] on span "Neizlabotās" at bounding box center [38, 232] width 42 height 9
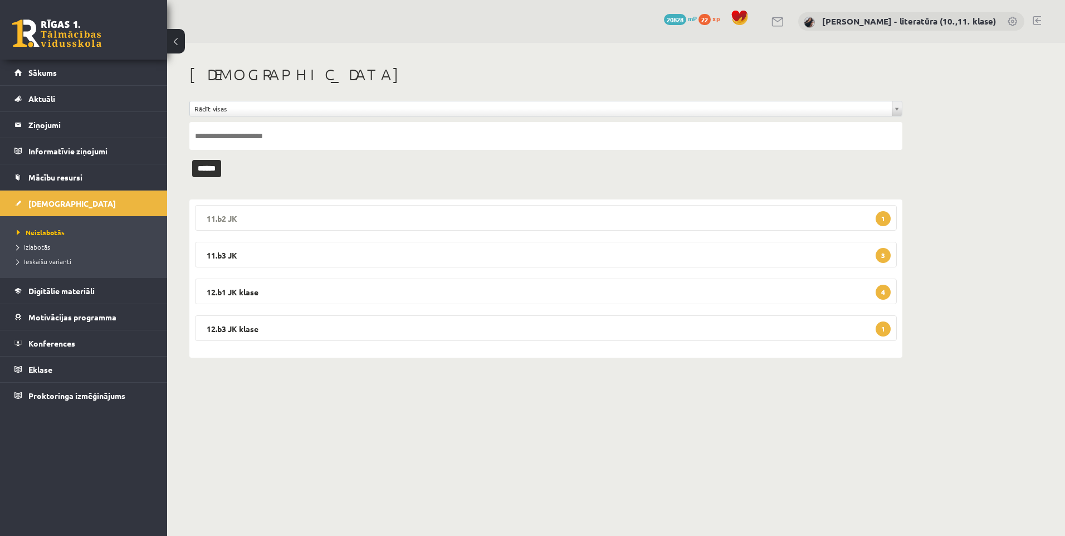
click at [593, 224] on legend "11.b2 JK 1" at bounding box center [546, 218] width 702 height 26
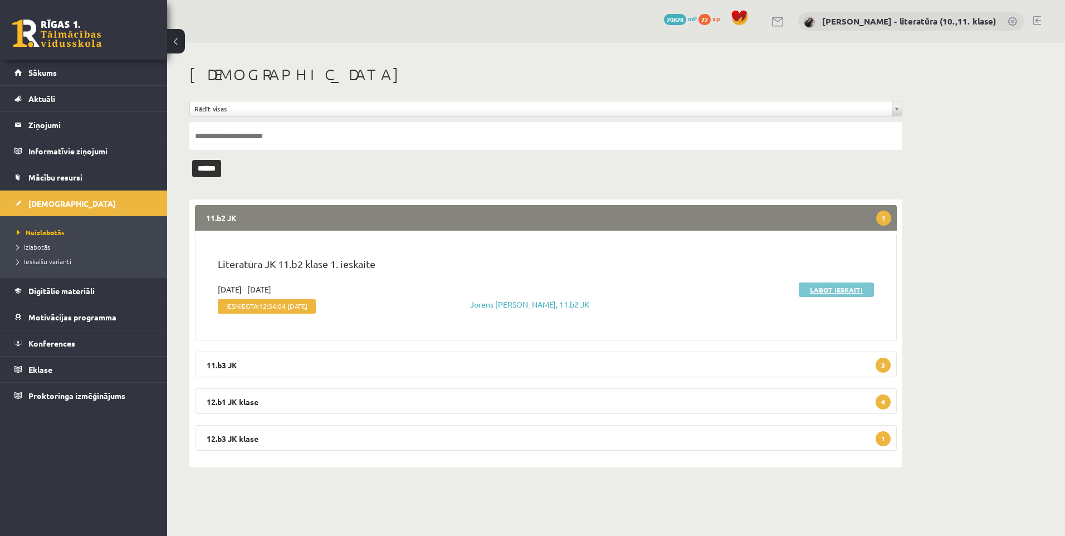
click at [838, 288] on link "Labot ieskaiti" at bounding box center [836, 289] width 75 height 14
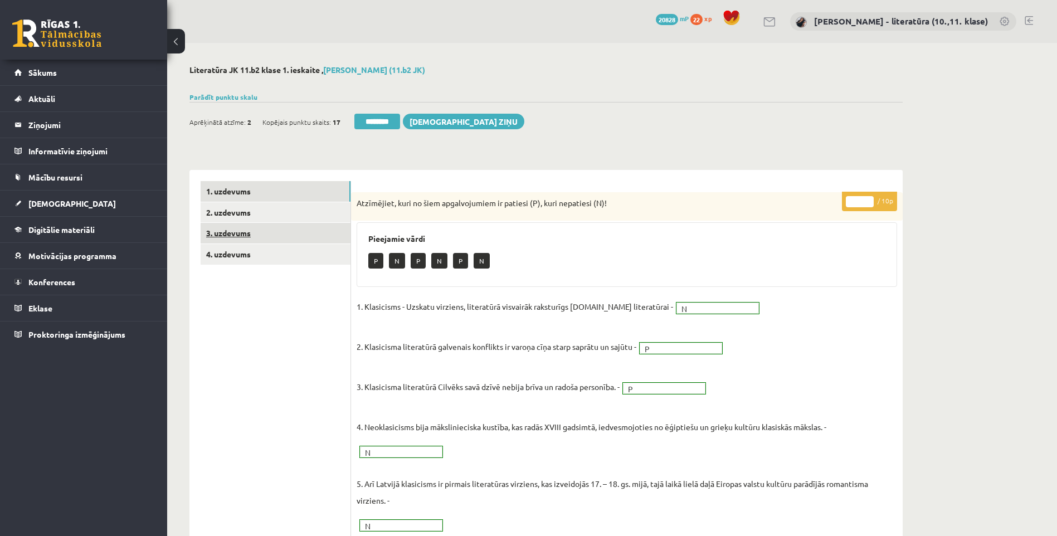
click at [248, 238] on link "3. uzdevums" at bounding box center [276, 233] width 150 height 21
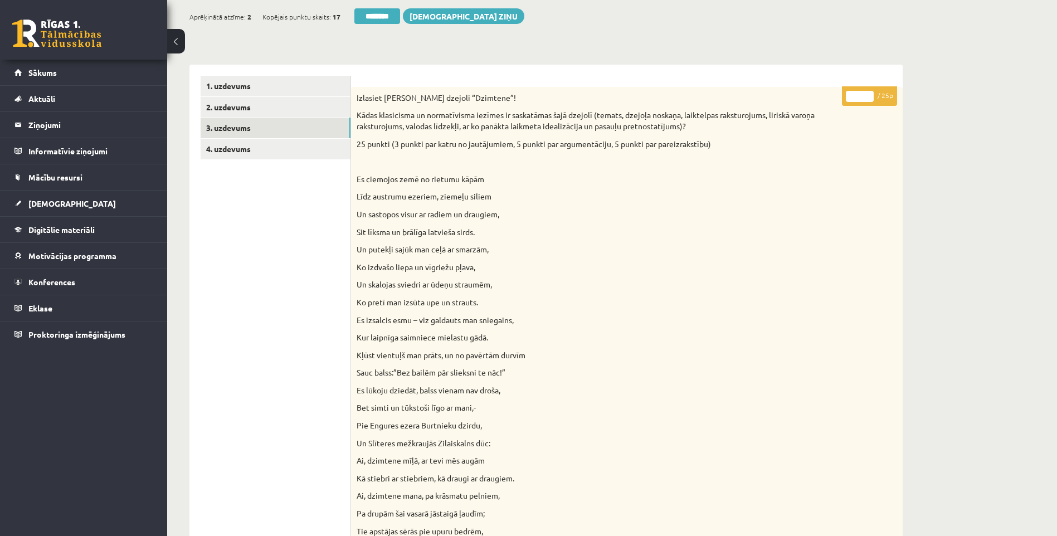
scroll to position [19, 0]
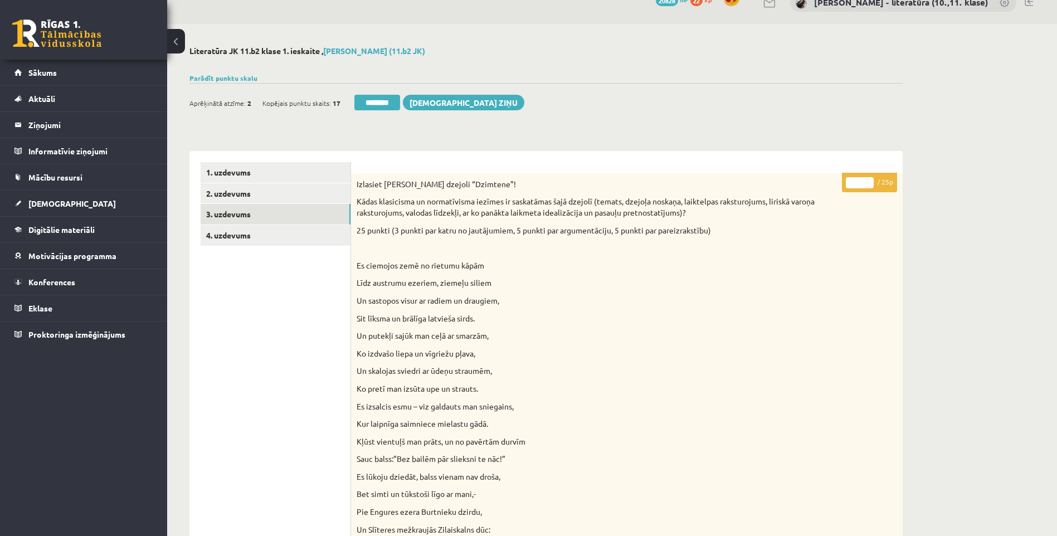
drag, startPoint x: 861, startPoint y: 182, endPoint x: 784, endPoint y: 190, distance: 77.3
type input "**"
click at [294, 237] on link "4. uzdevums" at bounding box center [276, 235] width 150 height 21
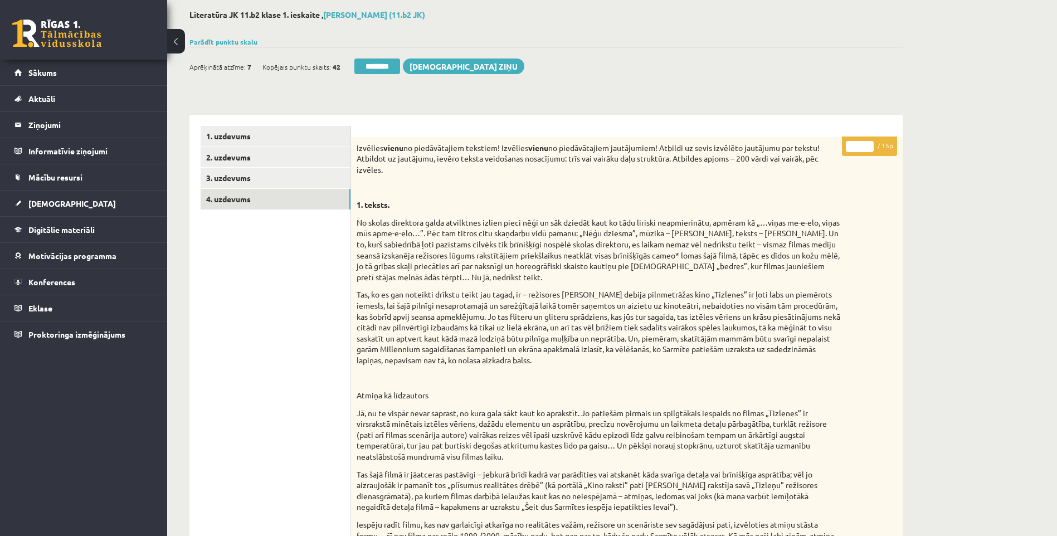
scroll to position [0, 0]
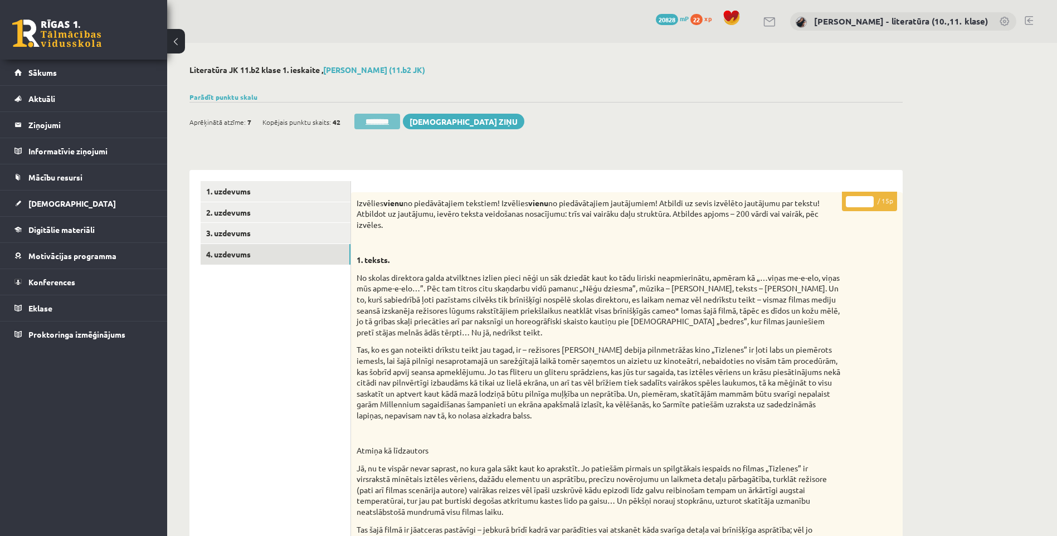
click at [386, 127] on input "********" at bounding box center [377, 122] width 46 height 16
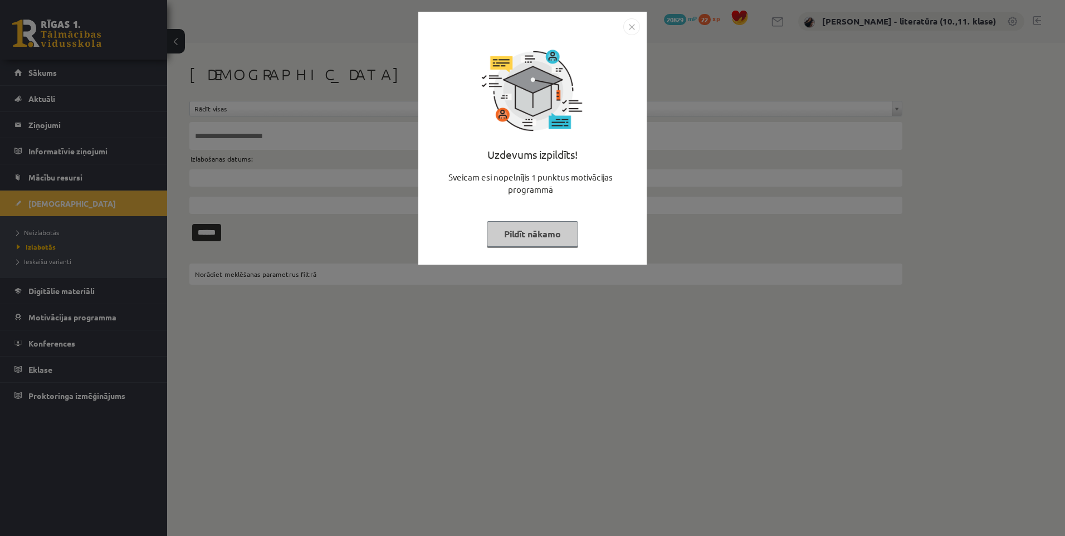
drag, startPoint x: 531, startPoint y: 228, endPoint x: 467, endPoint y: 237, distance: 64.0
click at [531, 228] on button "Pildīt nākamo" at bounding box center [532, 234] width 91 height 26
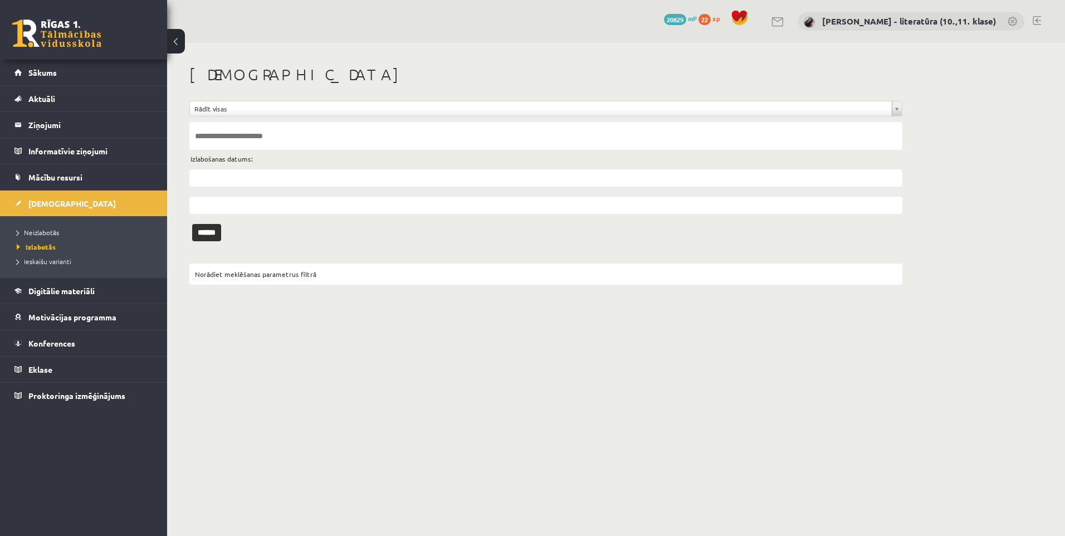
click at [65, 224] on ul "Neizlabotās Izlabotās Ieskaišu varianti" at bounding box center [83, 246] width 167 height 61
click at [60, 229] on link "Neizlabotās" at bounding box center [86, 232] width 139 height 10
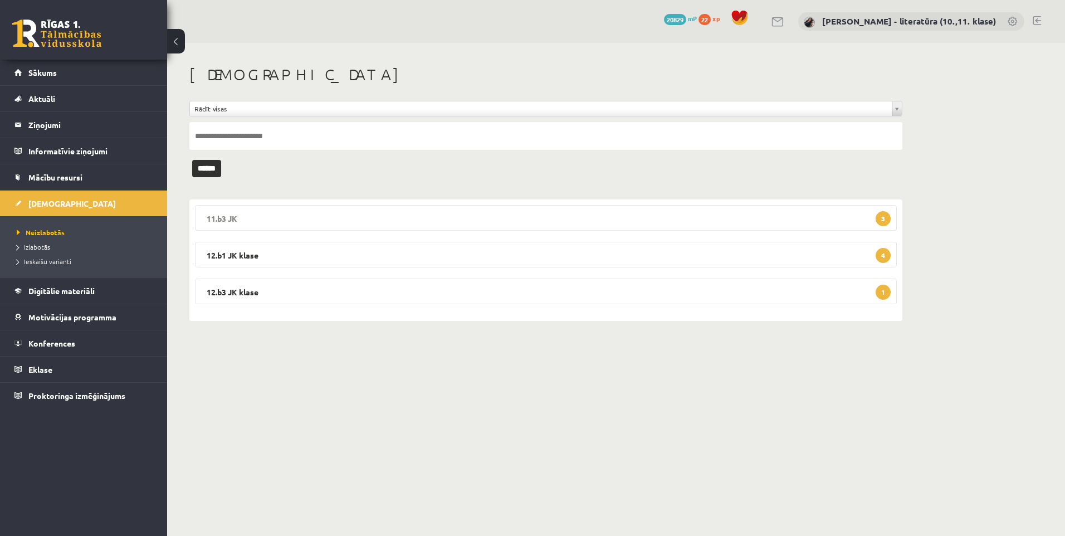
click at [649, 209] on legend "11.b3 JK 3" at bounding box center [546, 218] width 702 height 26
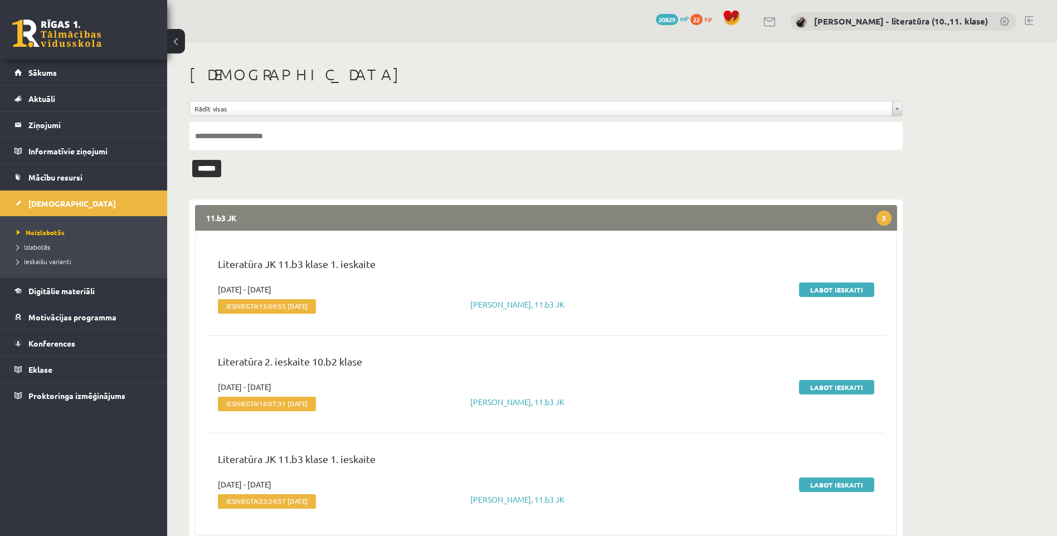
scroll to position [56, 0]
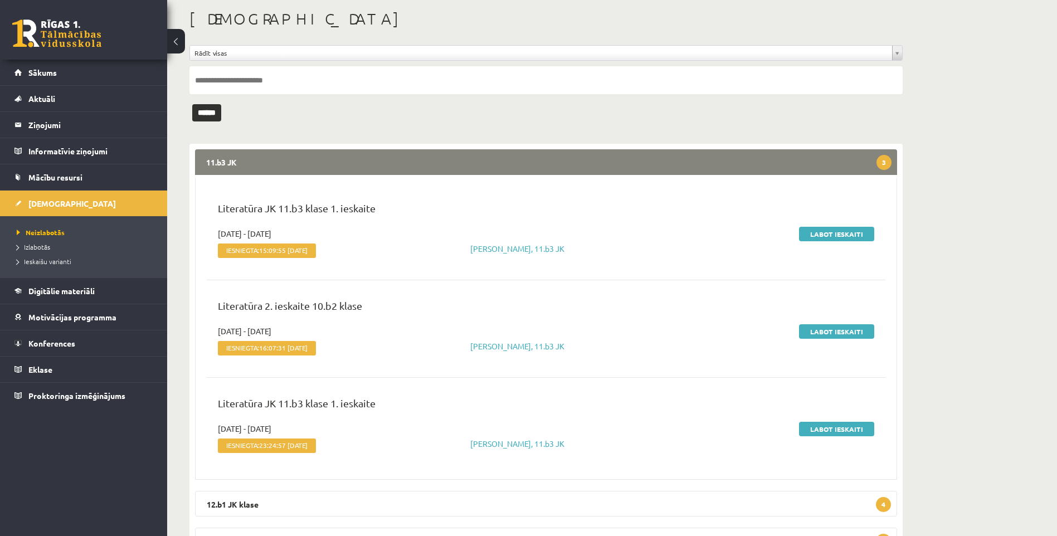
click at [846, 227] on div "Literatūra JK 11.b3 klase 1. ieskaite" at bounding box center [545, 214] width 673 height 27
click at [845, 229] on link "Labot ieskaiti" at bounding box center [836, 234] width 75 height 14
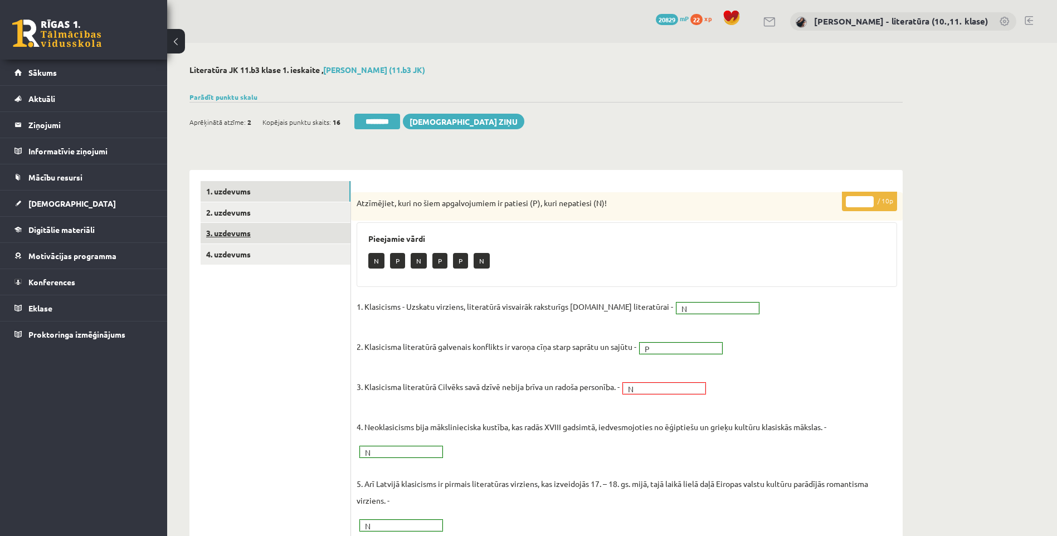
click at [314, 237] on link "3. uzdevums" at bounding box center [276, 233] width 150 height 21
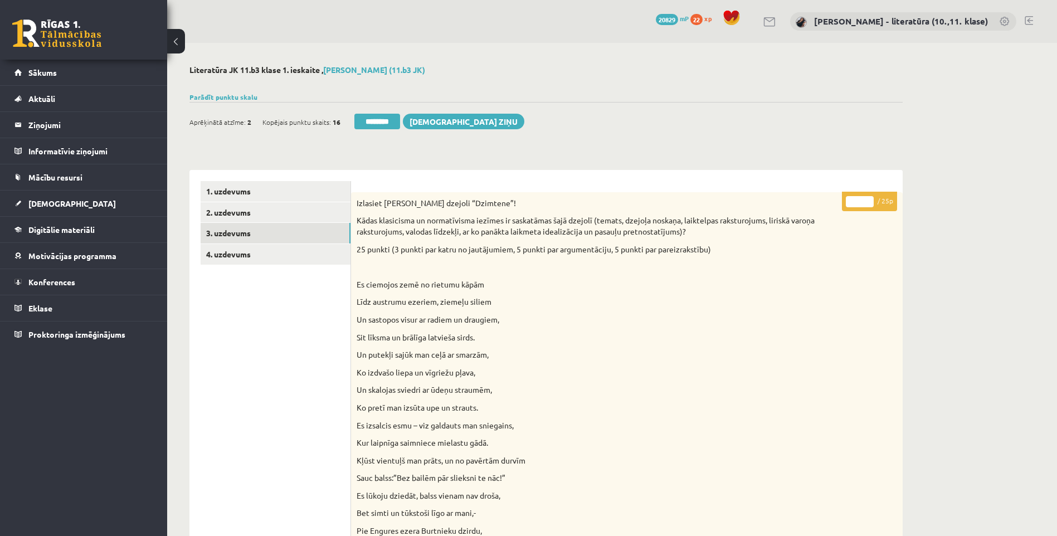
drag, startPoint x: 859, startPoint y: 201, endPoint x: 828, endPoint y: 201, distance: 30.6
click at [850, 202] on input "*" at bounding box center [859, 201] width 28 height 11
type input "**"
click at [259, 258] on link "4. uzdevums" at bounding box center [276, 254] width 150 height 21
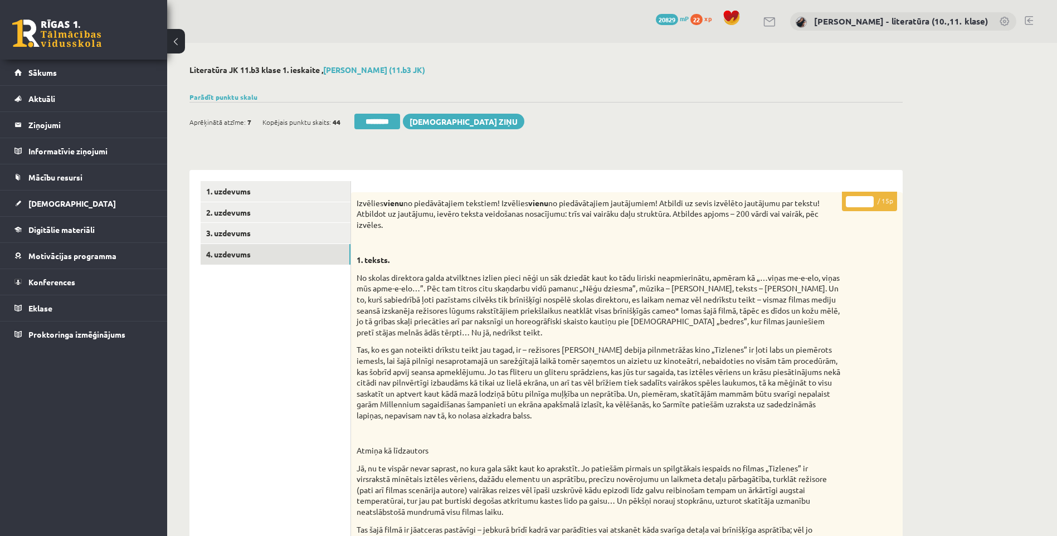
drag, startPoint x: 858, startPoint y: 201, endPoint x: 834, endPoint y: 206, distance: 24.6
type input "**"
click at [325, 221] on link "2. uzdevums" at bounding box center [276, 212] width 150 height 21
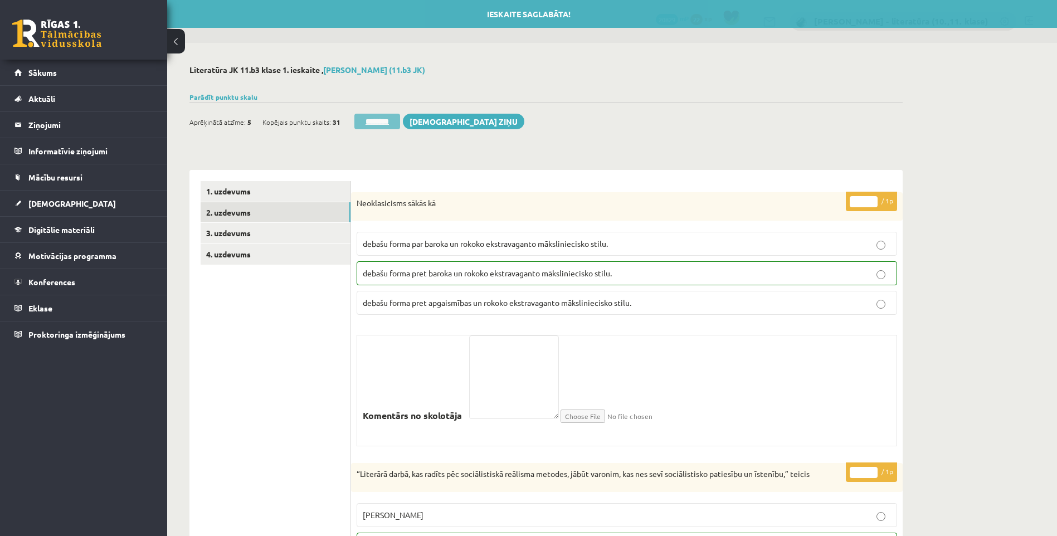
click at [400, 123] on input "********" at bounding box center [377, 122] width 46 height 16
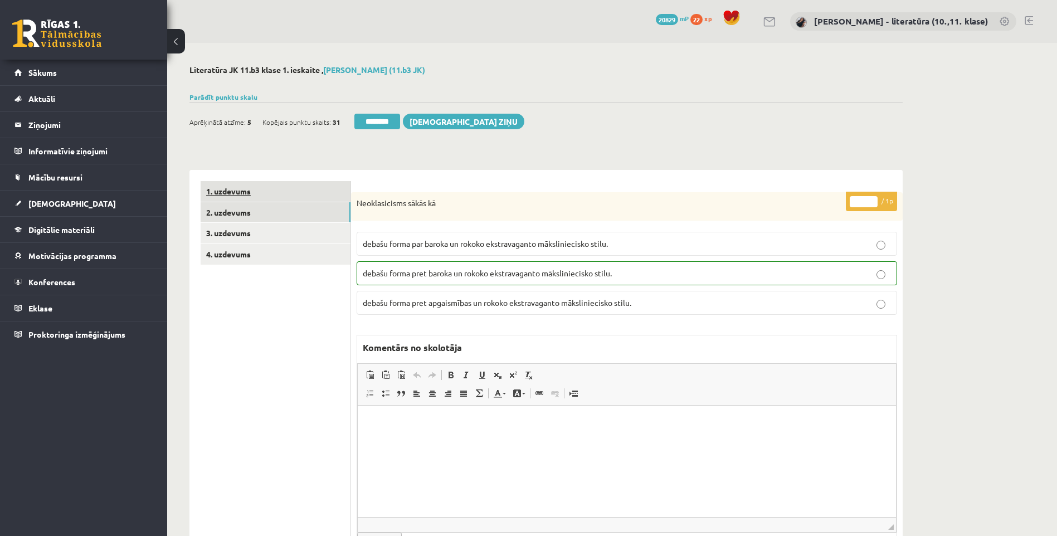
click at [284, 197] on link "1. uzdevums" at bounding box center [276, 191] width 150 height 21
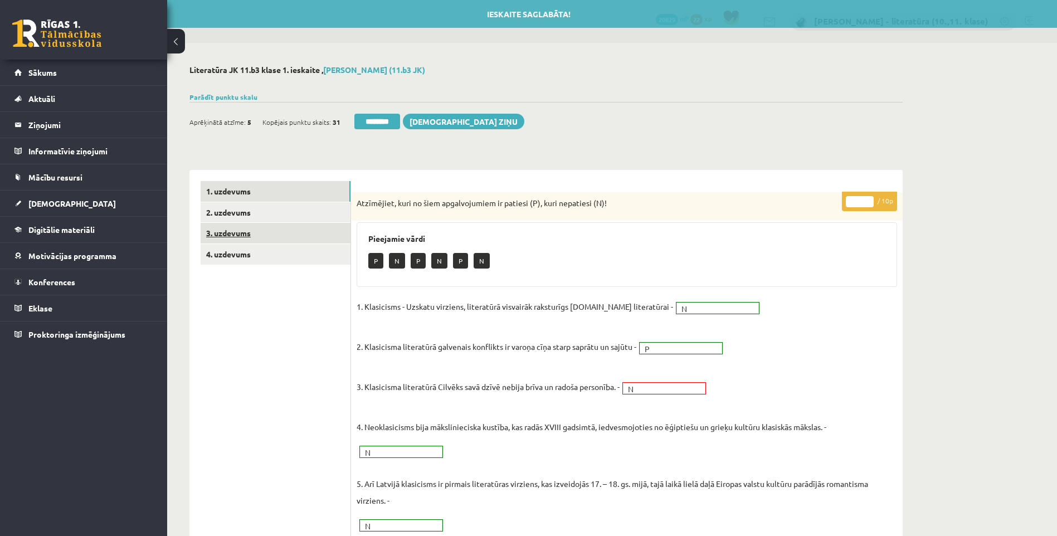
click at [281, 234] on link "3. uzdevums" at bounding box center [276, 233] width 150 height 21
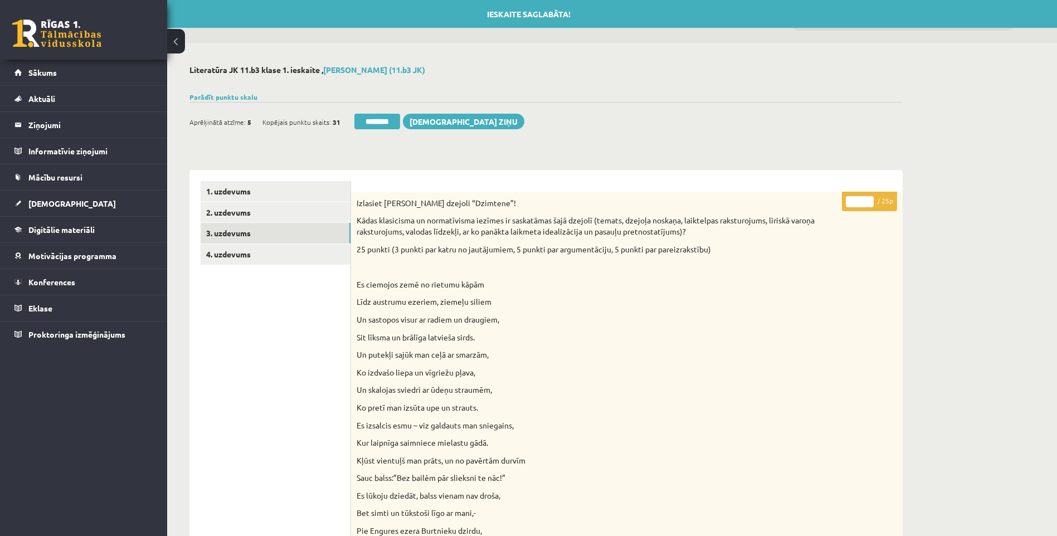
drag, startPoint x: 859, startPoint y: 199, endPoint x: 838, endPoint y: 203, distance: 21.6
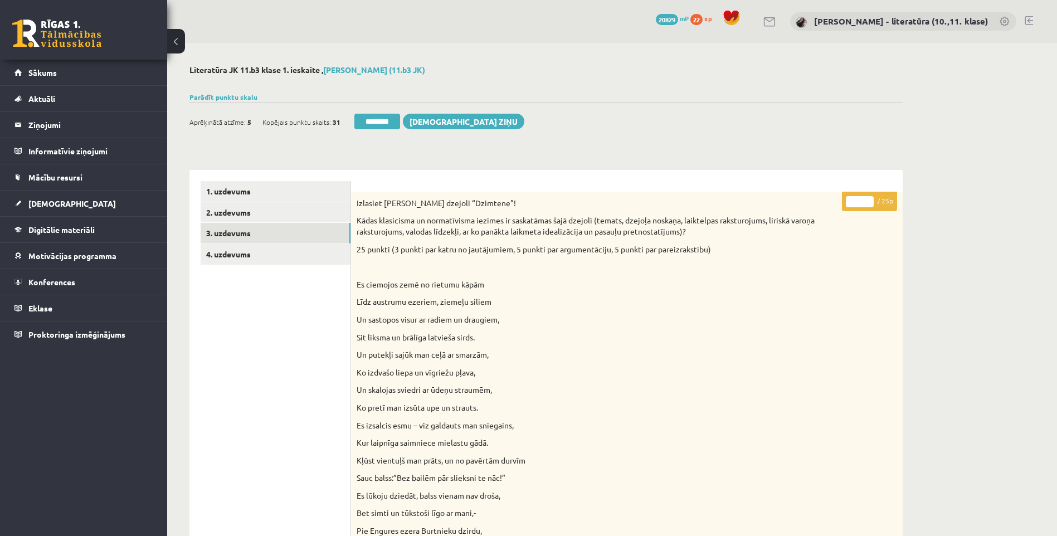
type input "**"
click at [318, 232] on link "3. uzdevums" at bounding box center [276, 233] width 150 height 21
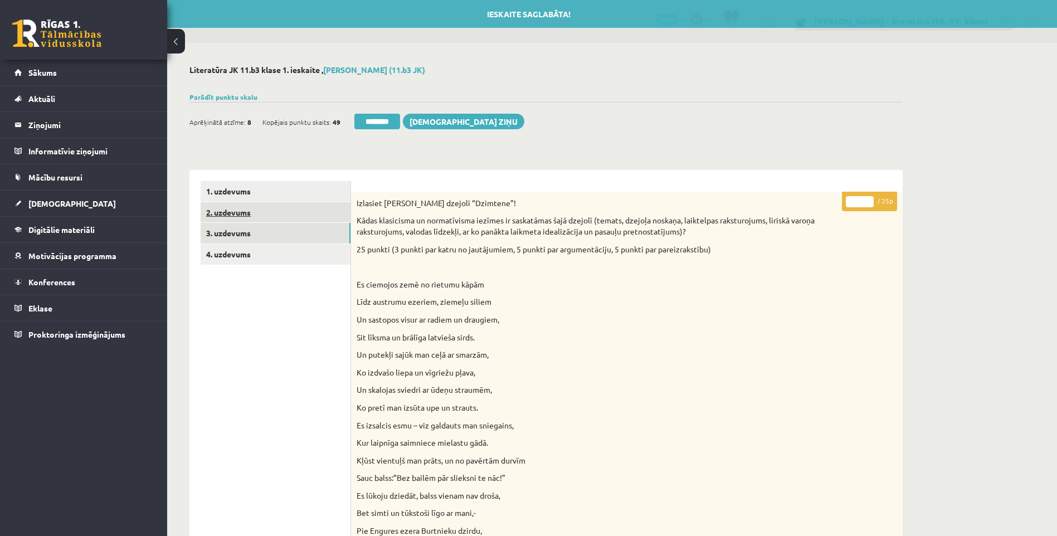
click at [320, 215] on link "2. uzdevums" at bounding box center [276, 212] width 150 height 21
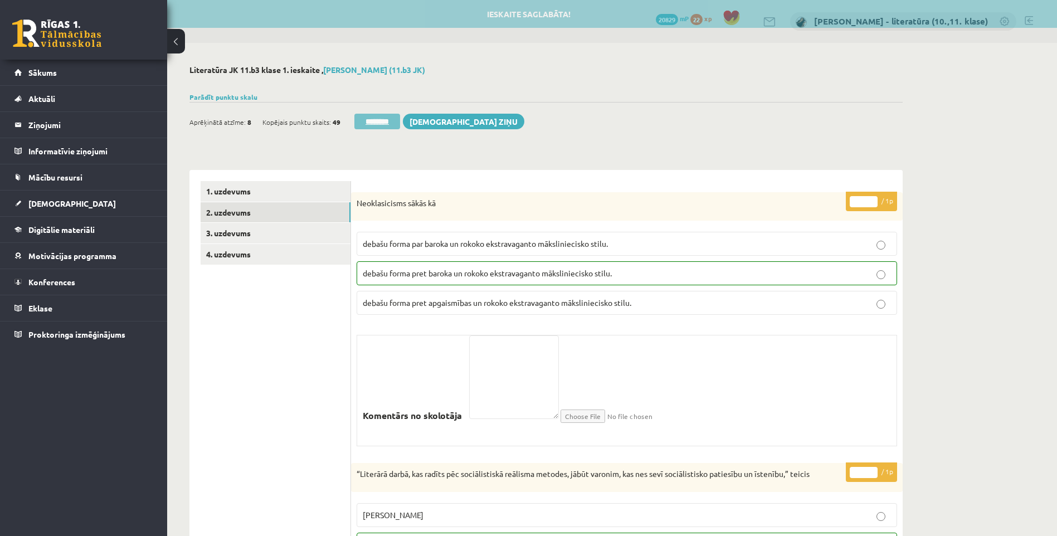
click at [383, 121] on input "********" at bounding box center [377, 122] width 46 height 16
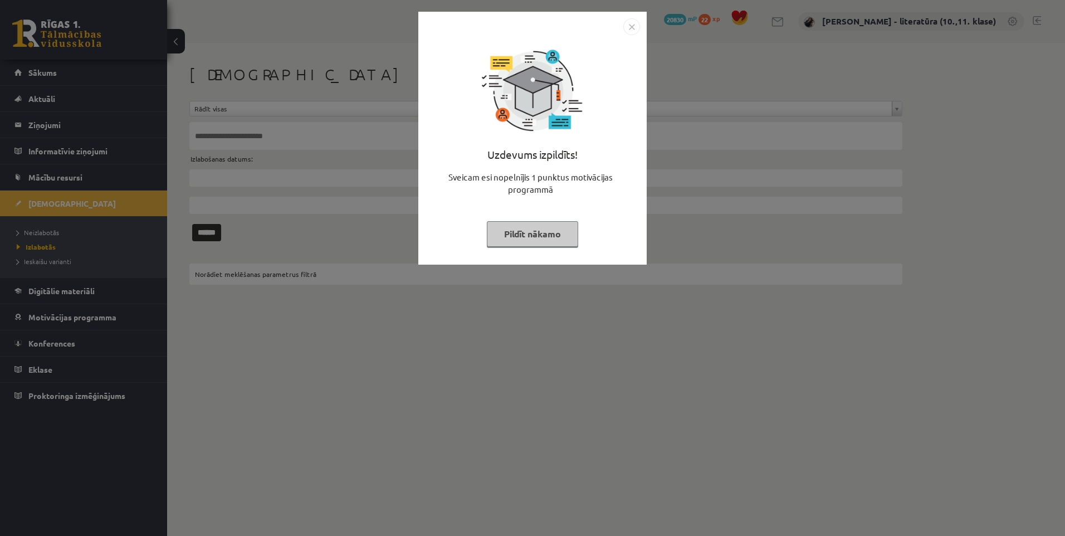
click at [546, 234] on button "Pildīt nākamo" at bounding box center [532, 234] width 91 height 26
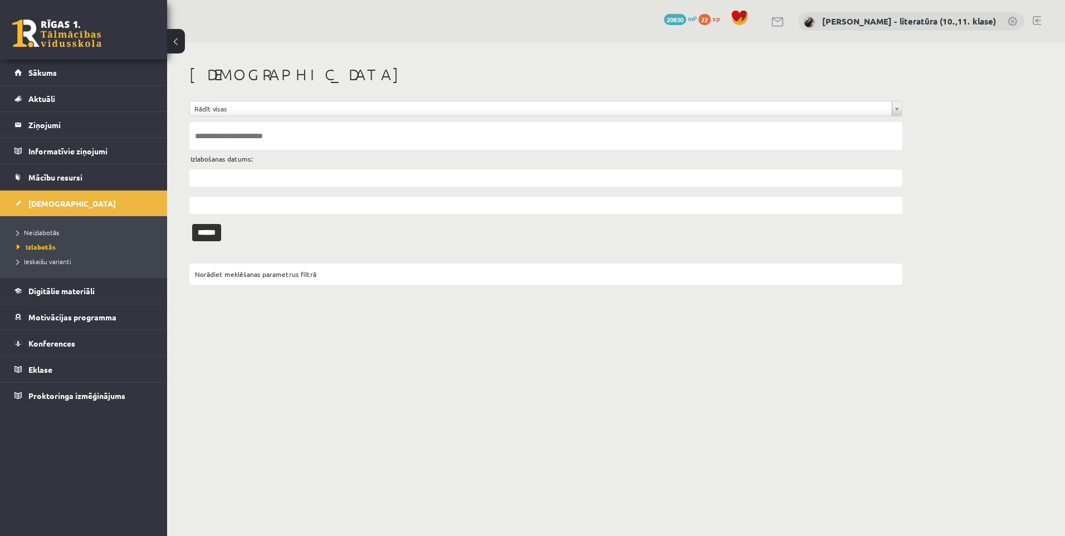
click at [90, 238] on li "Neizlabotās" at bounding box center [86, 232] width 139 height 14
click at [92, 229] on link "Neizlabotās" at bounding box center [86, 232] width 139 height 10
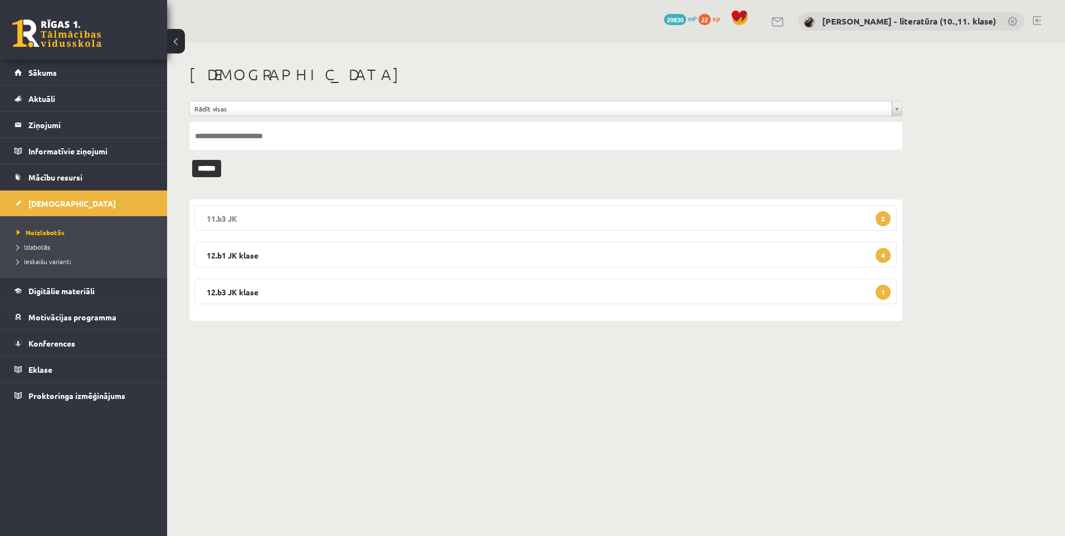
click at [623, 217] on legend "11.b3 JK 2" at bounding box center [546, 218] width 702 height 26
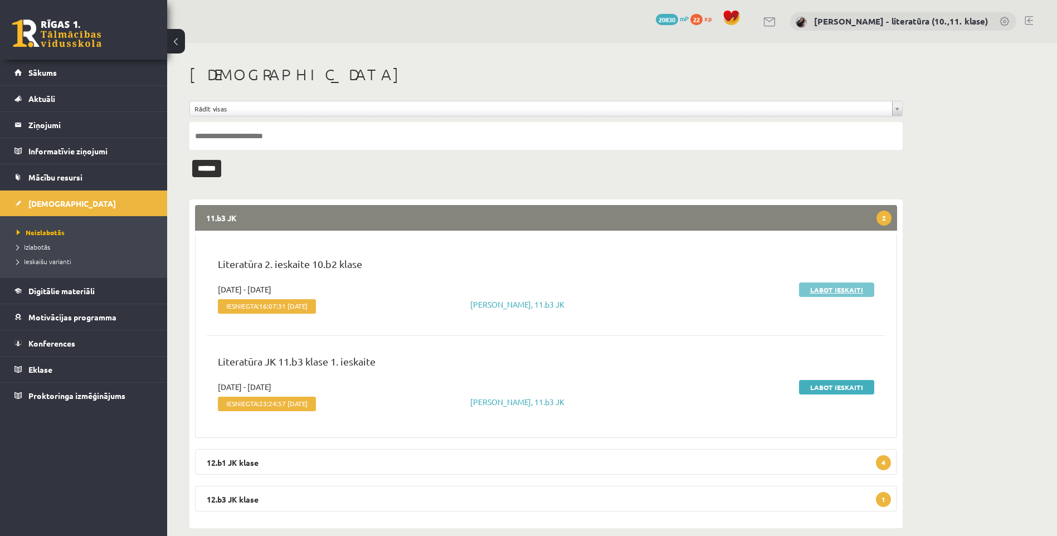
click at [822, 292] on link "Labot ieskaiti" at bounding box center [836, 289] width 75 height 14
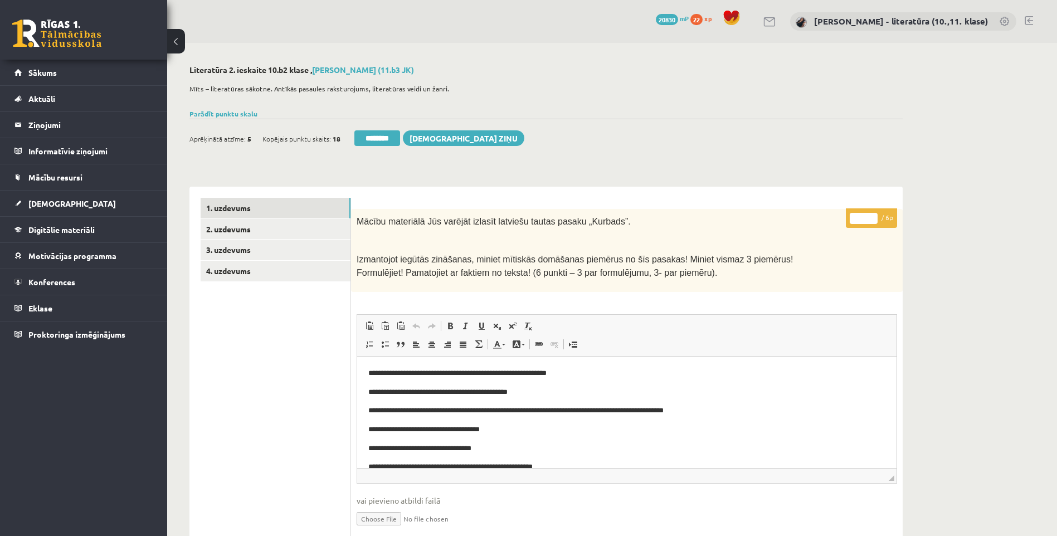
drag, startPoint x: 862, startPoint y: 217, endPoint x: 844, endPoint y: 221, distance: 18.8
click at [848, 222] on p "* / 6p" at bounding box center [870, 217] width 51 height 19
type input "*"
click at [271, 228] on link "2. uzdevums" at bounding box center [276, 229] width 150 height 21
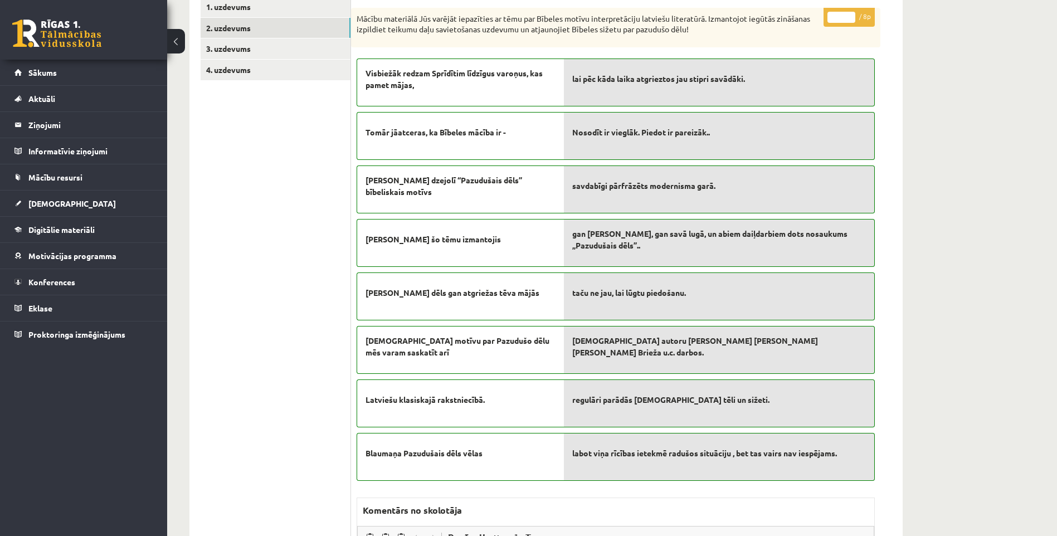
scroll to position [36, 0]
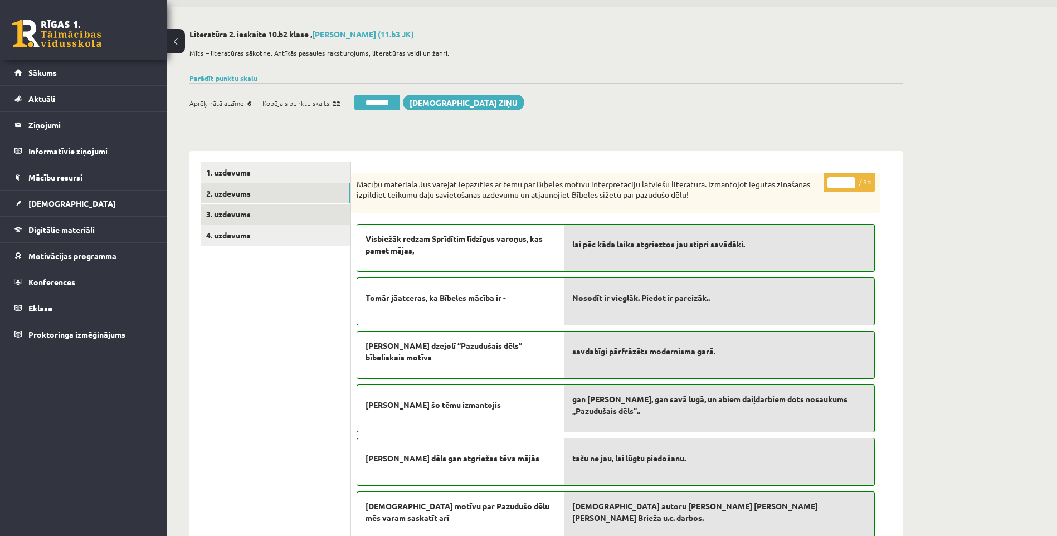
click at [241, 224] on link "3. uzdevums" at bounding box center [276, 214] width 150 height 21
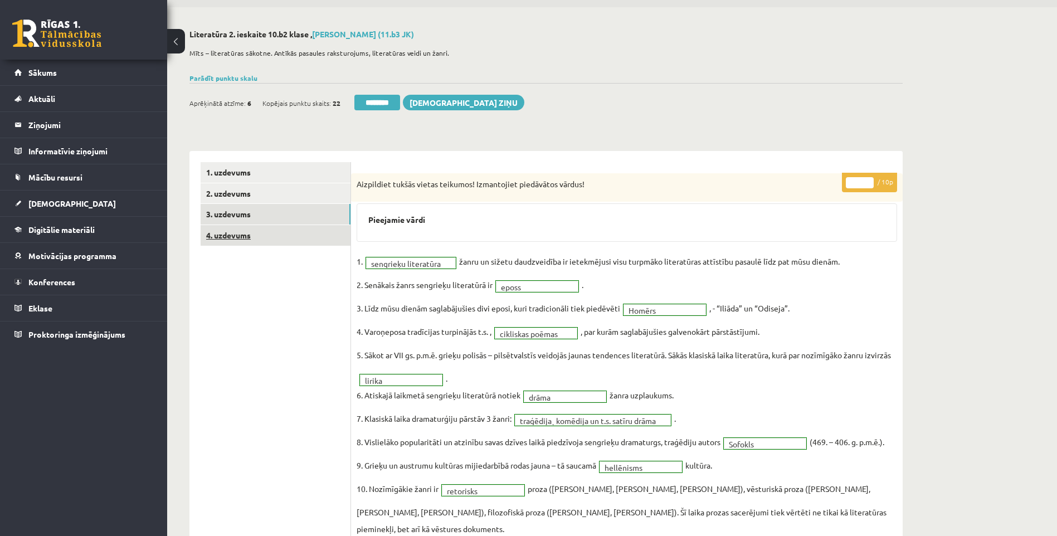
click at [257, 234] on link "4. uzdevums" at bounding box center [276, 235] width 150 height 21
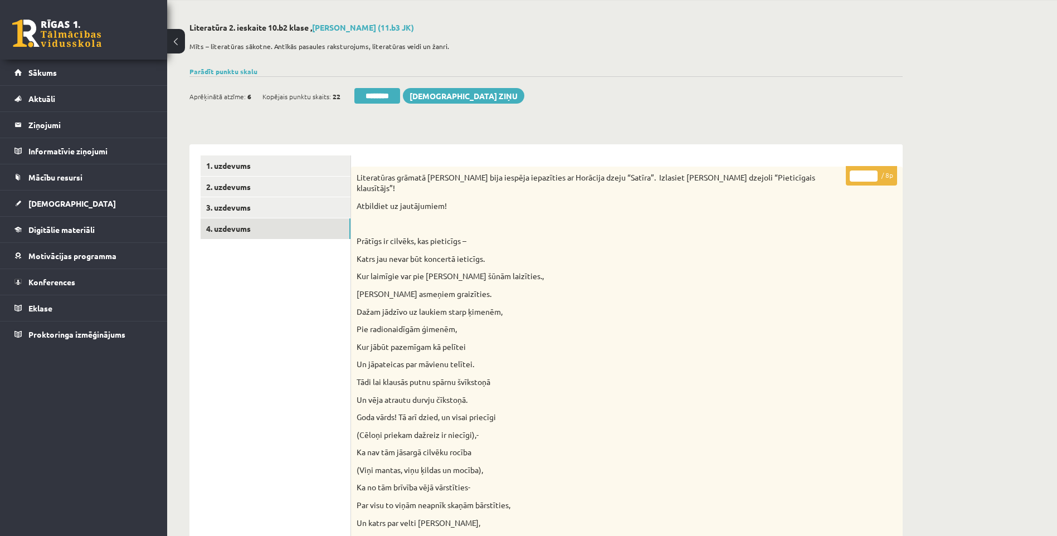
scroll to position [0, 0]
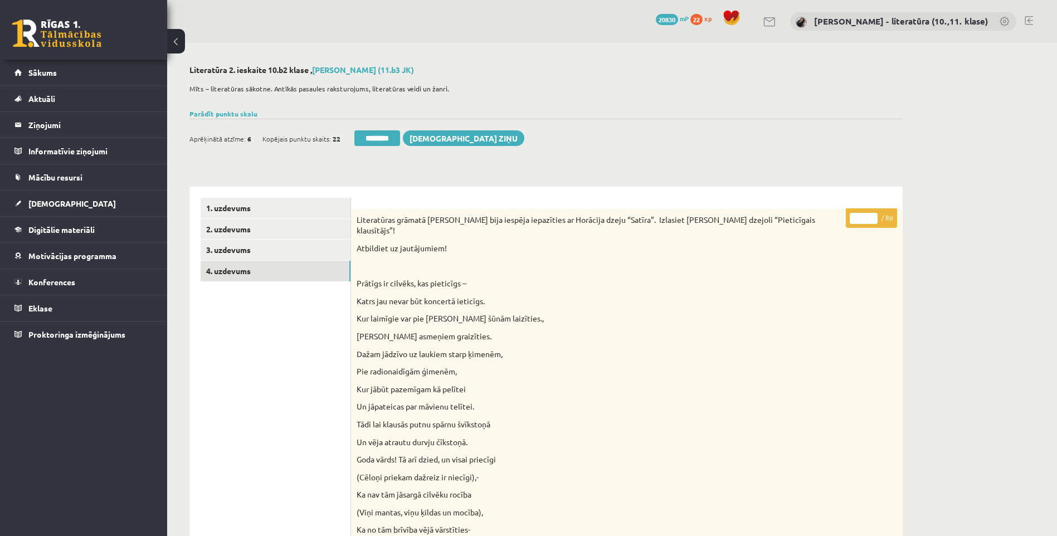
drag, startPoint x: 864, startPoint y: 214, endPoint x: 827, endPoint y: 222, distance: 38.1
type input "*"
click at [316, 237] on link "2. uzdevums" at bounding box center [276, 229] width 150 height 21
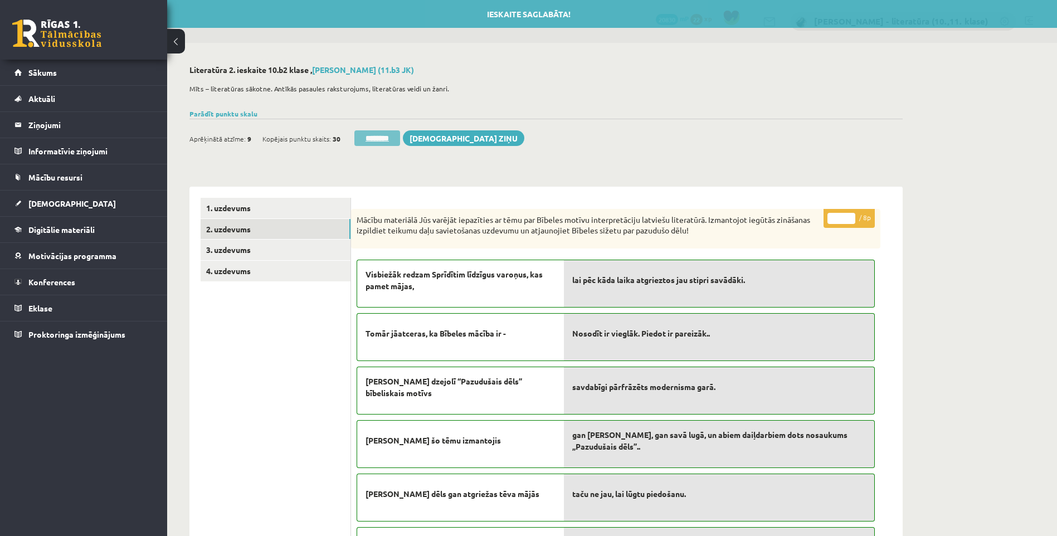
click at [380, 138] on input "********" at bounding box center [377, 138] width 46 height 16
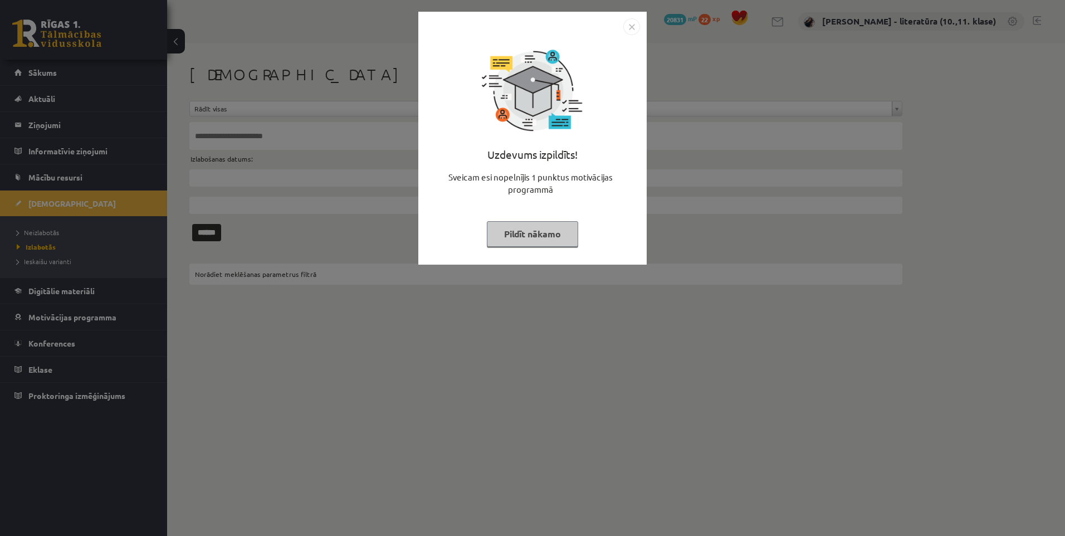
click at [527, 223] on button "Pildīt nākamo" at bounding box center [532, 234] width 91 height 26
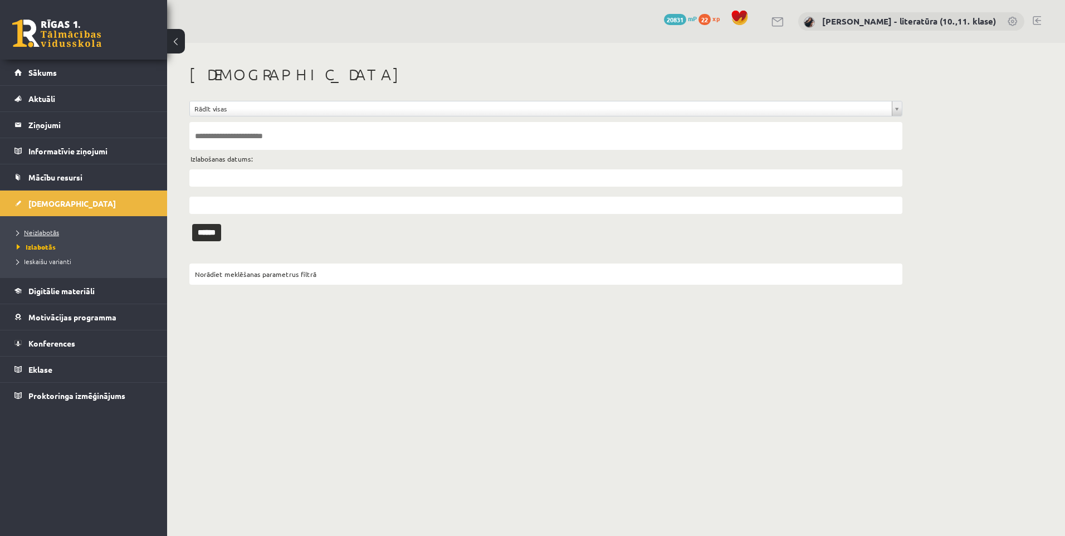
click at [66, 233] on link "Neizlabotās" at bounding box center [86, 232] width 139 height 10
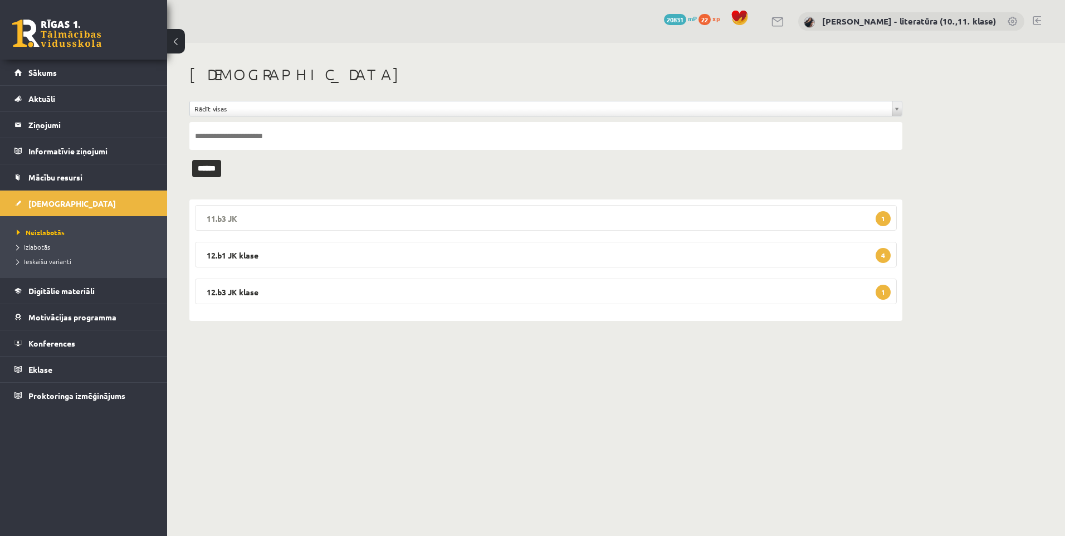
click at [621, 217] on legend "11.b3 JK 1" at bounding box center [546, 218] width 702 height 26
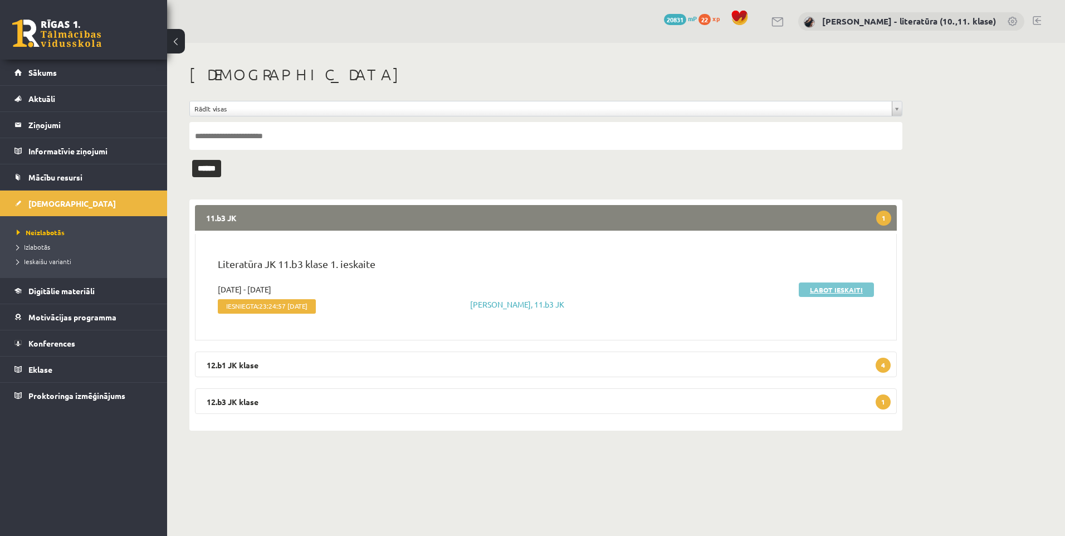
click at [830, 289] on link "Labot ieskaiti" at bounding box center [836, 289] width 75 height 14
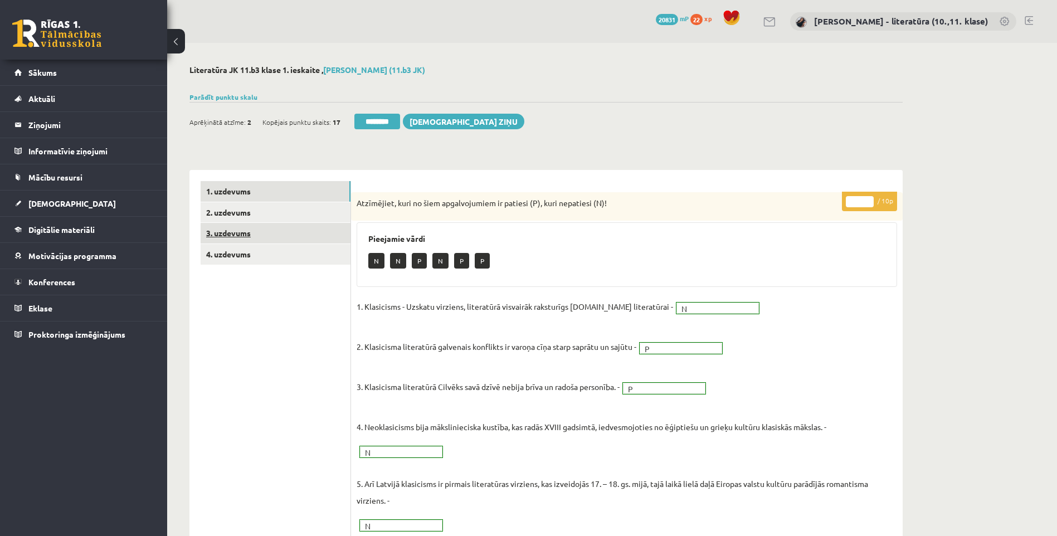
click at [266, 233] on link "3. uzdevums" at bounding box center [276, 233] width 150 height 21
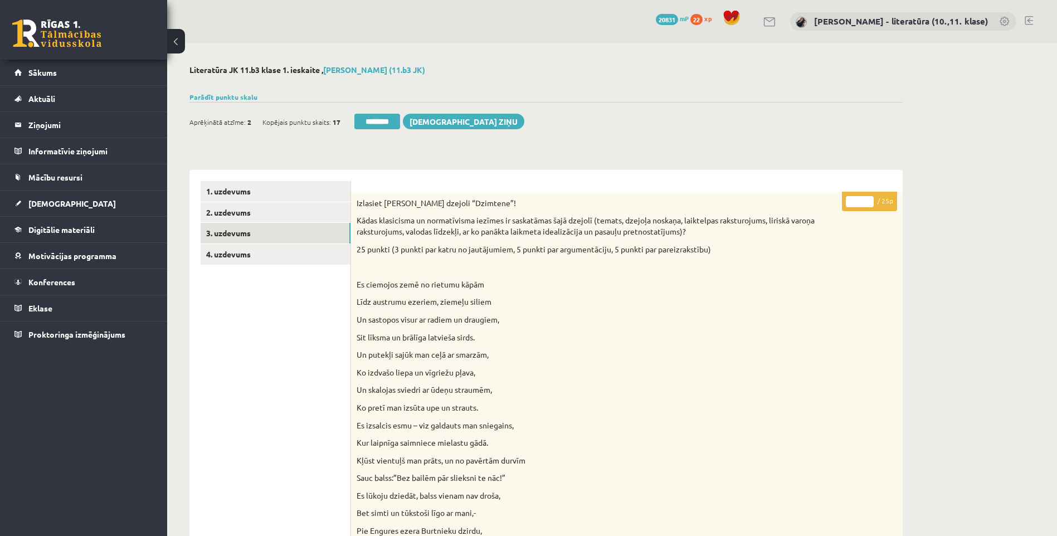
drag, startPoint x: 858, startPoint y: 201, endPoint x: 812, endPoint y: 194, distance: 46.7
type input "**"
click at [325, 259] on link "4. uzdevums" at bounding box center [276, 254] width 150 height 21
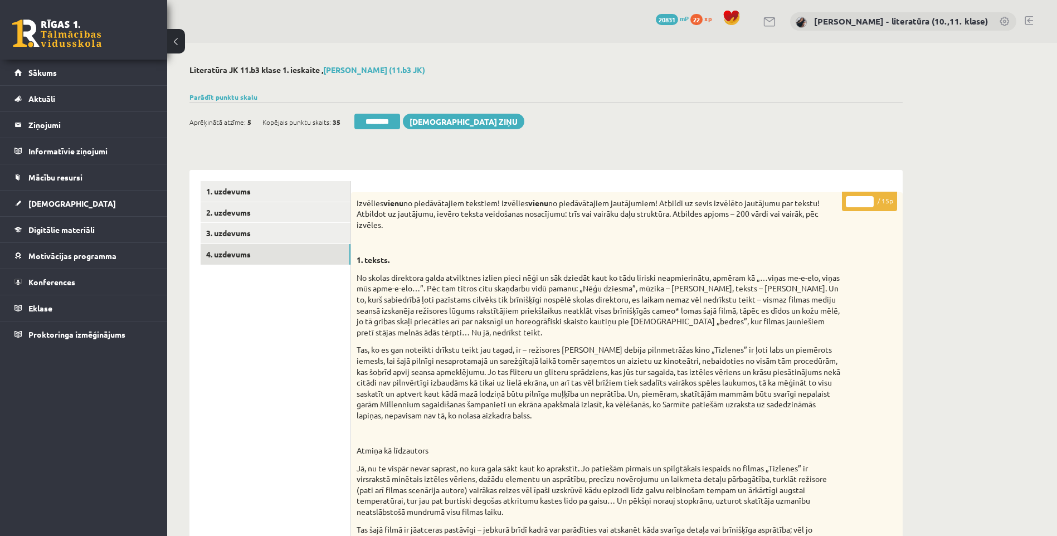
drag, startPoint x: 857, startPoint y: 203, endPoint x: 796, endPoint y: 207, distance: 60.9
type input "**"
click at [265, 182] on link "1. uzdevums" at bounding box center [276, 191] width 150 height 21
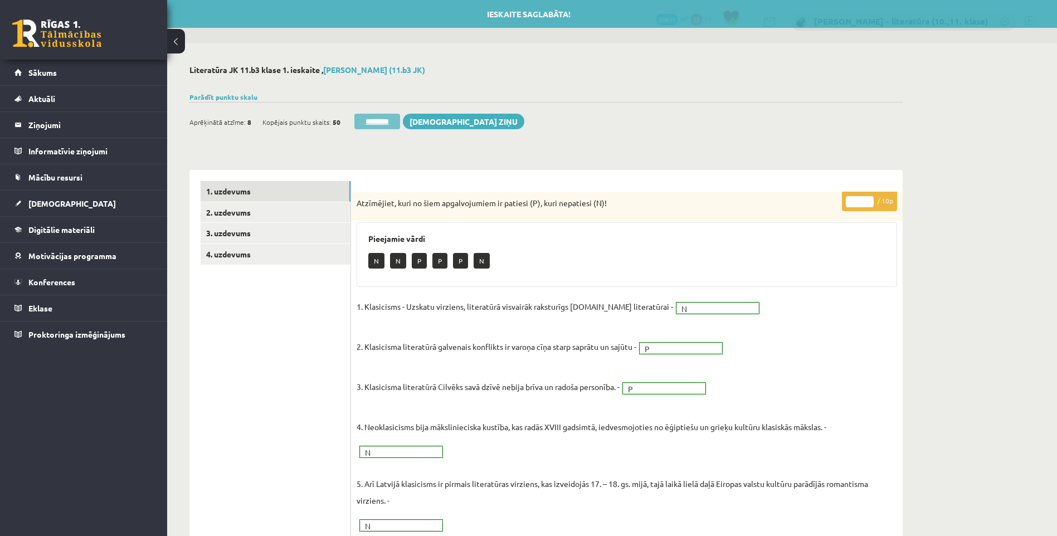
click at [370, 115] on input "********" at bounding box center [377, 122] width 46 height 16
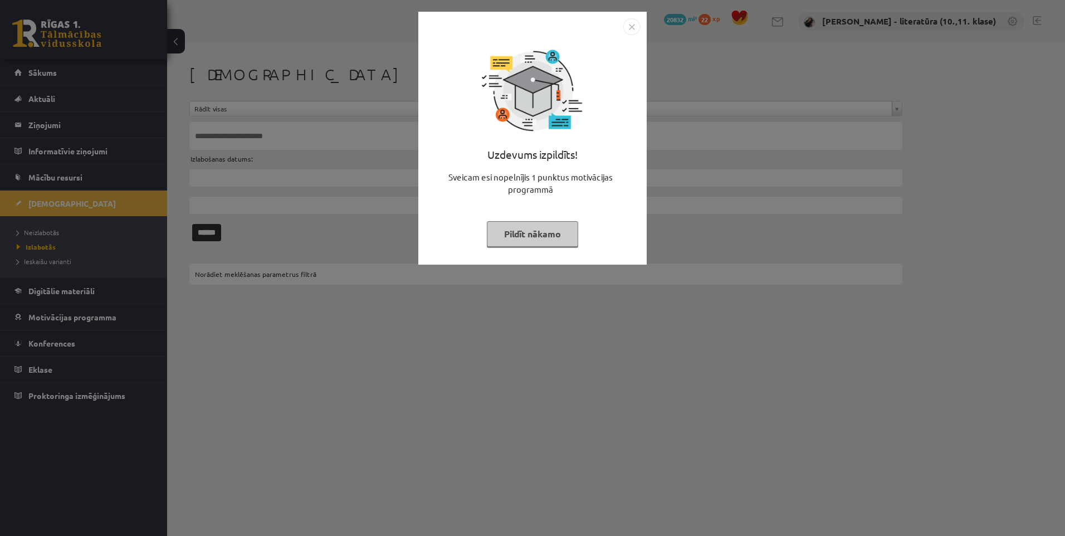
click at [518, 233] on button "Pildīt nākamo" at bounding box center [532, 234] width 91 height 26
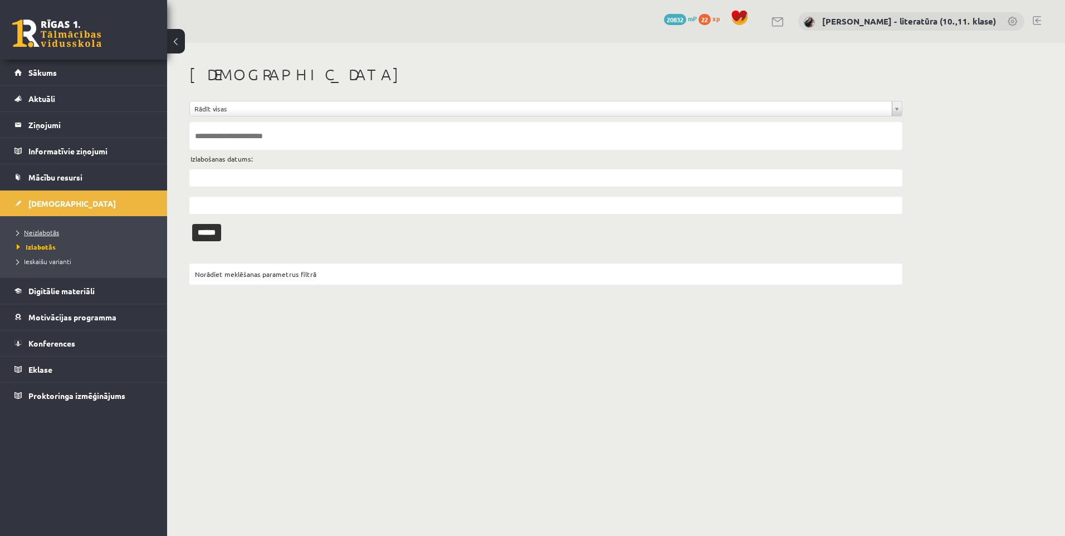
click at [69, 230] on link "Neizlabotās" at bounding box center [86, 232] width 139 height 10
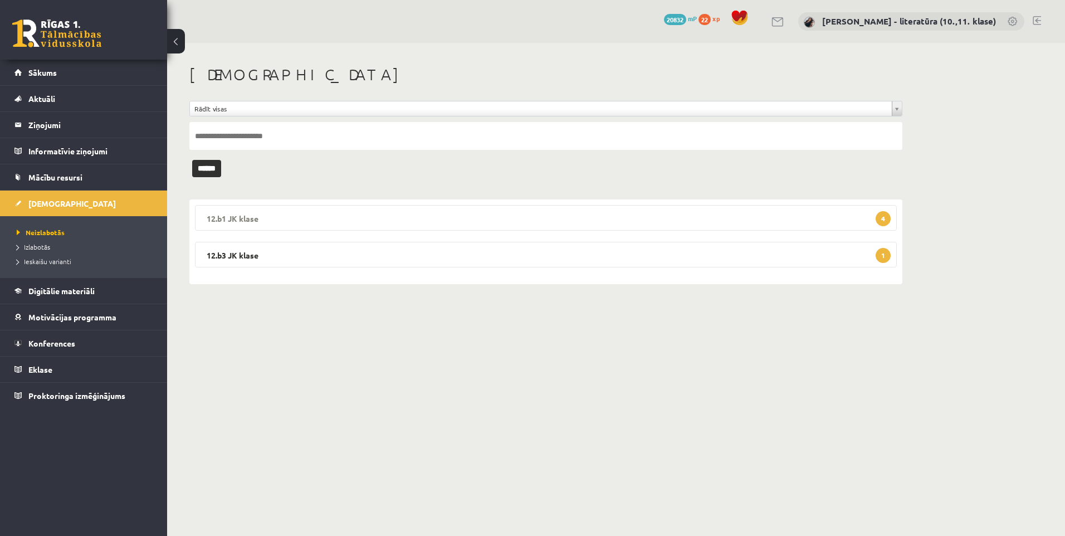
click at [647, 228] on legend "12.b1 JK klase 4" at bounding box center [546, 218] width 702 height 26
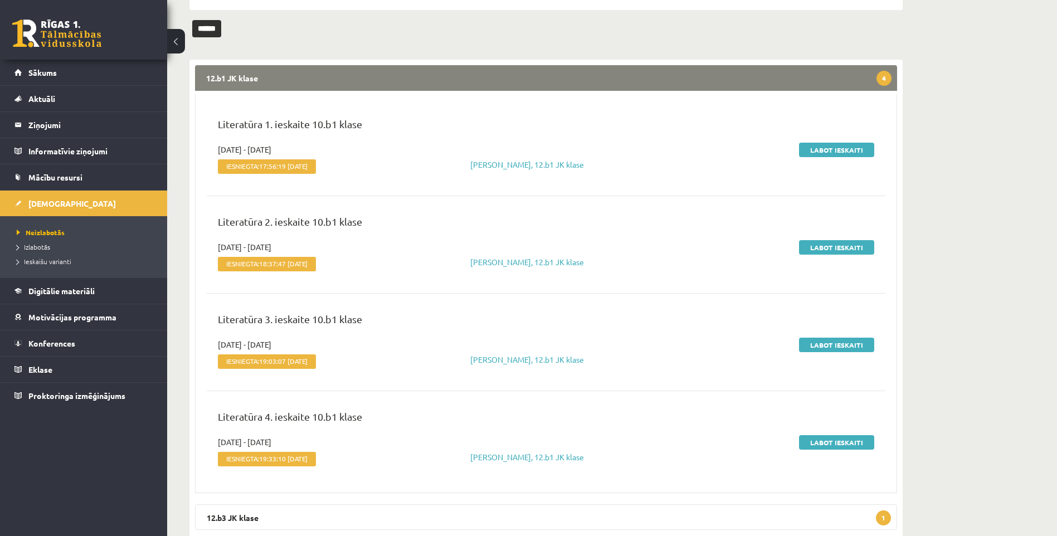
scroll to position [167, 0]
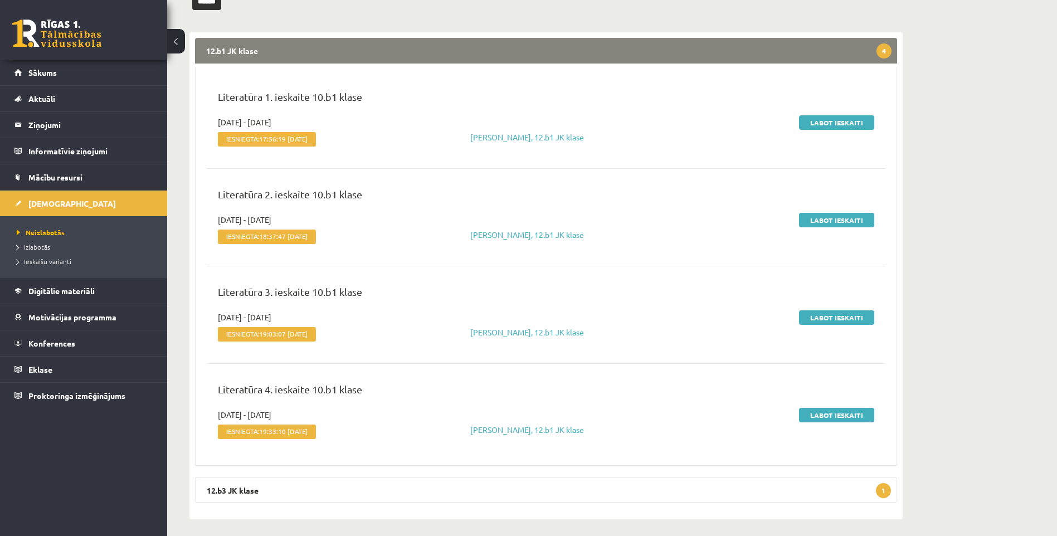
click at [822, 115] on div "Literatūra 1. ieskaite 10.b1 klase" at bounding box center [545, 102] width 673 height 27
click at [827, 121] on link "Labot ieskaiti" at bounding box center [836, 122] width 75 height 14
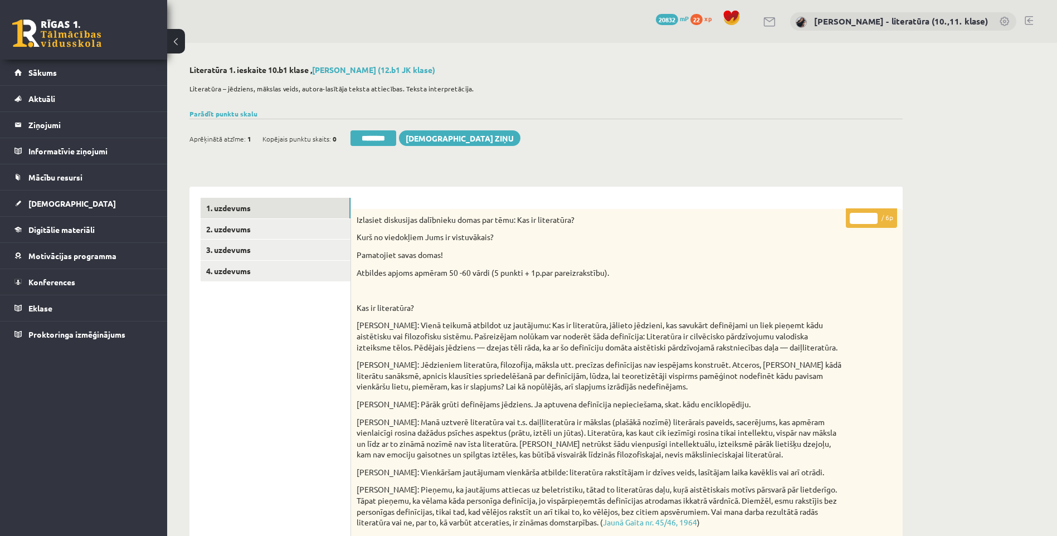
drag, startPoint x: 862, startPoint y: 217, endPoint x: 824, endPoint y: 223, distance: 38.8
type input "*"
click at [243, 226] on link "2. uzdevums" at bounding box center [276, 229] width 150 height 21
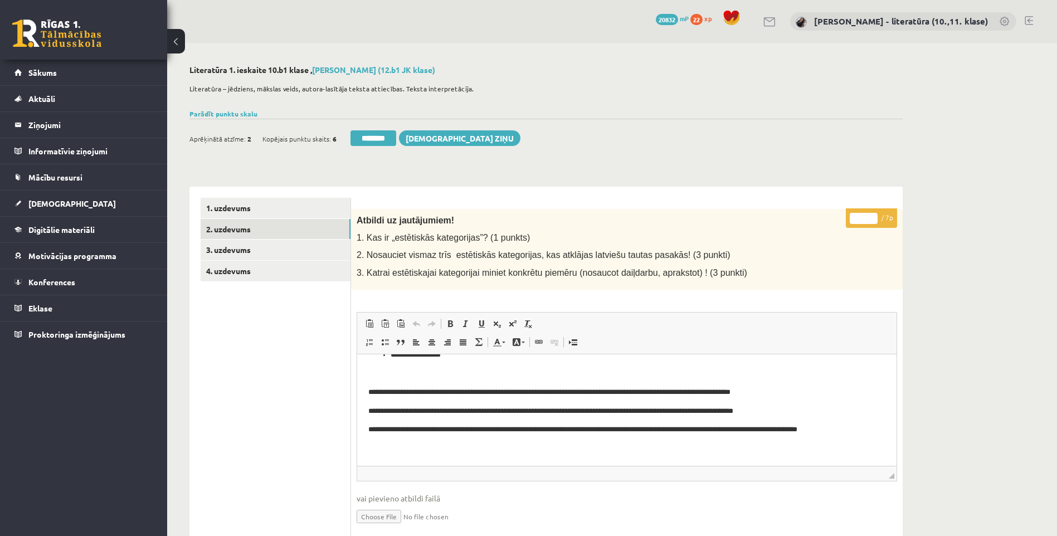
scroll to position [48, 0]
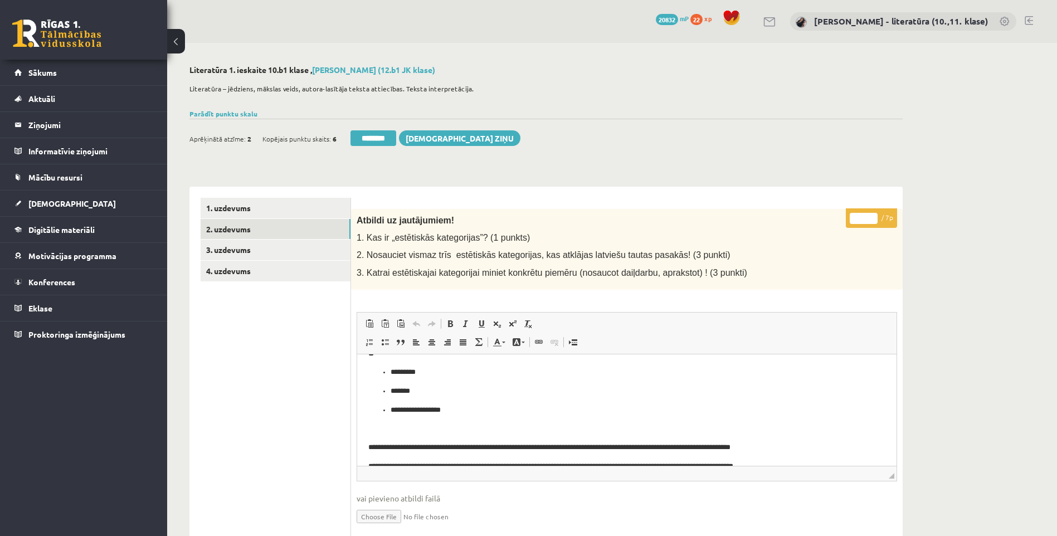
drag, startPoint x: 864, startPoint y: 213, endPoint x: 842, endPoint y: 222, distance: 23.5
click at [845, 222] on p "* / 7p" at bounding box center [870, 217] width 51 height 19
type input "*"
click at [294, 240] on link "3. uzdevums" at bounding box center [276, 249] width 150 height 21
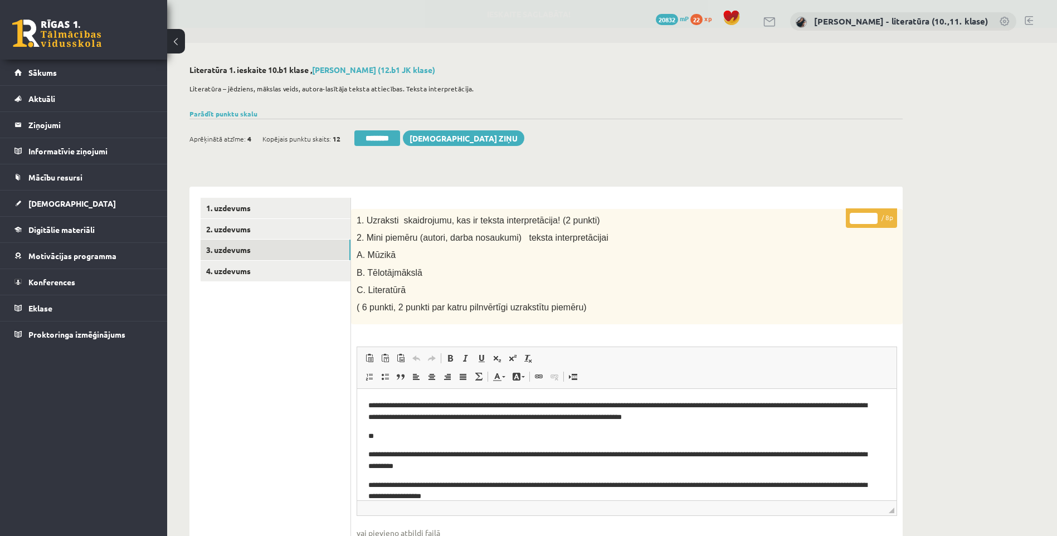
scroll to position [44, 0]
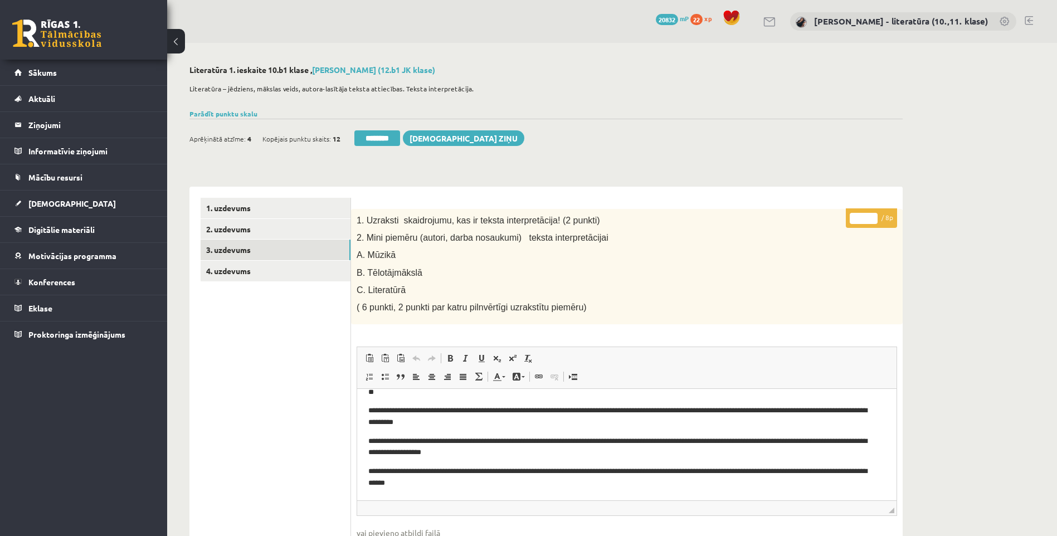
drag, startPoint x: 864, startPoint y: 221, endPoint x: 818, endPoint y: 224, distance: 46.3
click at [848, 224] on p "* / 8p" at bounding box center [870, 217] width 51 height 19
type input "*"
click at [338, 270] on link "4. uzdevums" at bounding box center [276, 271] width 150 height 21
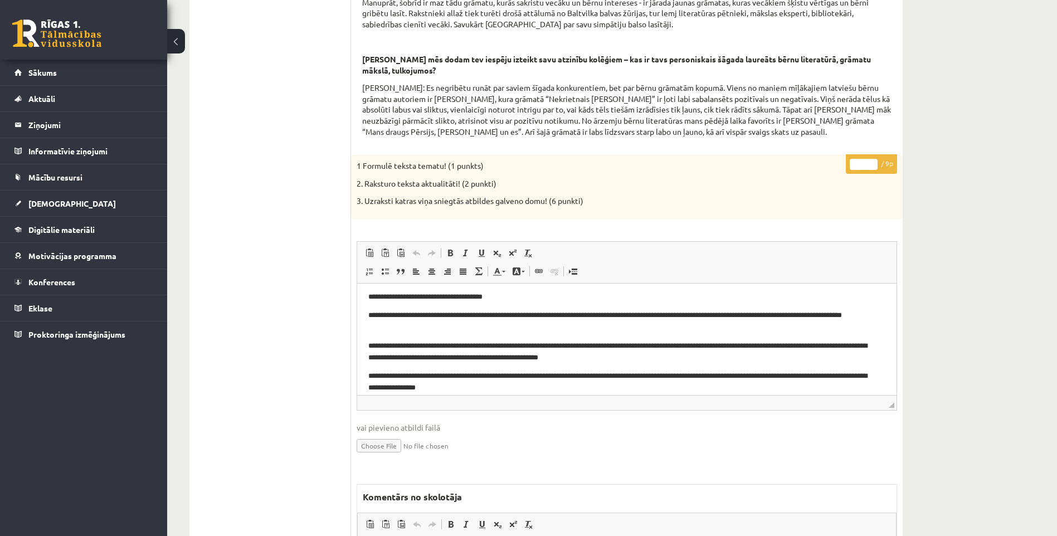
scroll to position [86, 0]
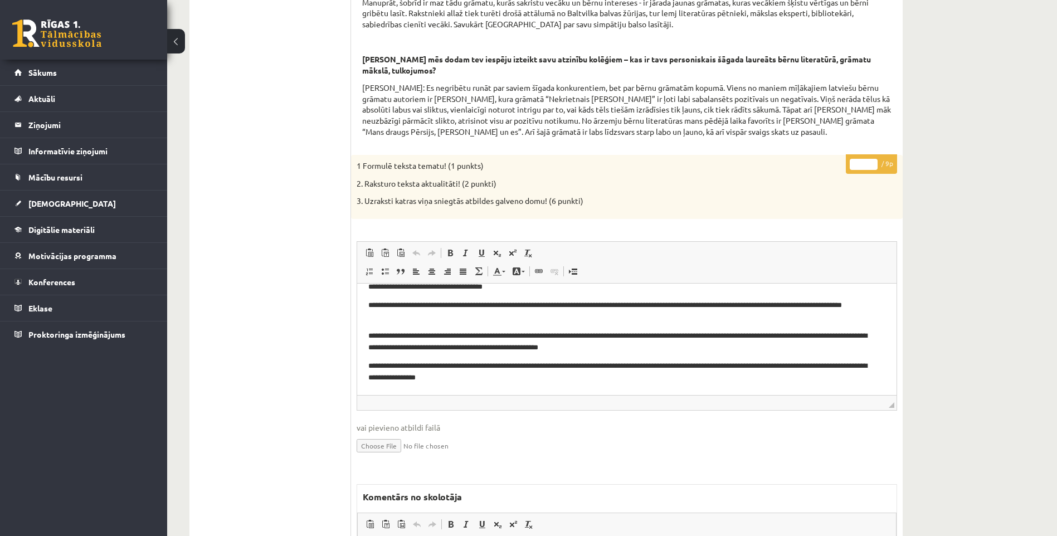
drag, startPoint x: 859, startPoint y: 178, endPoint x: 809, endPoint y: 182, distance: 50.3
click at [809, 182] on div "* / 9p 1 Formulē teksta tematu! (1 punkts) 2. Raksturo teksta aktualitāti! (2 p…" at bounding box center [626, 434] width 551 height 558
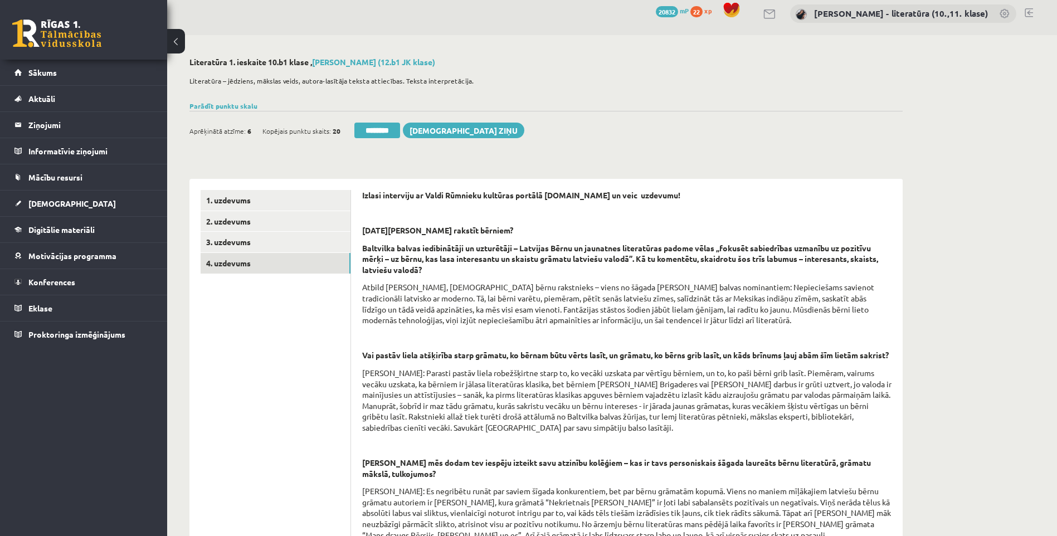
scroll to position [0, 0]
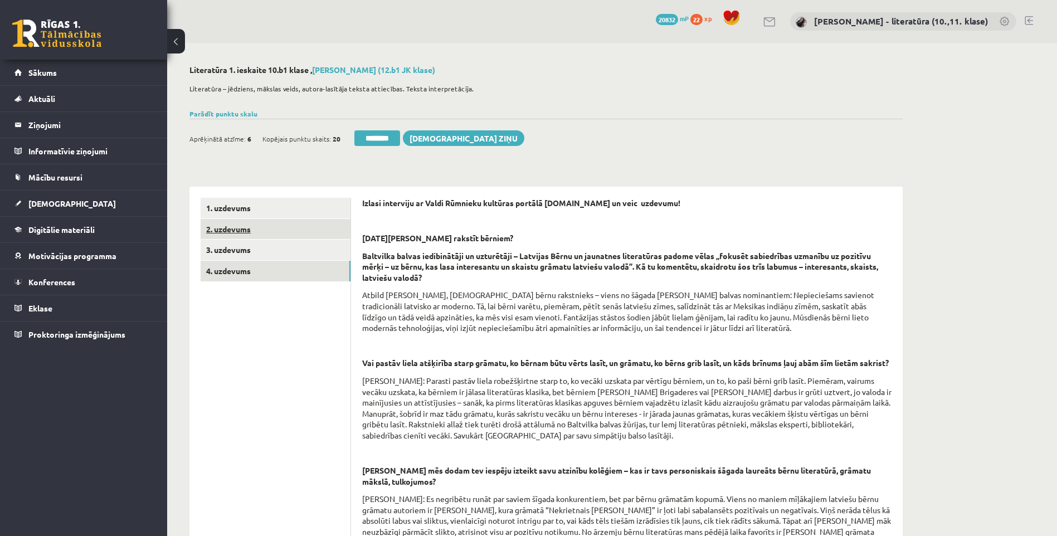
type input "*"
click at [295, 233] on link "2. uzdevums" at bounding box center [276, 229] width 150 height 21
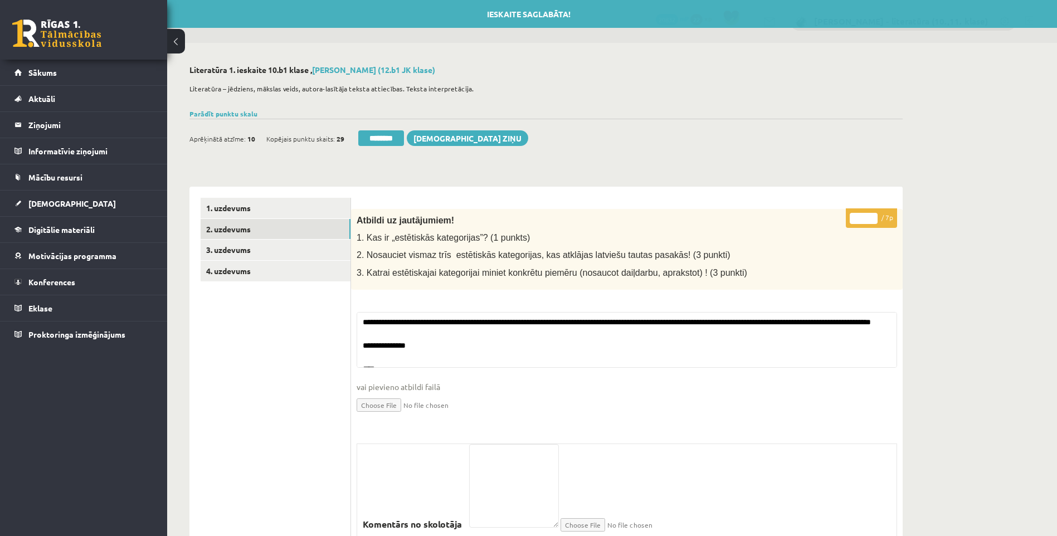
click at [388, 142] on input "********" at bounding box center [381, 138] width 46 height 16
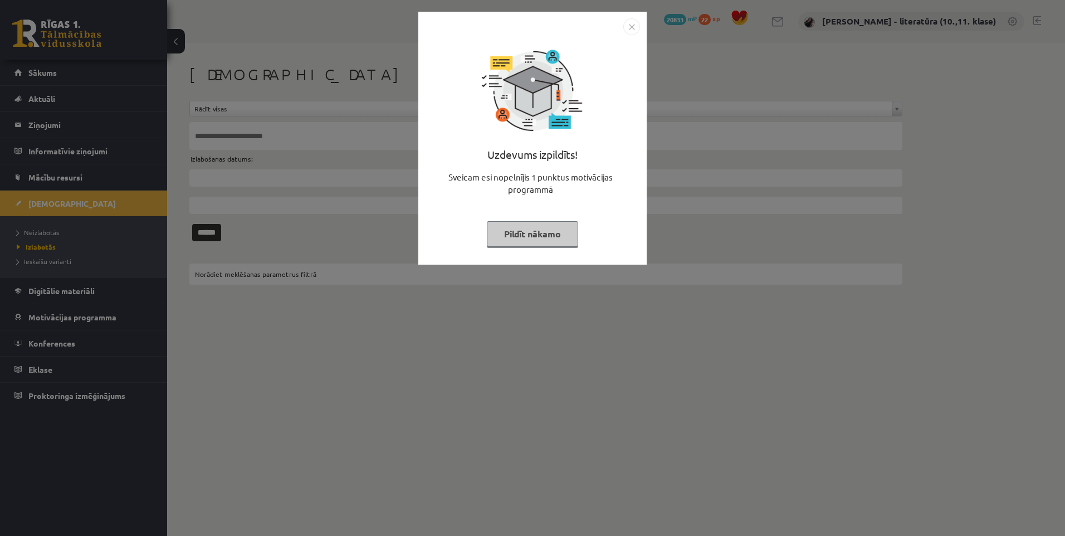
click at [550, 229] on button "Pildīt nākamo" at bounding box center [532, 234] width 91 height 26
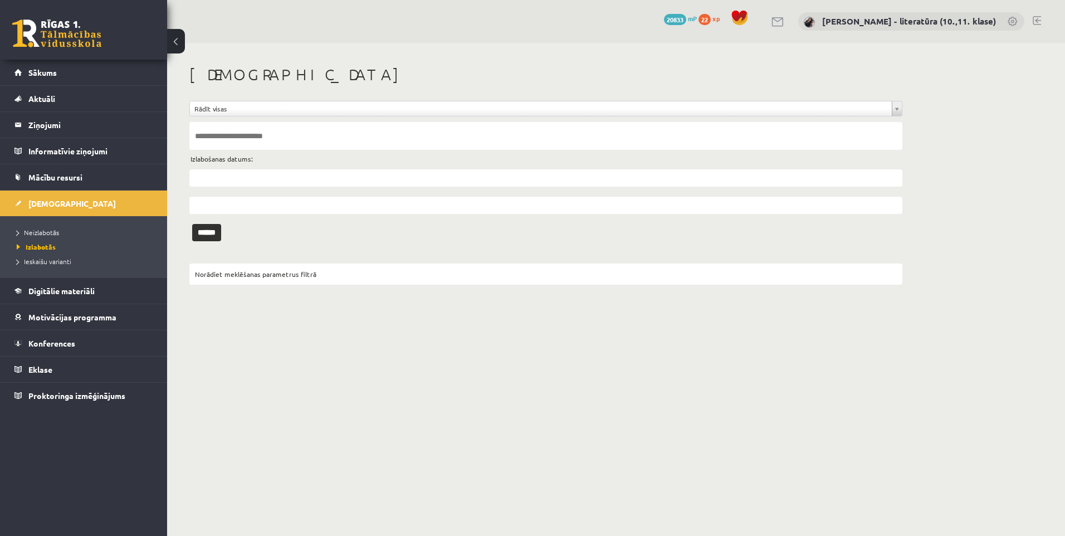
click at [87, 239] on li "Izlabotās" at bounding box center [86, 246] width 139 height 14
click at [28, 231] on span "Neizlabotās" at bounding box center [38, 232] width 42 height 9
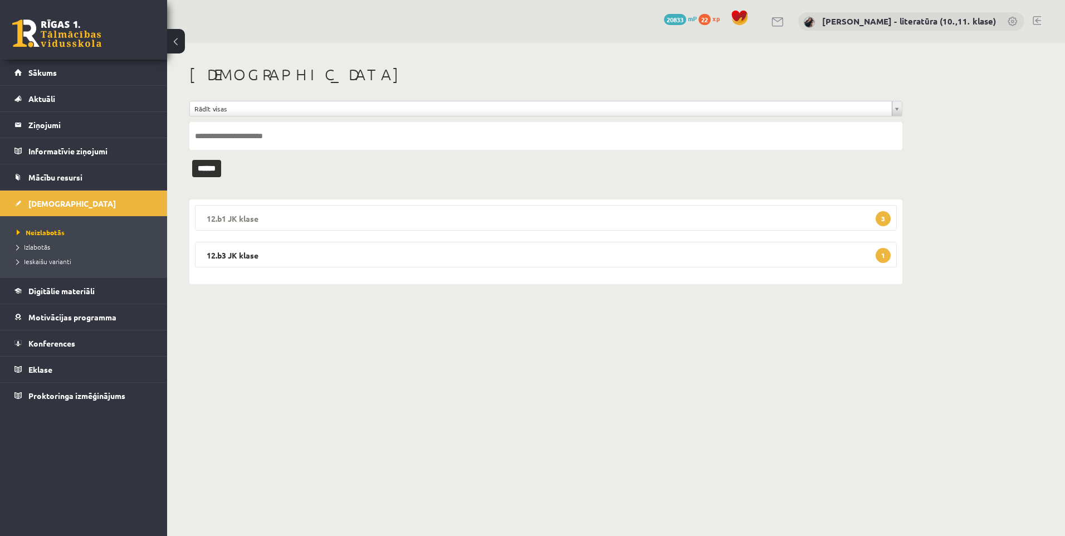
click at [611, 214] on legend "12.b1 JK klase 3" at bounding box center [546, 218] width 702 height 26
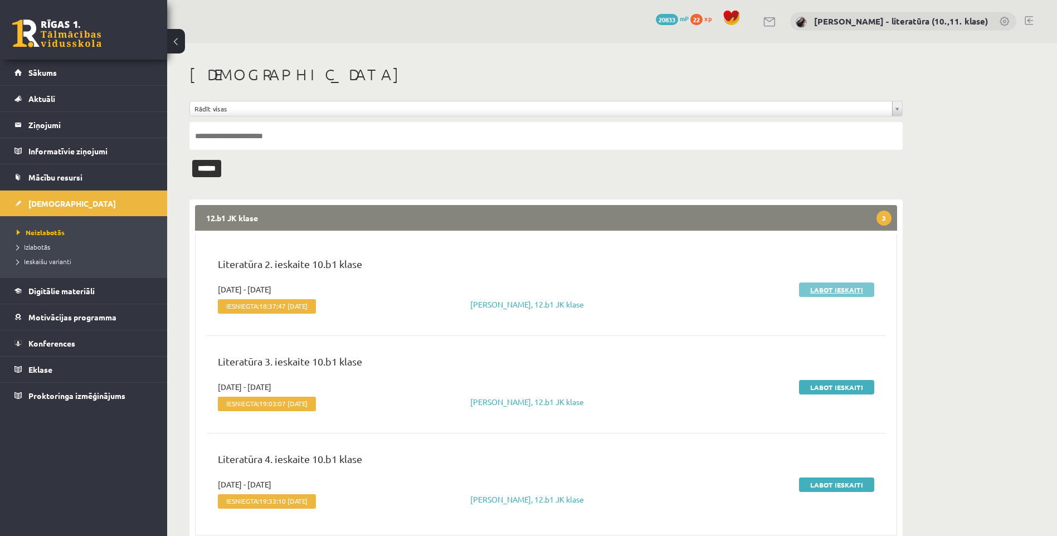
click at [809, 290] on link "Labot ieskaiti" at bounding box center [836, 289] width 75 height 14
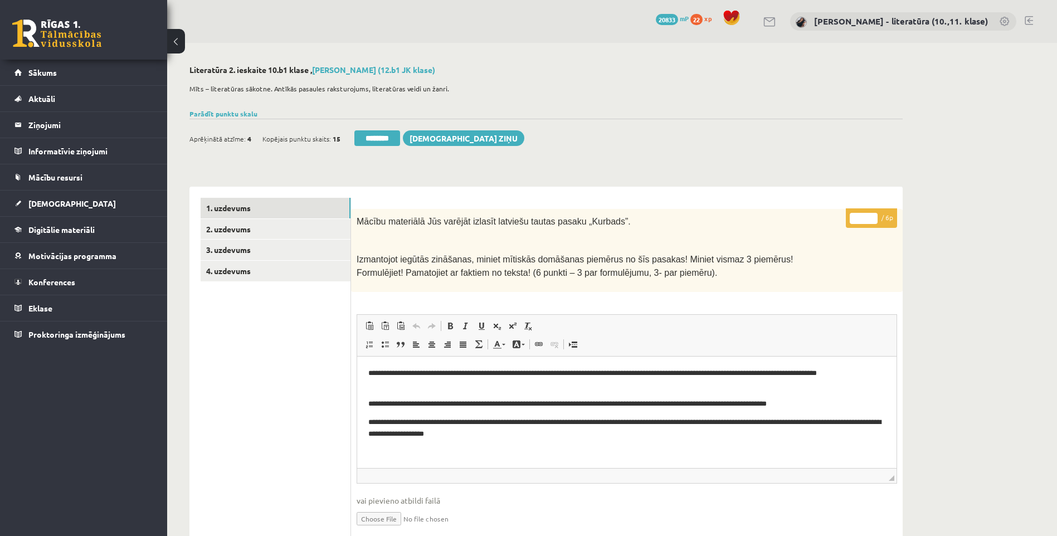
drag, startPoint x: 863, startPoint y: 219, endPoint x: 808, endPoint y: 214, distance: 54.8
click at [823, 215] on div "**********" at bounding box center [626, 497] width 551 height 576
type input "*"
click at [327, 226] on link "2. uzdevums" at bounding box center [276, 229] width 150 height 21
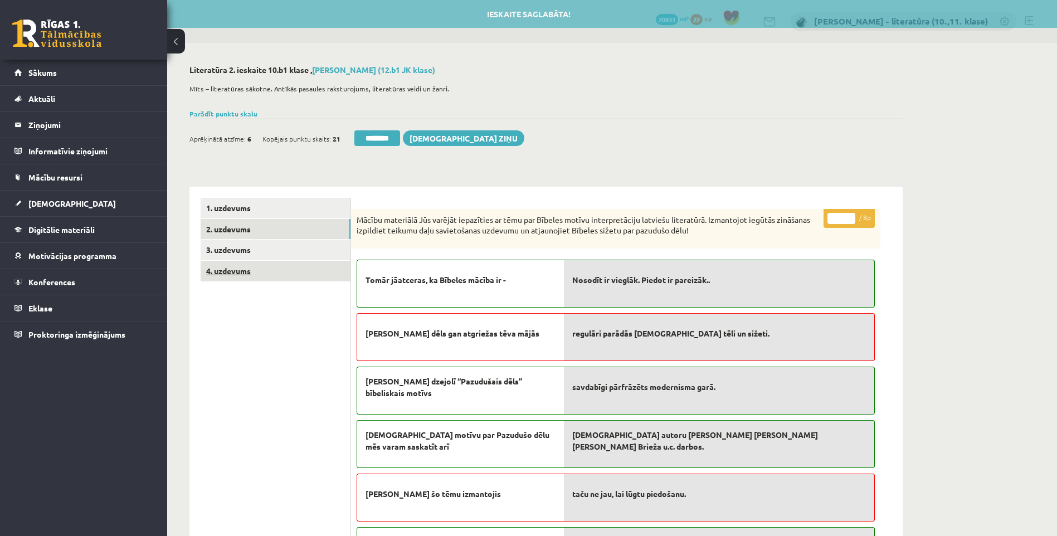
click at [280, 268] on link "4. uzdevums" at bounding box center [276, 271] width 150 height 21
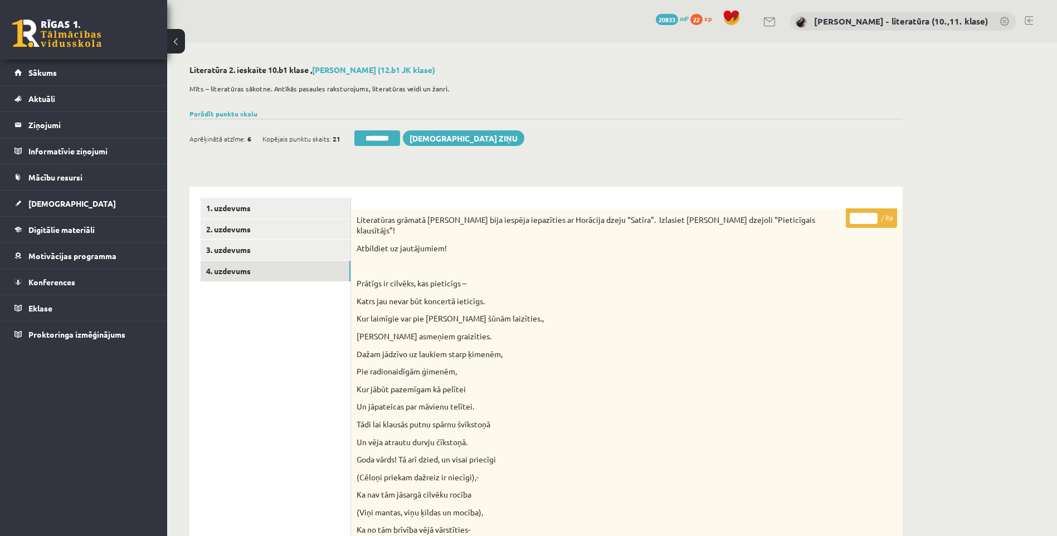
drag, startPoint x: 860, startPoint y: 217, endPoint x: 796, endPoint y: 217, distance: 63.5
type input "*"
click at [268, 234] on link "2. uzdevums" at bounding box center [276, 229] width 150 height 21
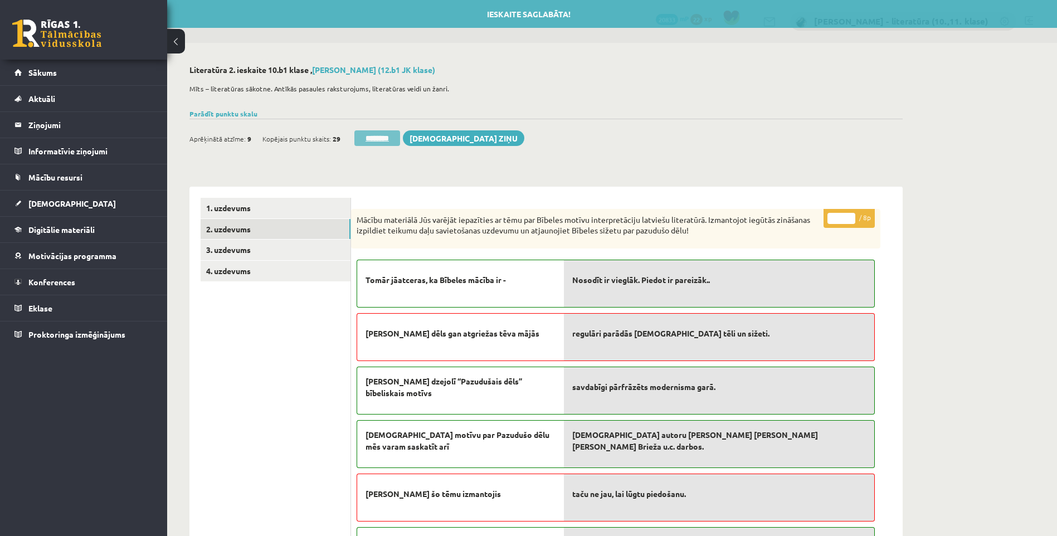
click at [380, 144] on input "********" at bounding box center [377, 138] width 46 height 16
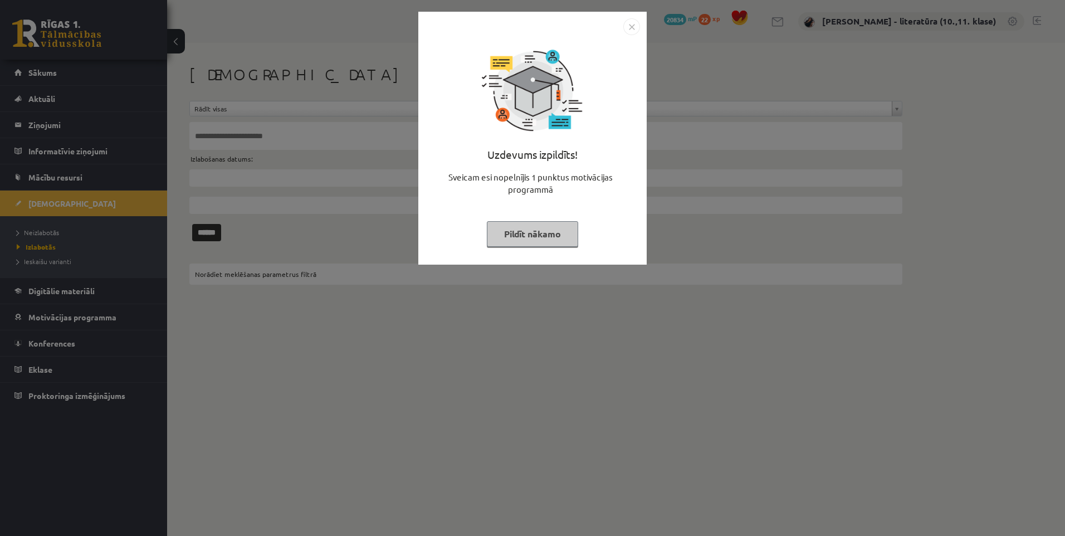
click at [551, 221] on div "Uzdevums izpildīts! Sveicam esi nopelnījis 1 punktus motivācijas programmā Pild…" at bounding box center [532, 146] width 215 height 223
click at [541, 232] on button "Pildīt nākamo" at bounding box center [532, 234] width 91 height 26
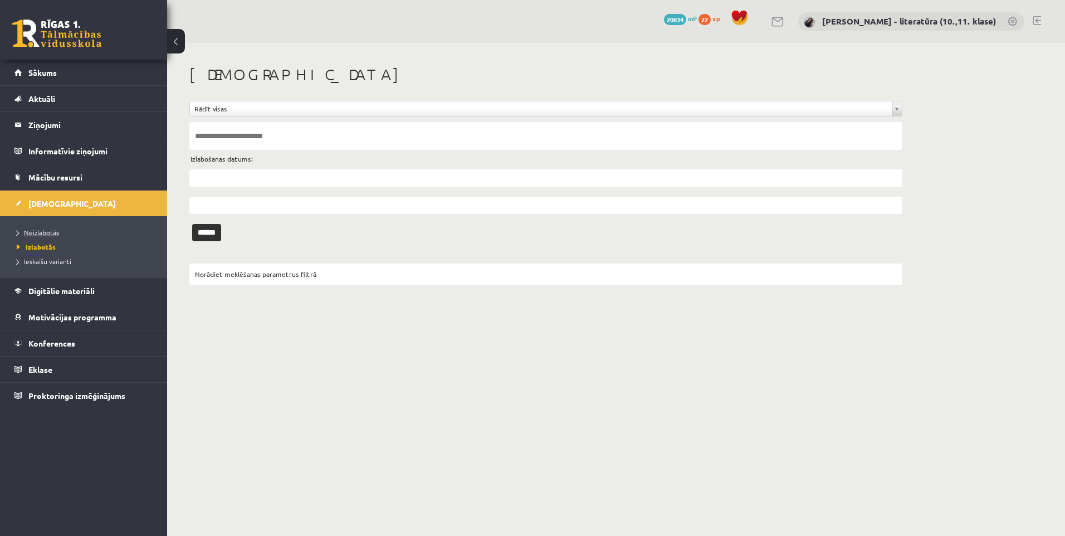
click at [87, 229] on link "Neizlabotās" at bounding box center [86, 232] width 139 height 10
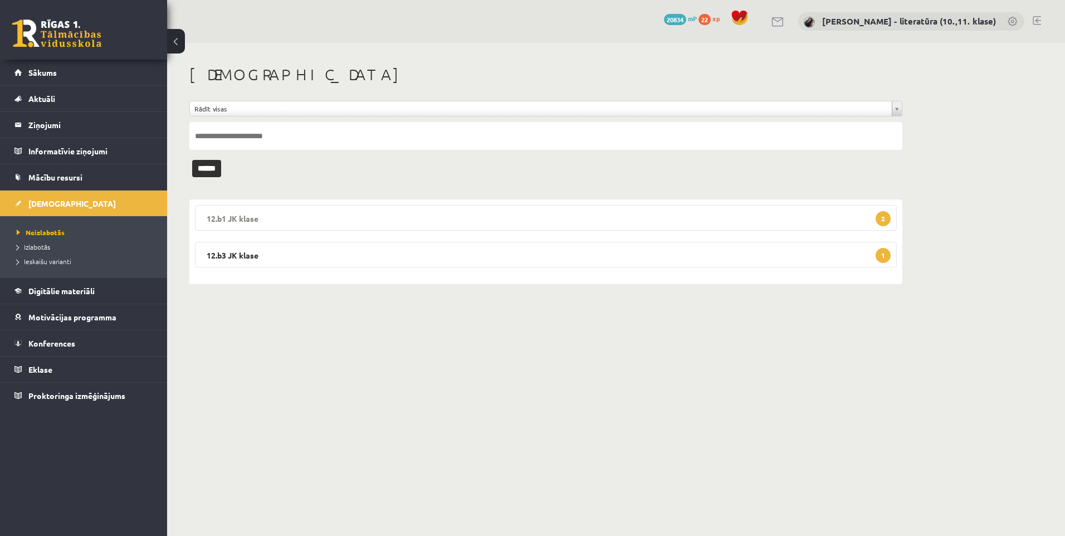
click at [742, 207] on legend "12.b1 JK klase 2" at bounding box center [546, 218] width 702 height 26
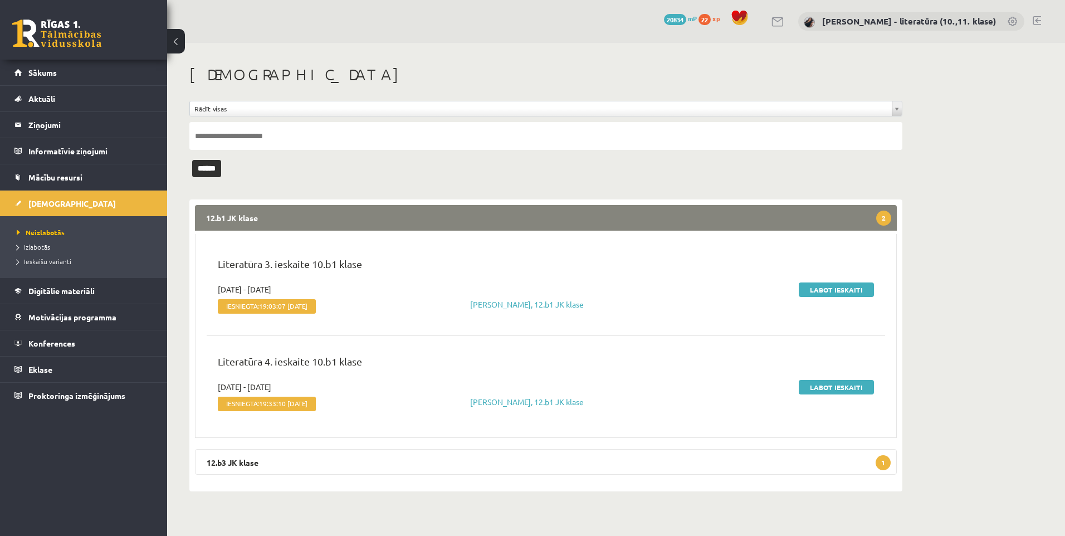
click at [548, 231] on div "12.b1 JK klase 2 Literatūra 3. ieskaite 10.b1 klase [DATE] - [DATE] Iesniegta: …" at bounding box center [546, 321] width 702 height 233
click at [256, 214] on legend "12.b1 JK klase 2" at bounding box center [546, 218] width 702 height 26
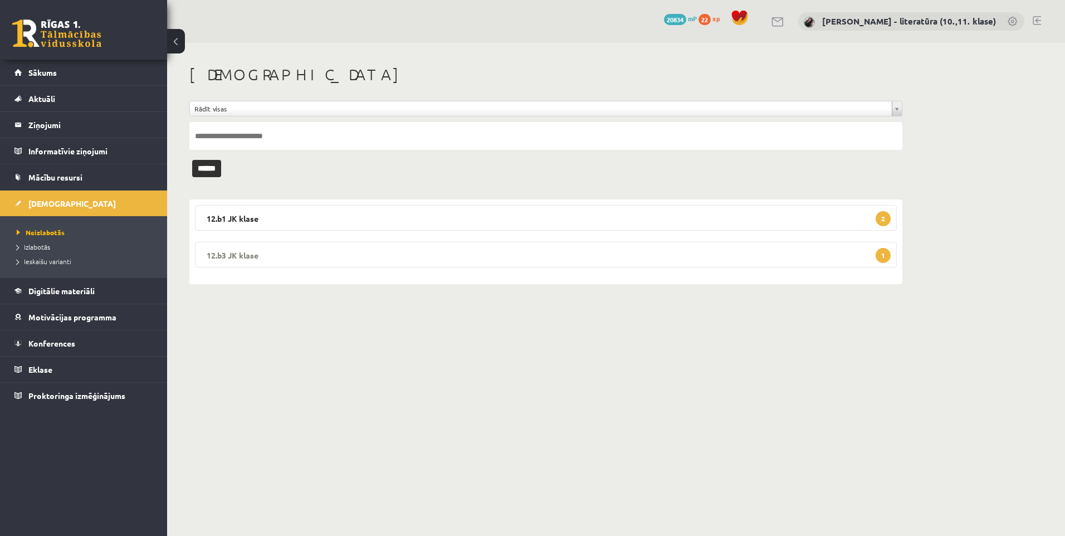
click at [286, 261] on legend "12.b3 JK klase 1" at bounding box center [546, 255] width 702 height 26
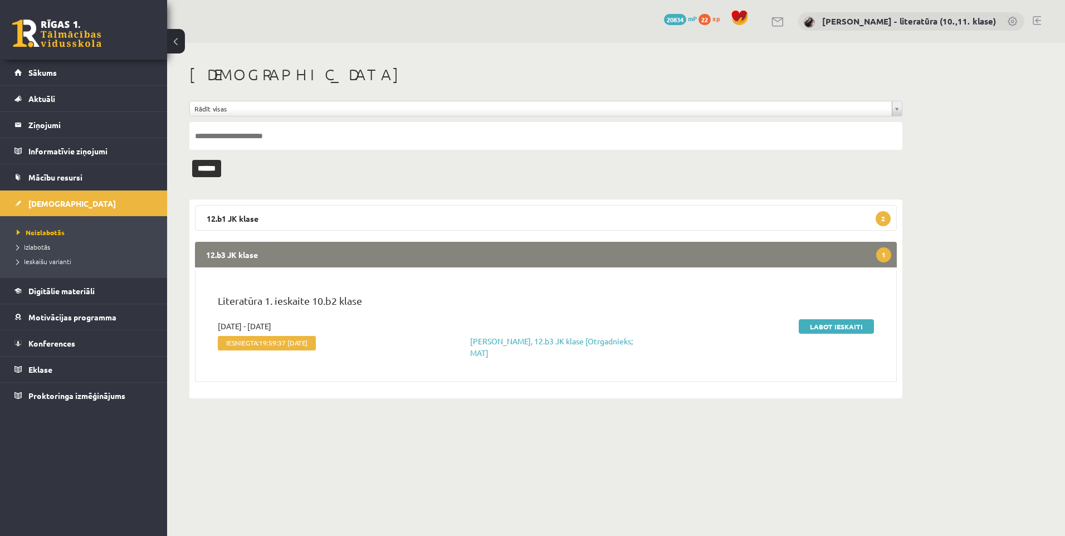
click at [821, 333] on div "Labot ieskaiti" at bounding box center [770, 339] width 224 height 38
click at [818, 326] on link "Labot ieskaiti" at bounding box center [836, 326] width 75 height 14
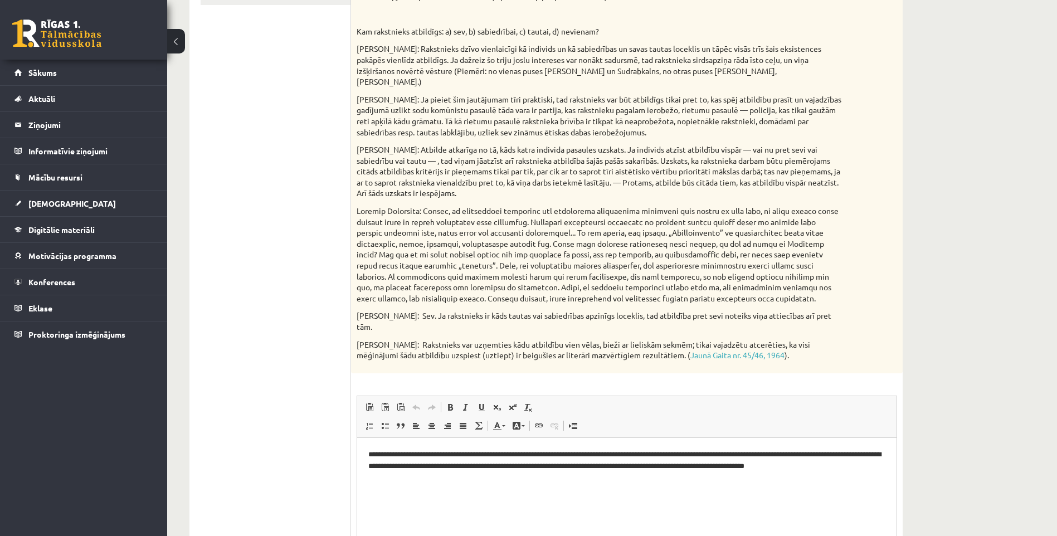
scroll to position [111, 0]
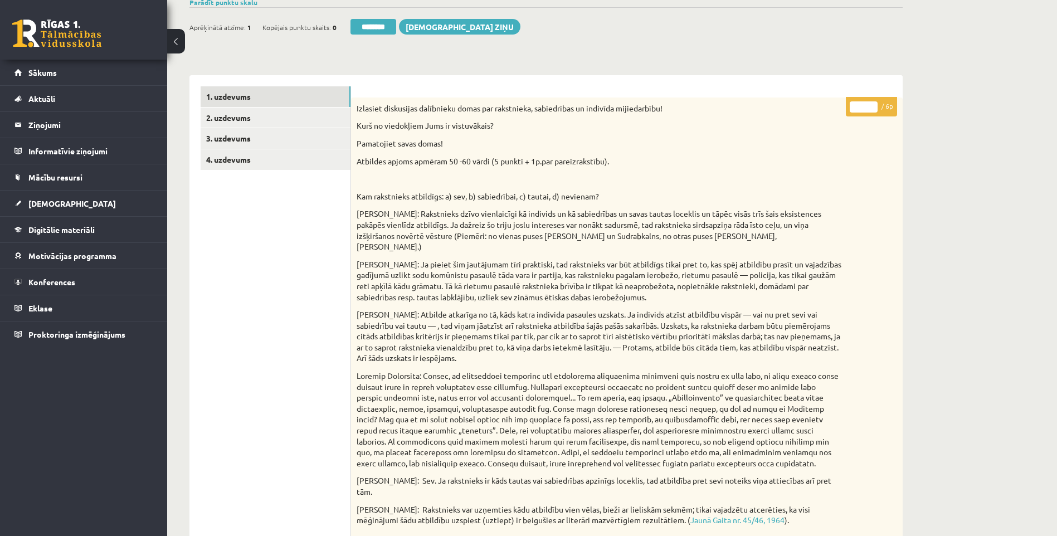
drag, startPoint x: 865, startPoint y: 104, endPoint x: 843, endPoint y: 108, distance: 22.1
click at [849, 107] on p "* / 6p" at bounding box center [870, 106] width 51 height 19
type input "*"
click at [276, 115] on link "2. uzdevums" at bounding box center [276, 117] width 150 height 21
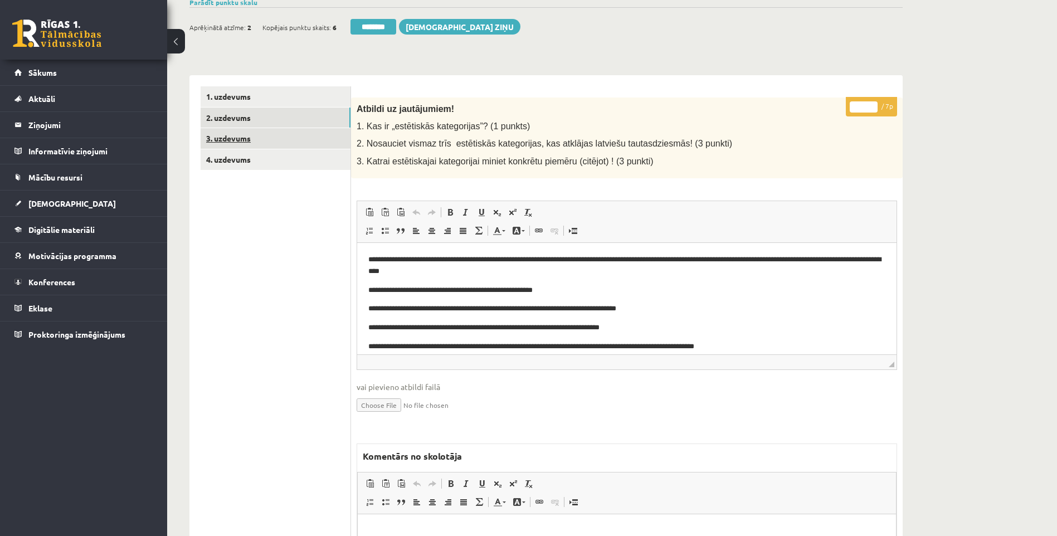
scroll to position [0, 0]
drag, startPoint x: 863, startPoint y: 107, endPoint x: 802, endPoint y: 102, distance: 61.4
click at [842, 114] on div "* / 7p Atbildi uz jautājumiem! 1. Kas ir „estētiskās kategorijas”? (1 punkts) 2…" at bounding box center [626, 384] width 551 height 574
type input "*"
click at [278, 139] on link "3. uzdevums" at bounding box center [276, 138] width 150 height 21
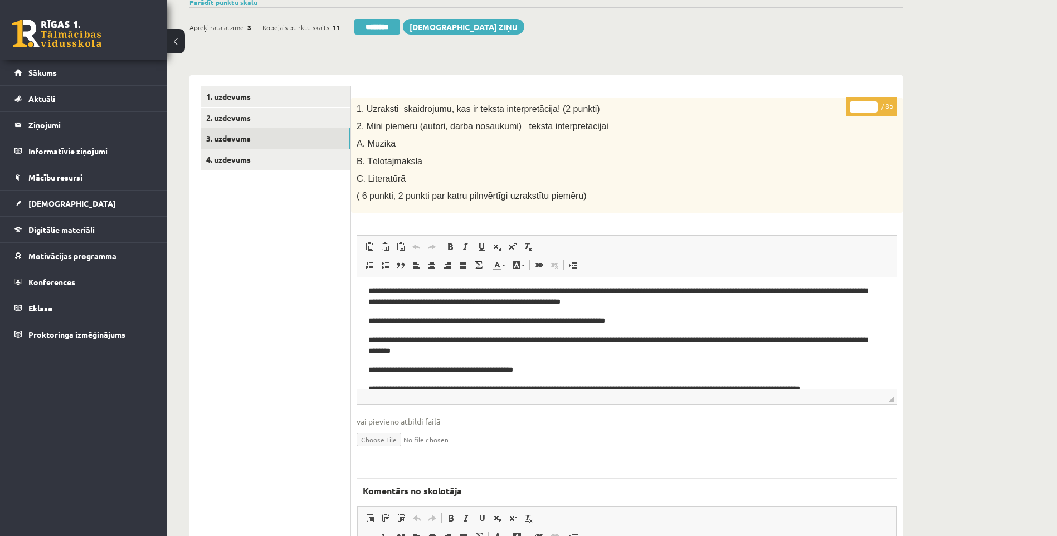
scroll to position [51, 0]
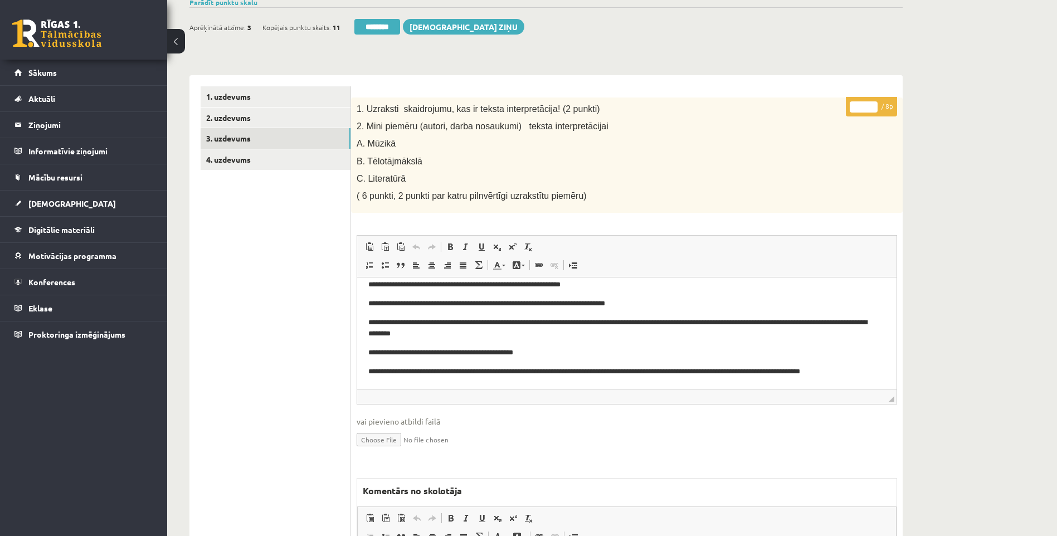
drag, startPoint x: 862, startPoint y: 102, endPoint x: 785, endPoint y: 115, distance: 77.8
click at [806, 115] on div "* / 8p 1. Uzraksti skaidrojumu, kas ir teksta interpretācija! (2 punkti) 2. Min…" at bounding box center [626, 401] width 551 height 609
type input "*"
click at [272, 159] on link "4. uzdevums" at bounding box center [276, 159] width 150 height 21
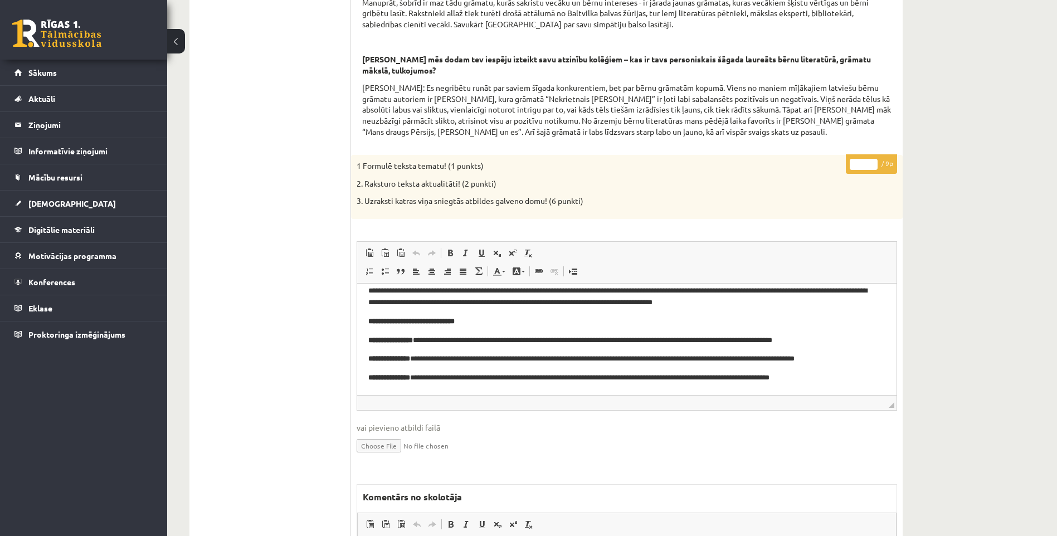
drag, startPoint x: 864, startPoint y: 177, endPoint x: 764, endPoint y: 170, distance: 101.1
click at [805, 178] on div "* / 9p 1 Formulē teksta tematu! (1 punkts) 2. Raksturo teksta aktualitāti! (2 p…" at bounding box center [626, 434] width 551 height 558
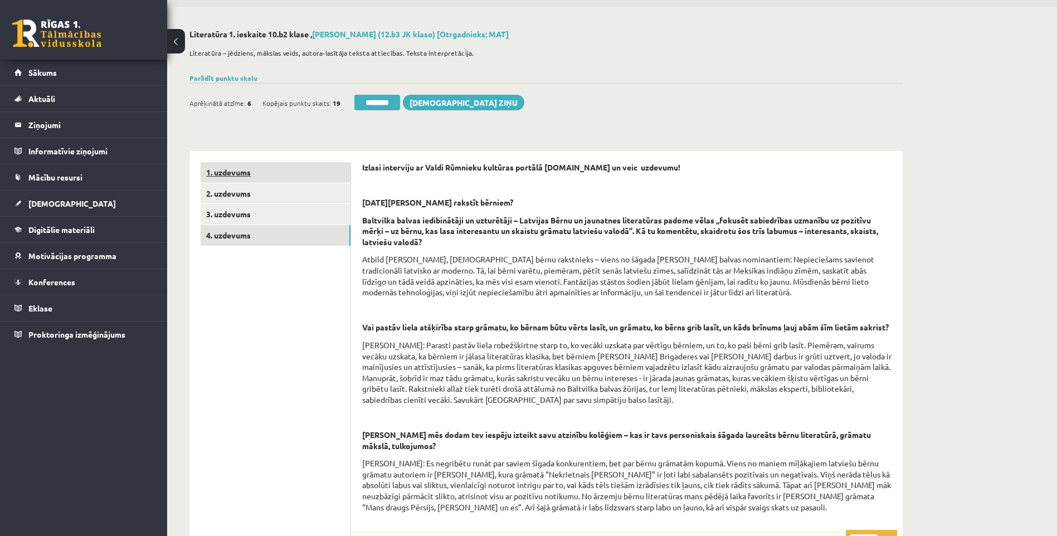
scroll to position [0, 0]
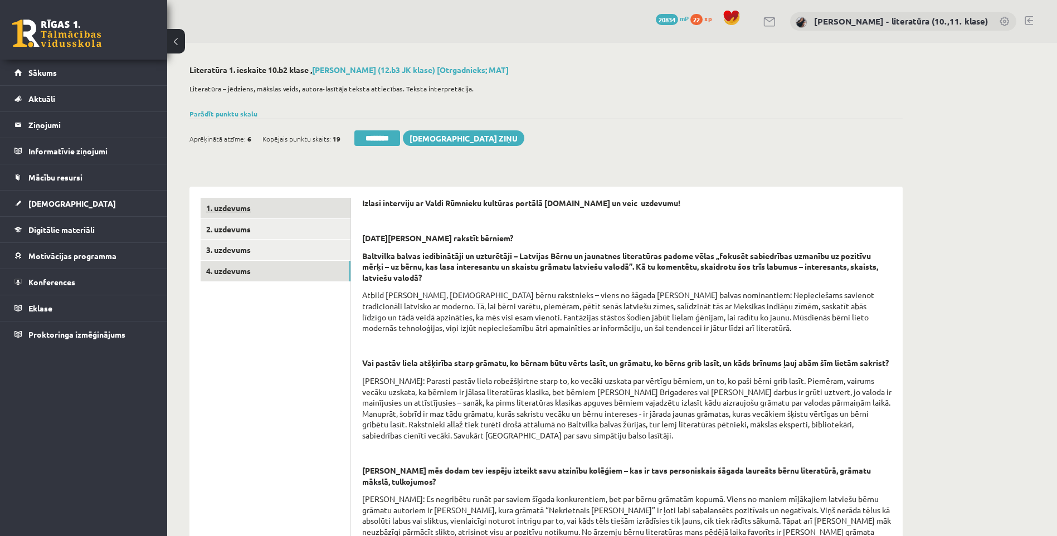
type input "*"
drag, startPoint x: 272, startPoint y: 214, endPoint x: 276, endPoint y: 201, distance: 13.2
click at [273, 214] on link "1. uzdevums" at bounding box center [276, 208] width 150 height 21
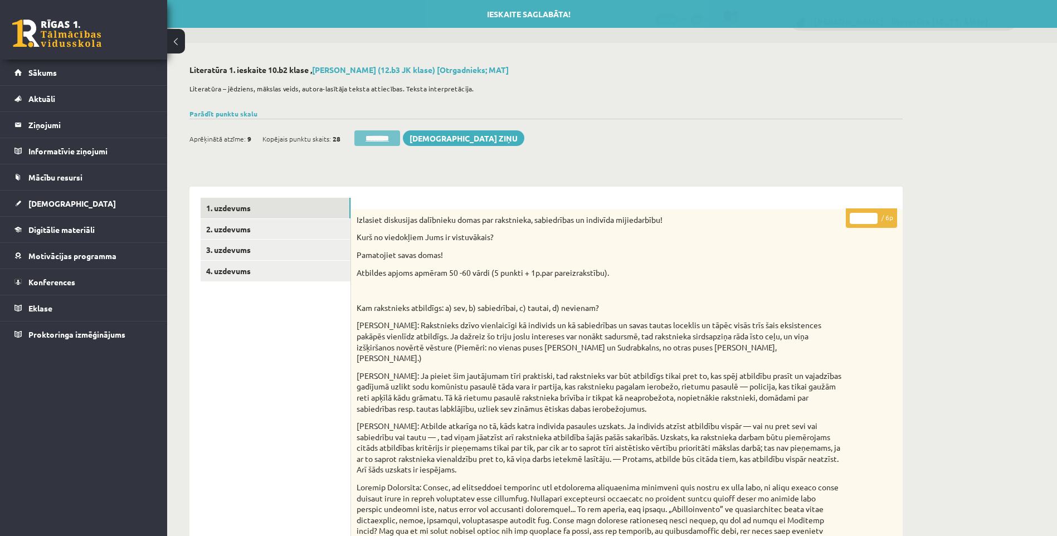
click at [383, 135] on input "********" at bounding box center [377, 138] width 46 height 16
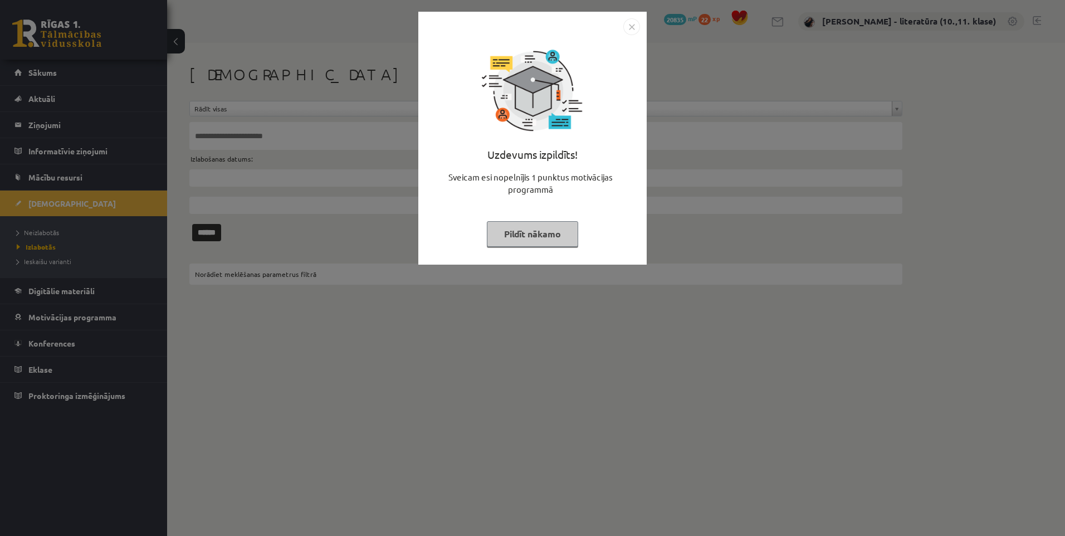
click at [535, 218] on div "Uzdevums izpildīts! Sveicam esi nopelnījis 1 punktus motivācijas programmā Pild…" at bounding box center [532, 146] width 215 height 223
click at [527, 234] on button "Pildīt nākamo" at bounding box center [532, 234] width 91 height 26
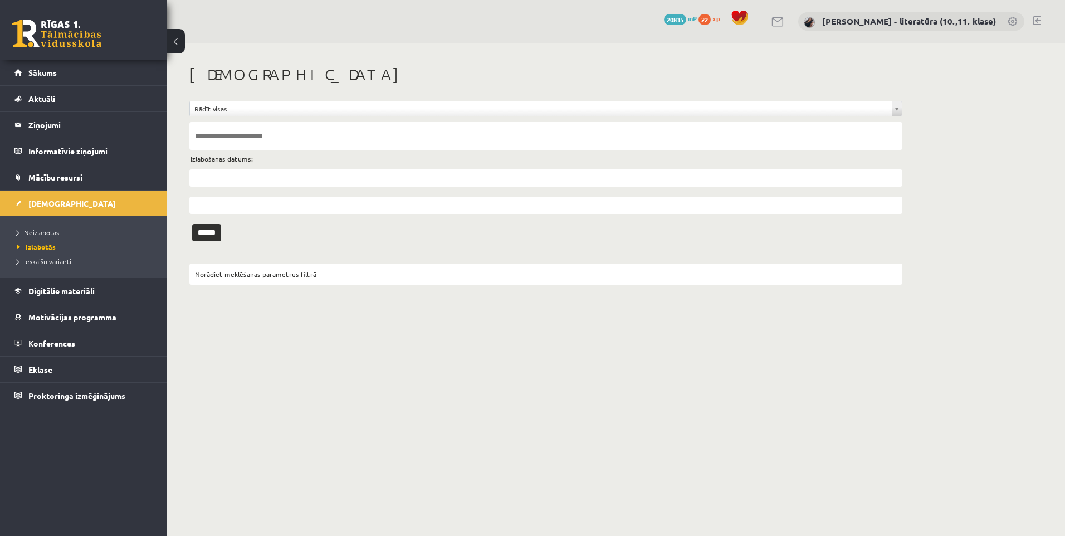
click at [50, 236] on link "Neizlabotās" at bounding box center [86, 232] width 139 height 10
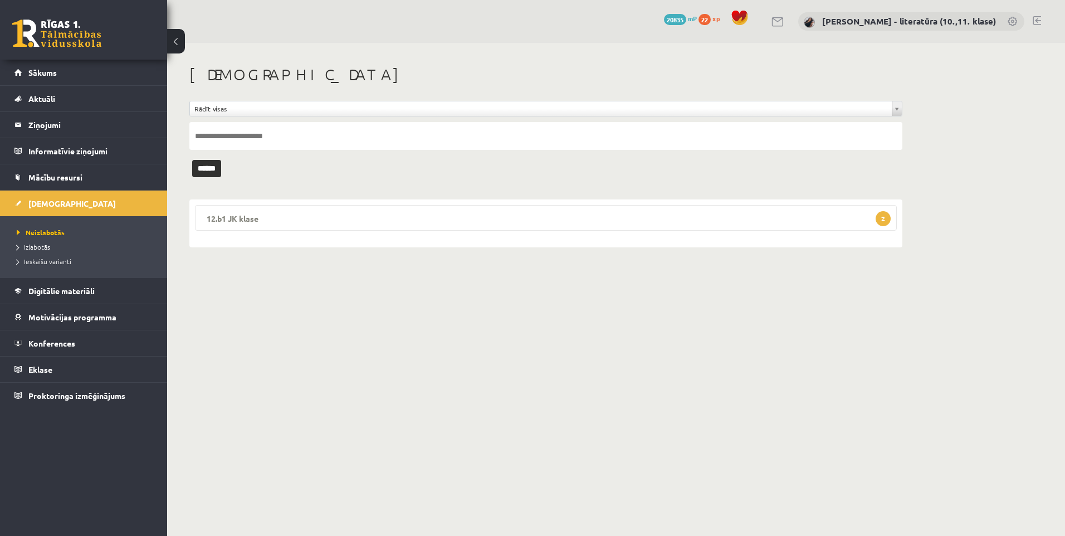
click at [698, 225] on legend "12.b1 JK klase 2" at bounding box center [546, 218] width 702 height 26
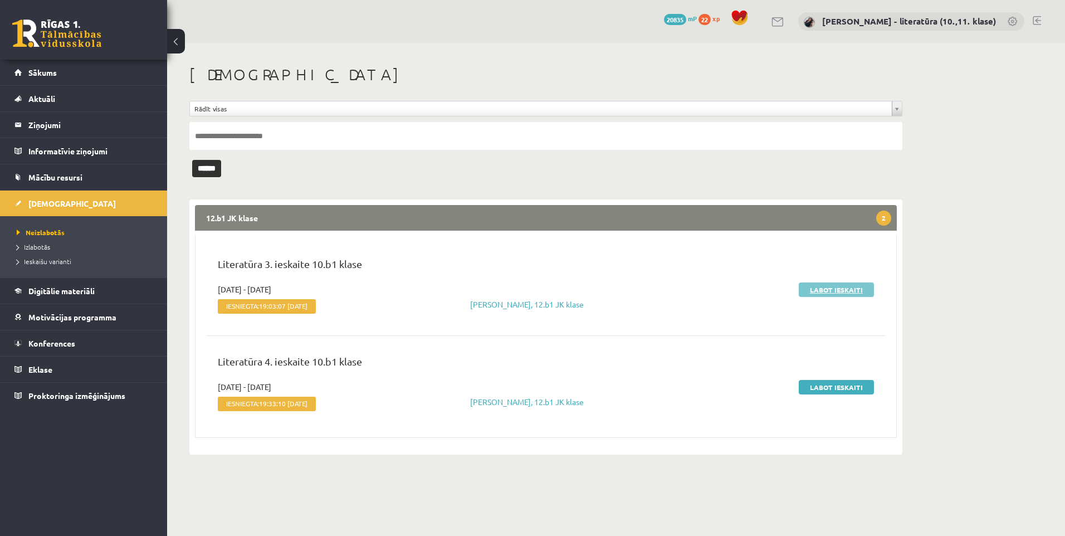
click at [823, 289] on link "Labot ieskaiti" at bounding box center [836, 289] width 75 height 14
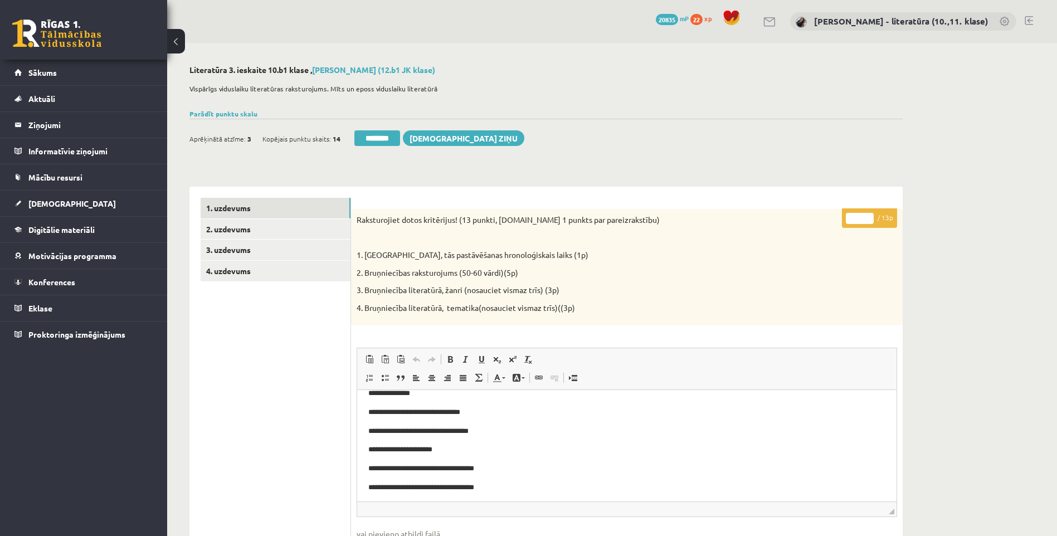
scroll to position [126, 0]
drag, startPoint x: 861, startPoint y: 216, endPoint x: 827, endPoint y: 226, distance: 35.3
click at [830, 224] on div "* / 13p Raksturojiet dotos kritērijus! (13 punkti, t.sk 1 punkts par pareizraks…" at bounding box center [626, 514] width 551 height 610
type input "**"
click at [285, 233] on link "2. uzdevums" at bounding box center [276, 229] width 150 height 21
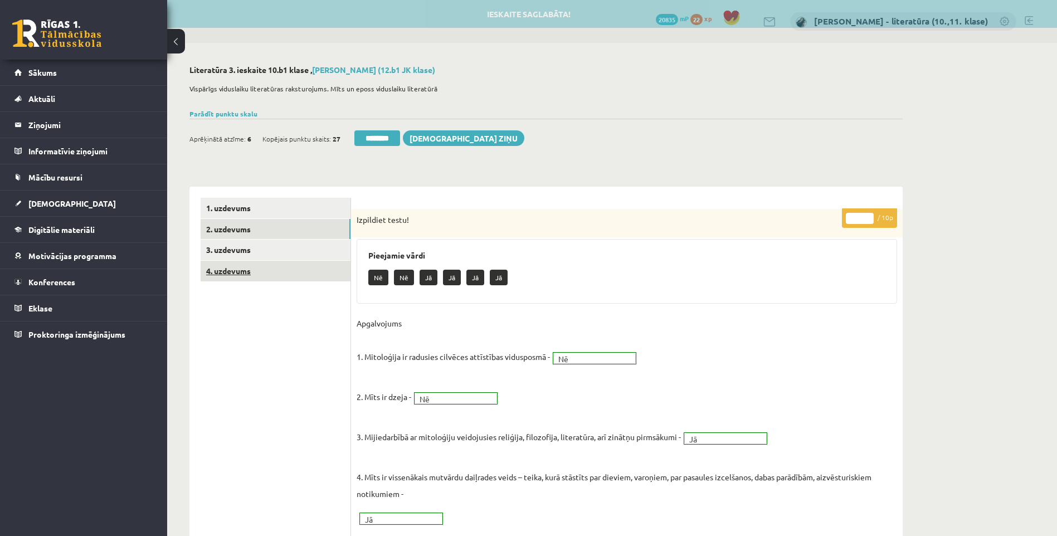
click at [278, 268] on link "4. uzdevums" at bounding box center [276, 271] width 150 height 21
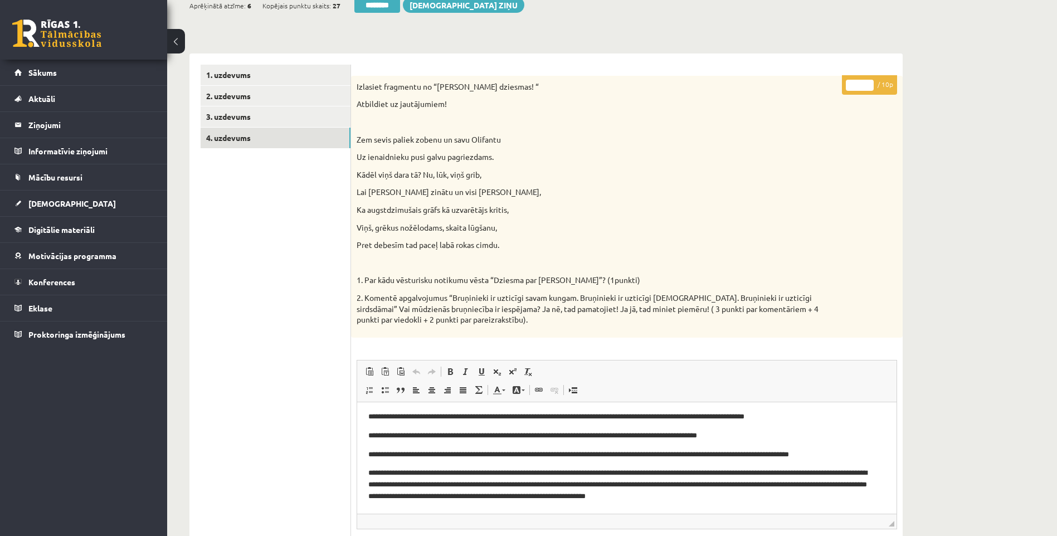
scroll to position [18, 0]
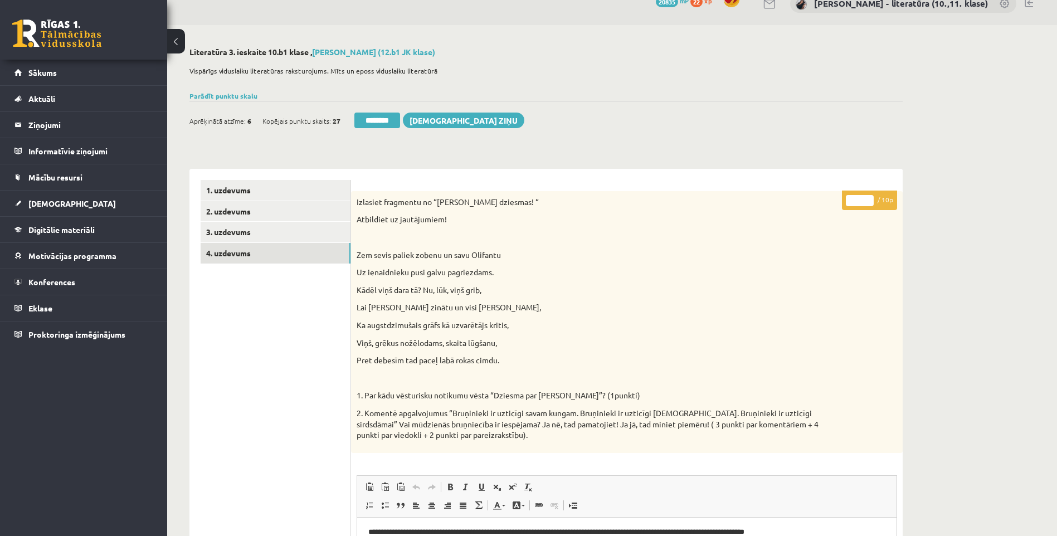
drag, startPoint x: 858, startPoint y: 199, endPoint x: 830, endPoint y: 208, distance: 28.5
type input "*"
click at [304, 195] on link "1. uzdevums" at bounding box center [276, 190] width 150 height 21
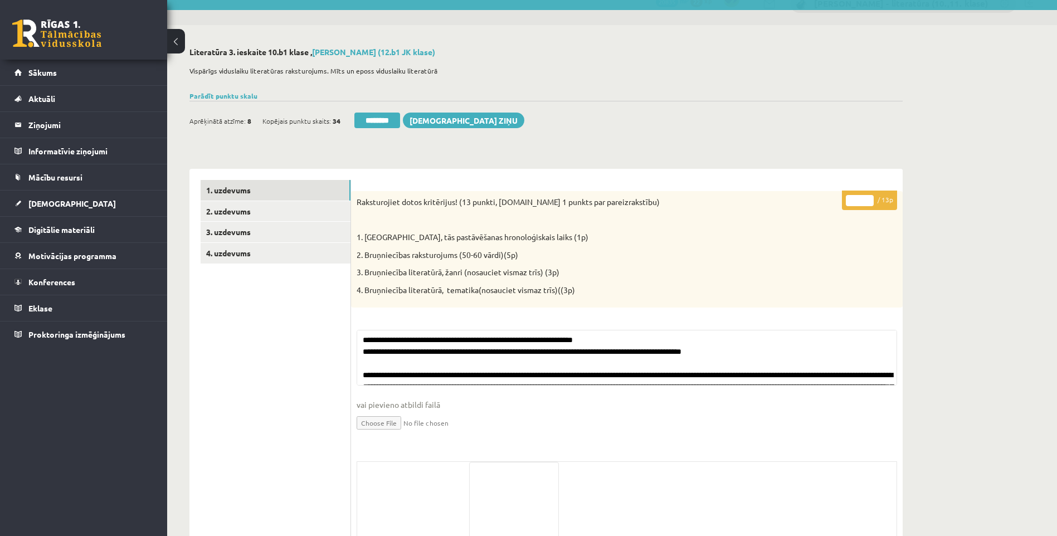
click at [368, 118] on input "********" at bounding box center [377, 121] width 46 height 16
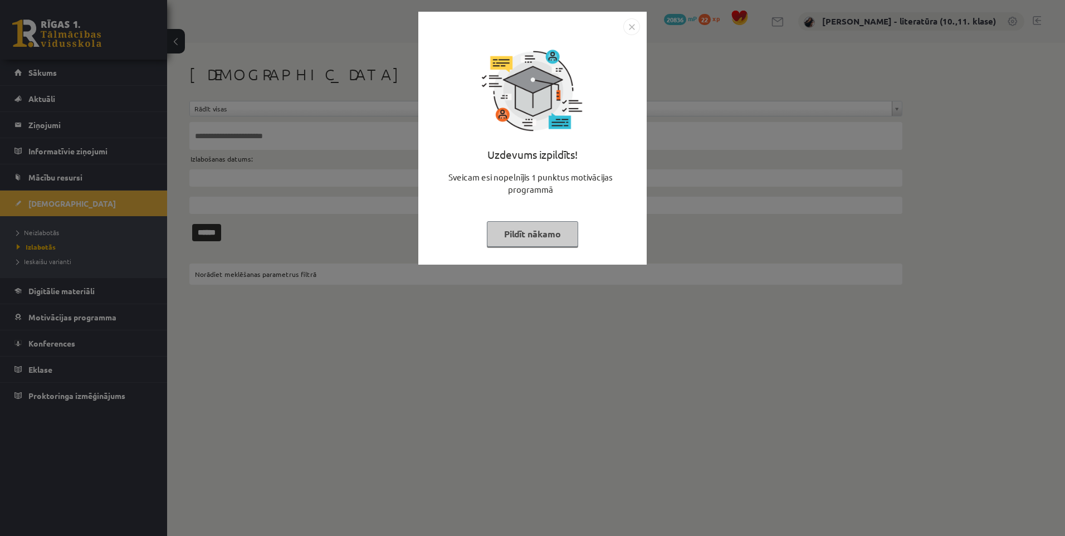
click at [517, 224] on button "Pildīt nākamo" at bounding box center [532, 234] width 91 height 26
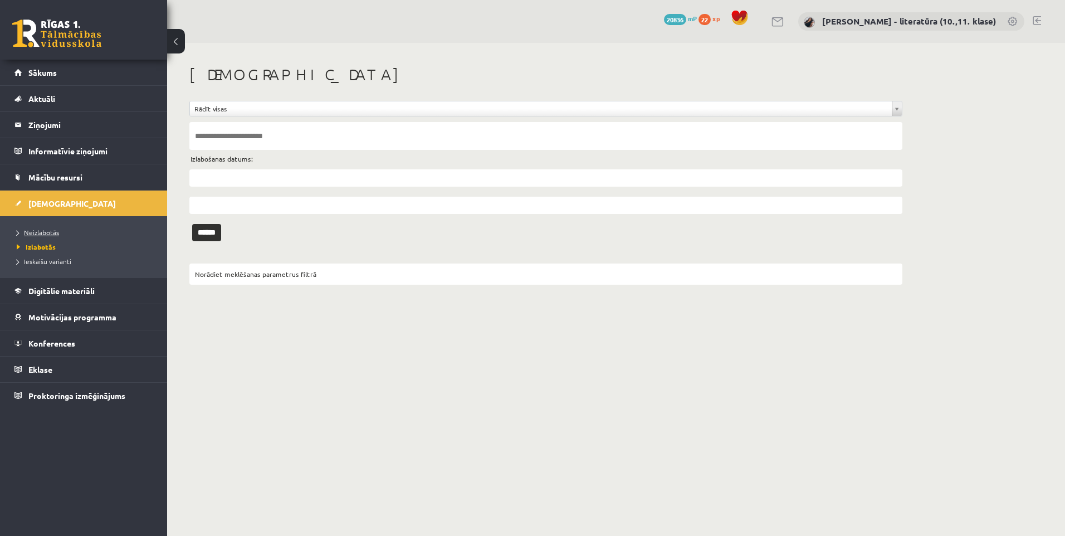
click at [70, 232] on link "Neizlabotās" at bounding box center [86, 232] width 139 height 10
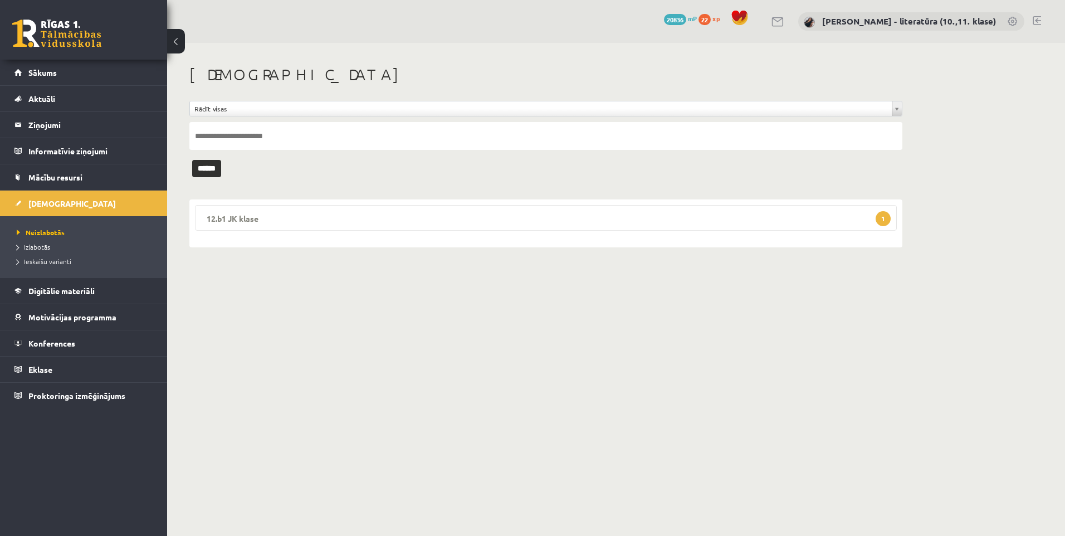
click at [644, 215] on legend "12.b1 JK klase 1" at bounding box center [546, 218] width 702 height 26
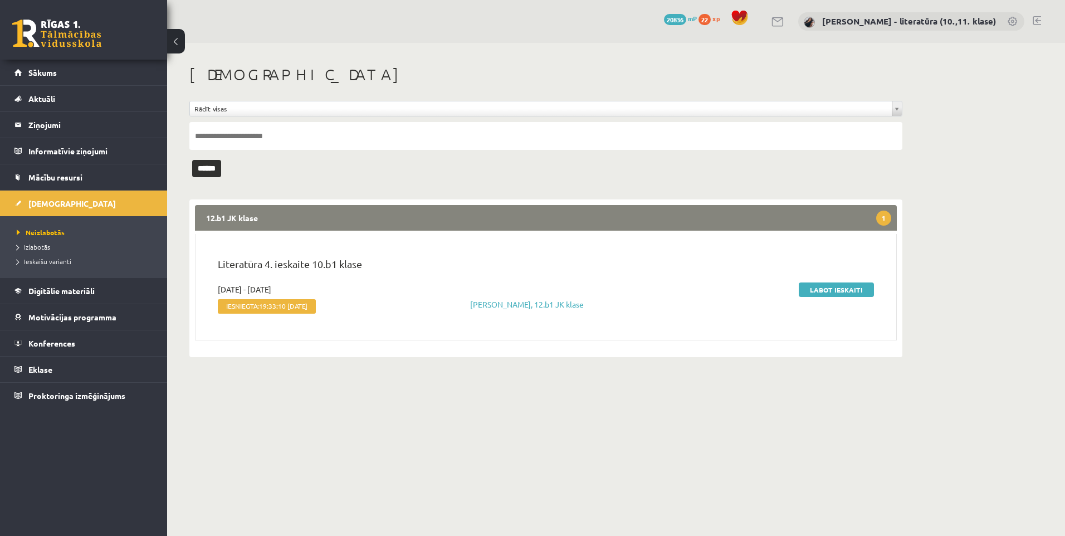
click at [798, 294] on div "Labot ieskaiti" at bounding box center [770, 300] width 224 height 34
click at [812, 290] on link "Labot ieskaiti" at bounding box center [836, 289] width 75 height 14
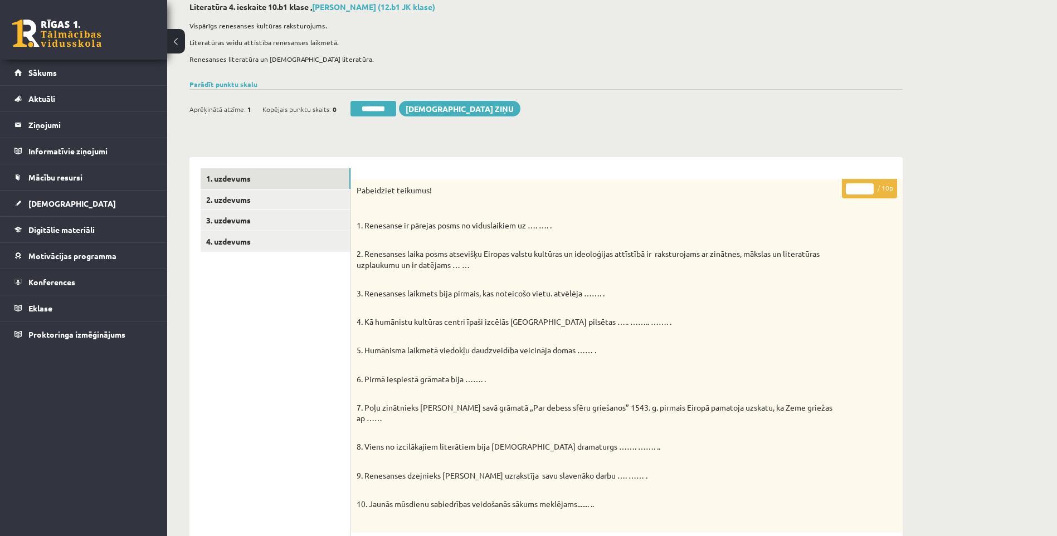
scroll to position [56, 0]
